Goal: Task Accomplishment & Management: Manage account settings

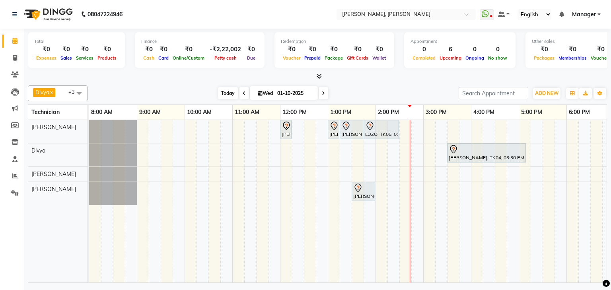
click at [229, 91] on span "Today" at bounding box center [228, 93] width 20 height 12
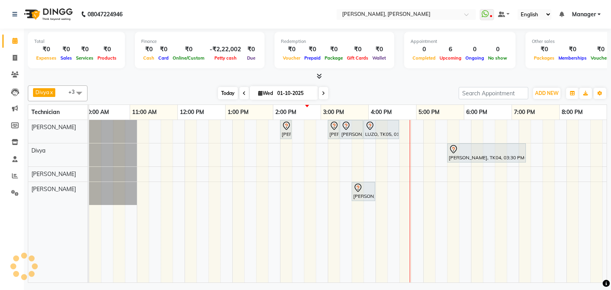
scroll to position [0, 103]
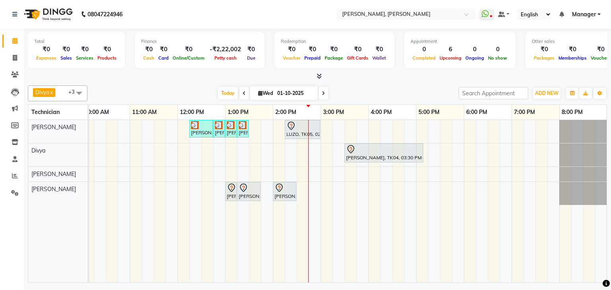
click at [387, 127] on div "NIKITHA, TK01, 12:15 PM-12:45 PM, Refills Acrylic-Hand NIKITHA, TK01, 12:45 PM-…" at bounding box center [296, 201] width 621 height 163
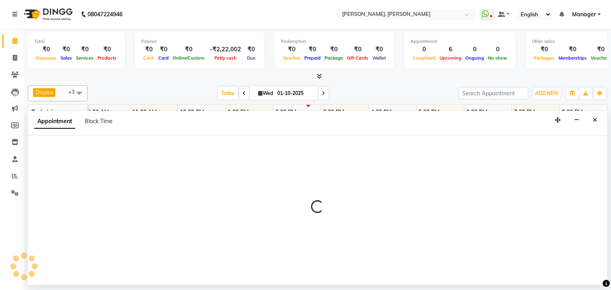
select select "54412"
select select "tentative"
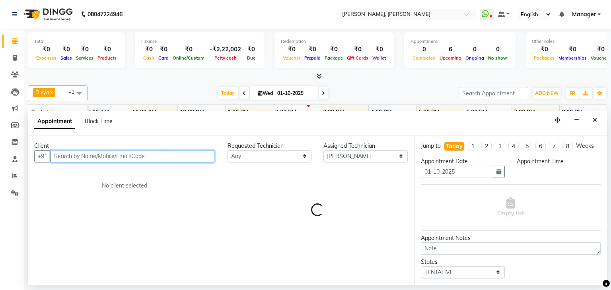
select select "975"
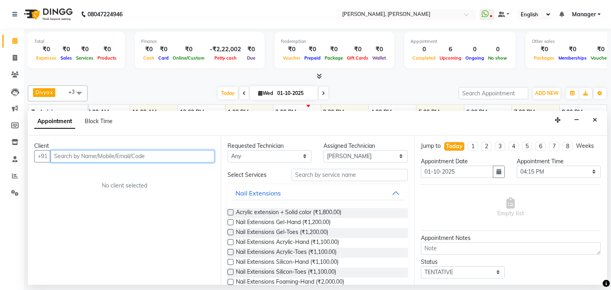
click at [167, 150] on input "text" at bounding box center [133, 156] width 164 height 12
click at [134, 153] on input "text" at bounding box center [133, 156] width 164 height 12
click at [61, 156] on input "7760513434" at bounding box center [116, 156] width 131 height 12
type input "7760513434"
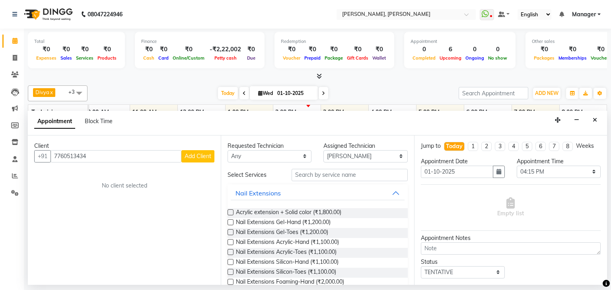
click at [196, 155] on span "Add Client" at bounding box center [198, 156] width 27 height 7
select select "21"
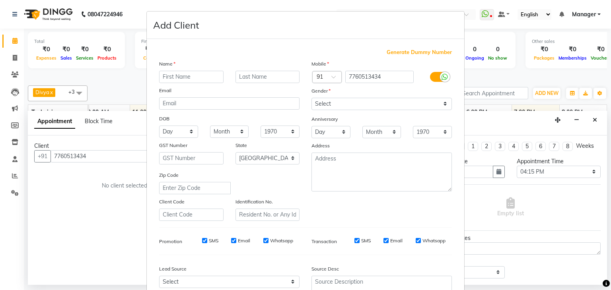
click at [170, 78] on input "text" at bounding box center [191, 77] width 64 height 12
type input "Tanvi"
click at [330, 101] on select "Select Male Female Other Prefer Not To Say" at bounding box center [381, 104] width 140 height 12
select select "female"
click at [311, 98] on select "Select Male Female Other Prefer Not To Say" at bounding box center [381, 104] width 140 height 12
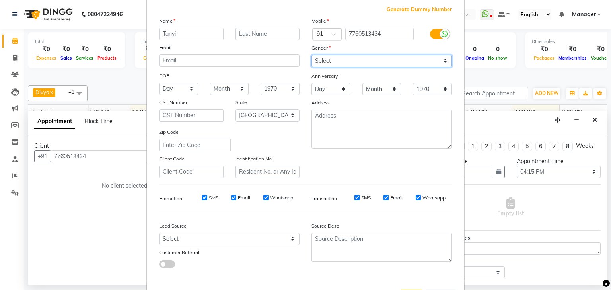
scroll to position [81, 0]
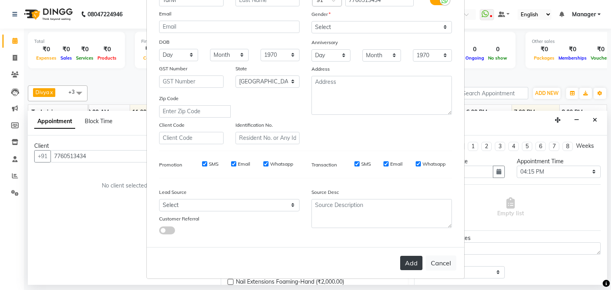
click at [409, 258] on button "Add" at bounding box center [411, 263] width 22 height 14
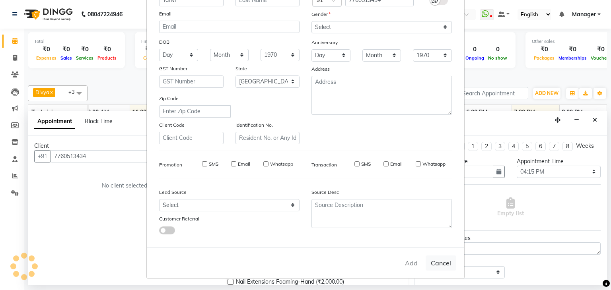
type input "77******34"
select select
select select "null"
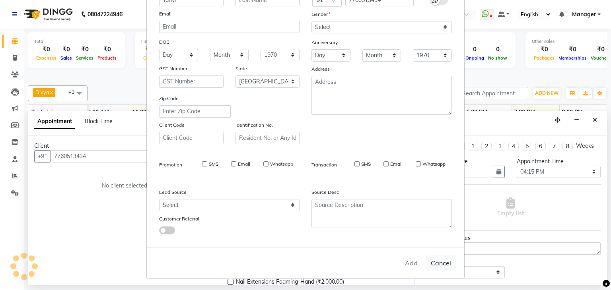
select select
checkbox input "false"
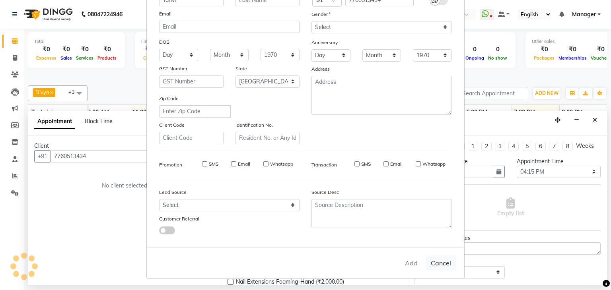
checkbox input "false"
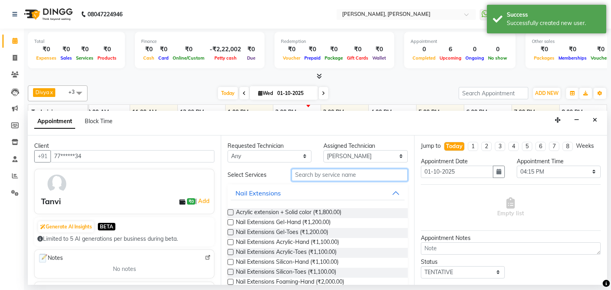
click at [350, 173] on input "text" at bounding box center [350, 175] width 116 height 12
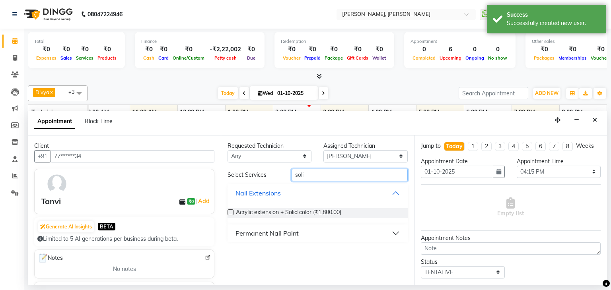
type input "soli"
click at [321, 230] on button "Permanent Nail Paint" at bounding box center [317, 233] width 173 height 14
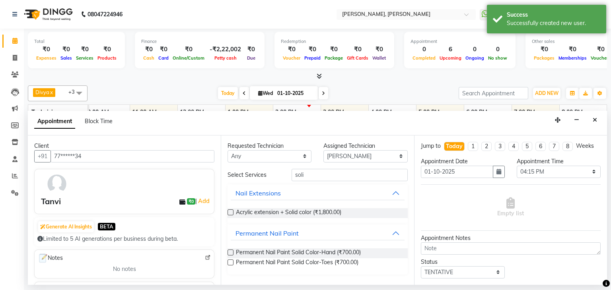
drag, startPoint x: 226, startPoint y: 253, endPoint x: 231, endPoint y: 252, distance: 4.5
click at [227, 253] on div "Requested Technician Any Aniket Divya Himanshu Namrata Salman Sanjana Shanu Suh…" at bounding box center [317, 211] width 193 height 150
click at [233, 252] on label at bounding box center [231, 253] width 6 height 6
click at [233, 252] on input "checkbox" at bounding box center [230, 253] width 5 height 5
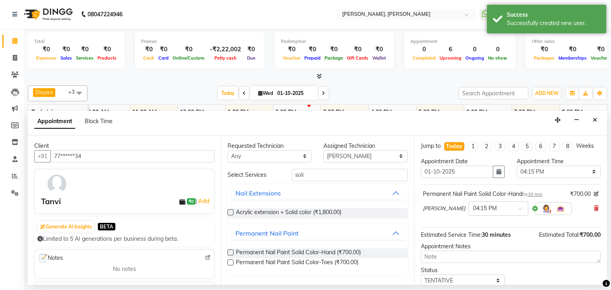
click at [233, 252] on label at bounding box center [231, 253] width 6 height 6
click at [233, 252] on input "checkbox" at bounding box center [230, 253] width 5 height 5
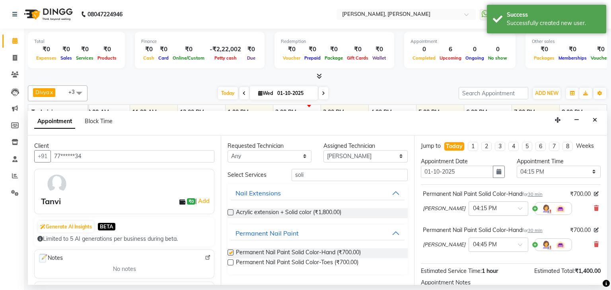
checkbox input "false"
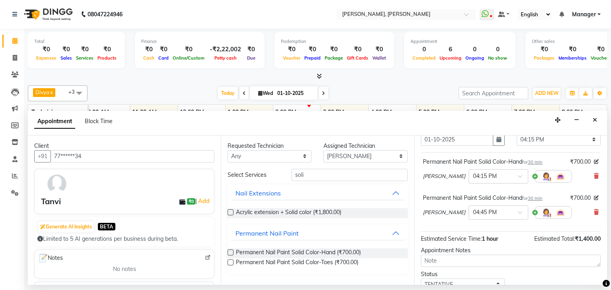
scroll to position [40, 0]
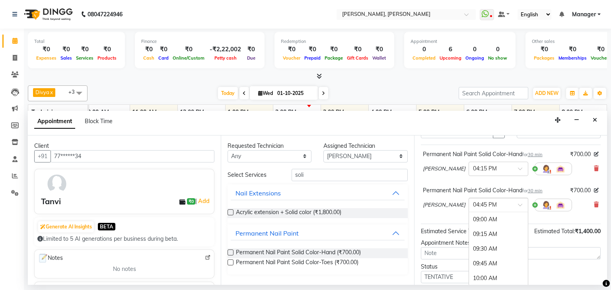
click at [518, 204] on span at bounding box center [523, 207] width 10 height 8
click at [469, 229] on div "04:15 PM" at bounding box center [498, 231] width 59 height 15
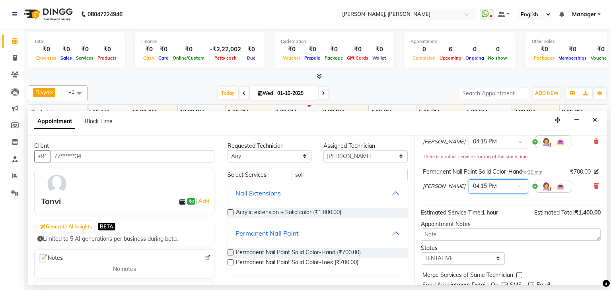
scroll to position [96, 0]
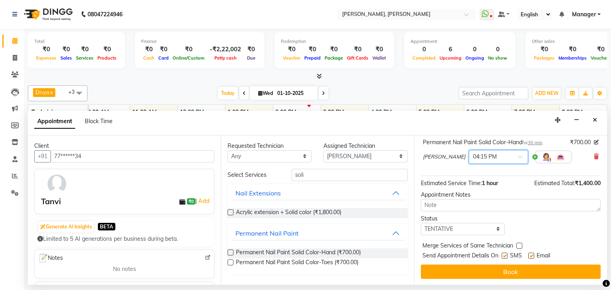
drag, startPoint x: 506, startPoint y: 269, endPoint x: 530, endPoint y: 232, distance: 44.0
click at [507, 269] on button "Book" at bounding box center [511, 272] width 180 height 14
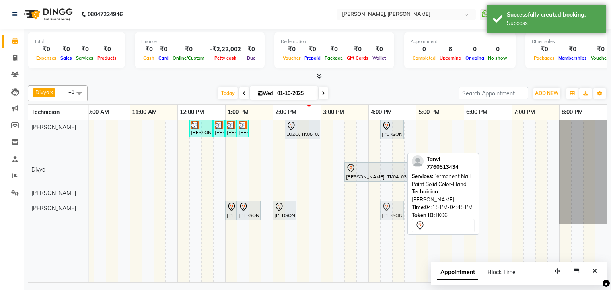
drag, startPoint x: 394, startPoint y: 146, endPoint x: 392, endPoint y: 211, distance: 64.9
click at [392, 211] on tbody "NIKITHA, TK01, 12:15 PM-12:45 PM, Refills Acrylic-Hand NIKITHA, TK01, 12:45 PM-…" at bounding box center [296, 172] width 621 height 104
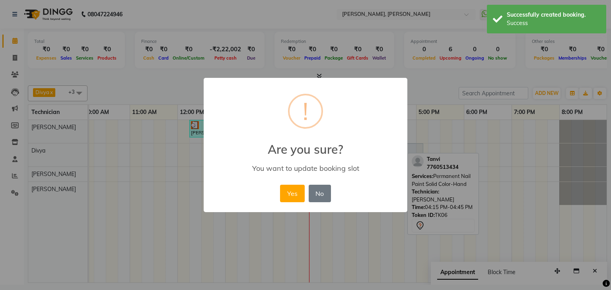
drag, startPoint x: 295, startPoint y: 191, endPoint x: 431, endPoint y: 155, distance: 141.3
click at [296, 191] on button "Yes" at bounding box center [292, 194] width 24 height 18
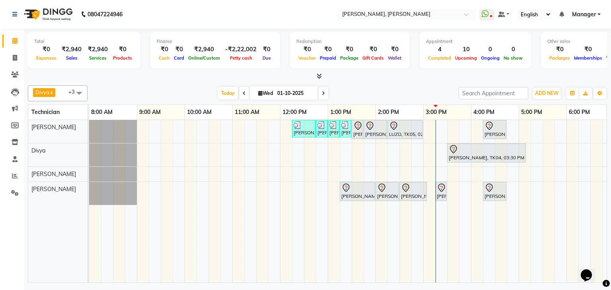
click at [283, 93] on input "01-10-2025" at bounding box center [295, 94] width 40 height 12
select select "10"
select select "2025"
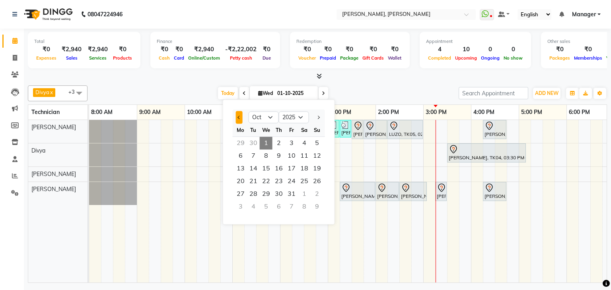
click at [239, 114] on button "Previous month" at bounding box center [239, 117] width 7 height 13
click at [320, 117] on button "Next month" at bounding box center [318, 117] width 7 height 13
click at [240, 120] on button "Previous month" at bounding box center [239, 117] width 7 height 13
select select "9"
click at [342, 74] on div at bounding box center [317, 76] width 579 height 8
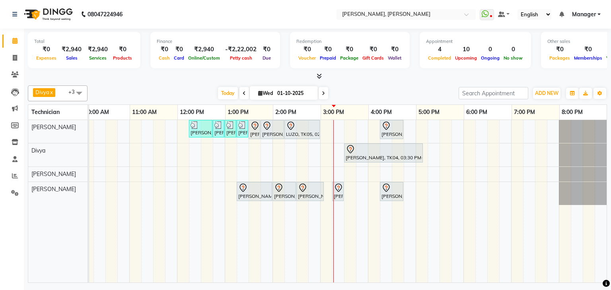
scroll to position [0, 109]
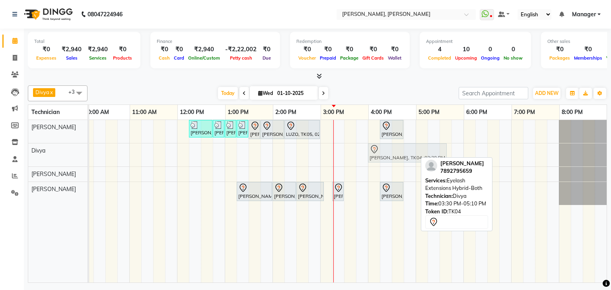
drag, startPoint x: 368, startPoint y: 149, endPoint x: 396, endPoint y: 148, distance: 27.5
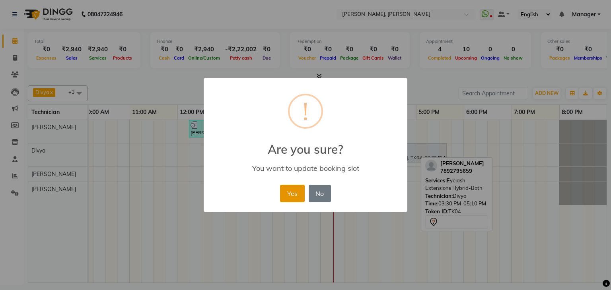
click at [286, 194] on button "Yes" at bounding box center [292, 194] width 24 height 18
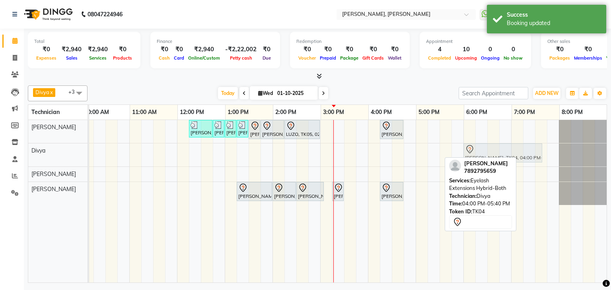
drag, startPoint x: 400, startPoint y: 149, endPoint x: 499, endPoint y: 150, distance: 99.1
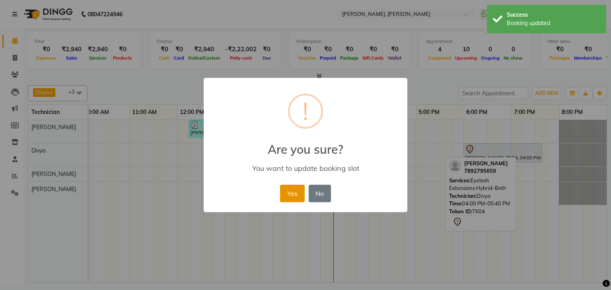
click at [290, 193] on button "Yes" at bounding box center [292, 194] width 24 height 18
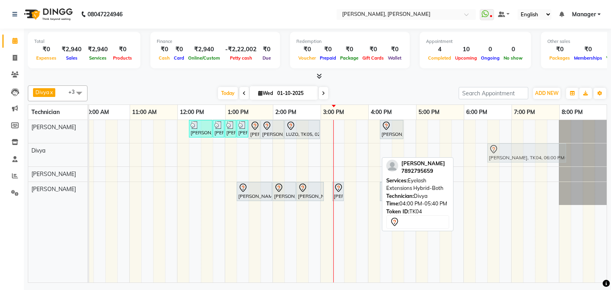
drag, startPoint x: 488, startPoint y: 152, endPoint x: 510, endPoint y: 150, distance: 21.9
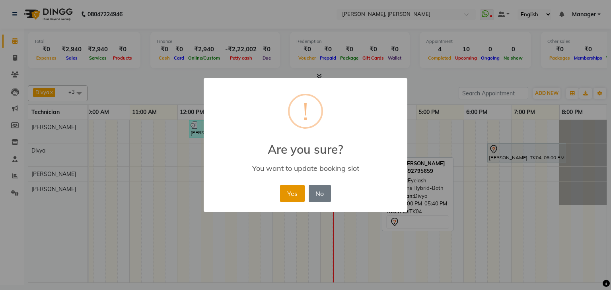
click at [288, 188] on button "Yes" at bounding box center [292, 194] width 24 height 18
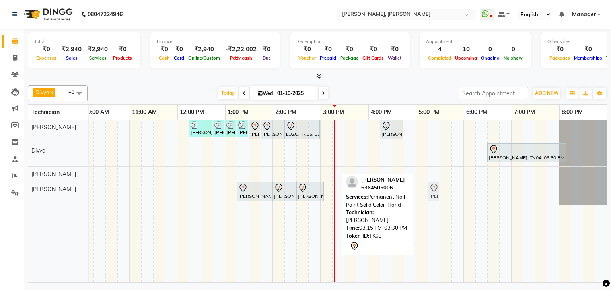
drag, startPoint x: 331, startPoint y: 190, endPoint x: 429, endPoint y: 193, distance: 98.3
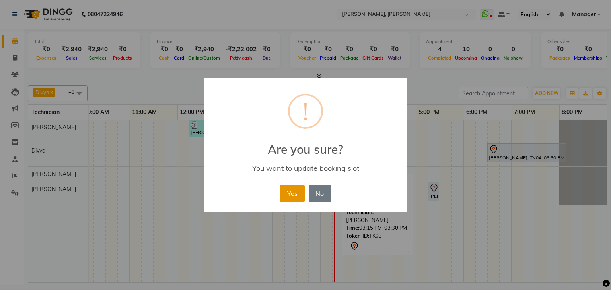
click at [286, 194] on button "Yes" at bounding box center [292, 194] width 24 height 18
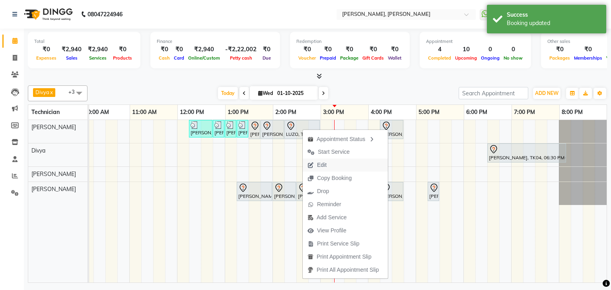
click at [319, 164] on span "Edit" at bounding box center [322, 165] width 10 height 8
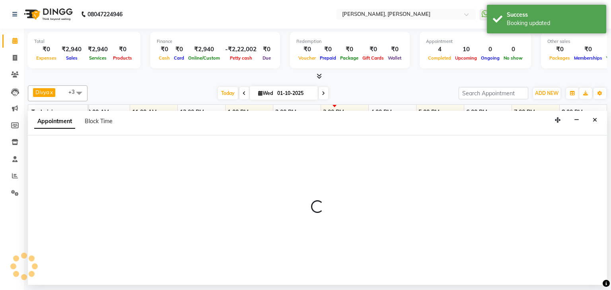
select select "tentative"
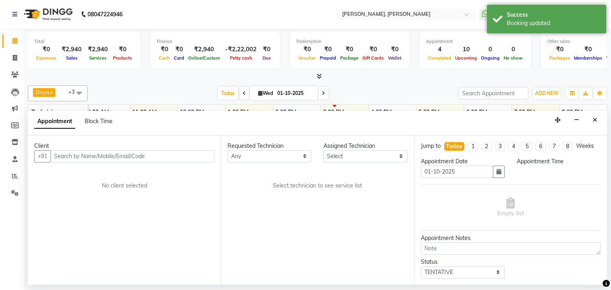
scroll to position [0, 0]
select select "54412"
select select "855"
select select "3204"
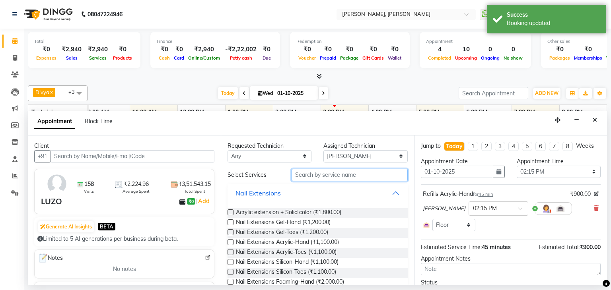
click at [347, 177] on input "text" at bounding box center [350, 175] width 116 height 12
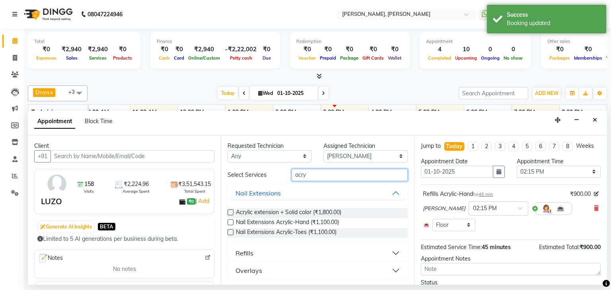
type input "acry"
click at [229, 222] on label at bounding box center [231, 223] width 6 height 6
click at [229, 222] on input "checkbox" at bounding box center [230, 223] width 5 height 5
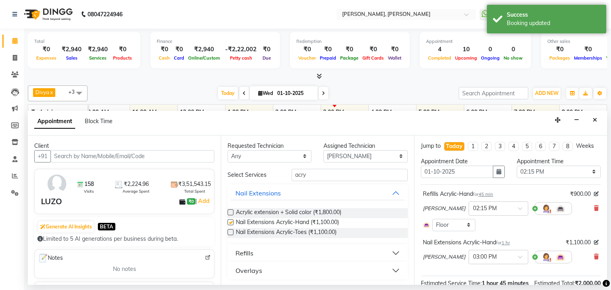
checkbox input "false"
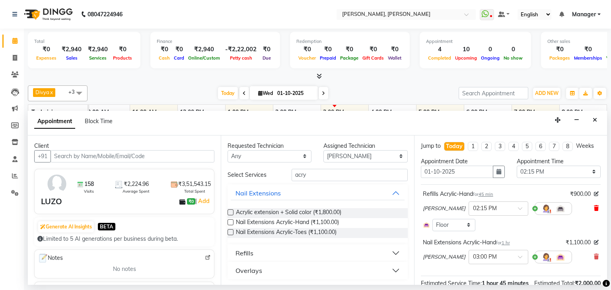
click at [594, 207] on icon at bounding box center [596, 209] width 5 height 6
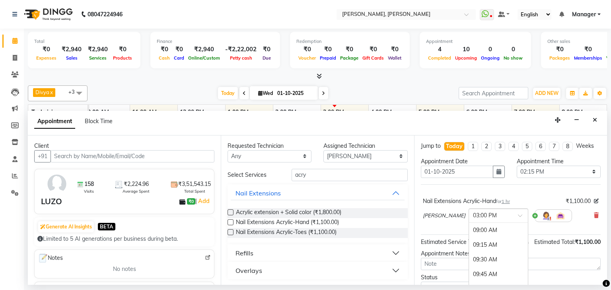
click at [518, 215] on span at bounding box center [523, 218] width 10 height 8
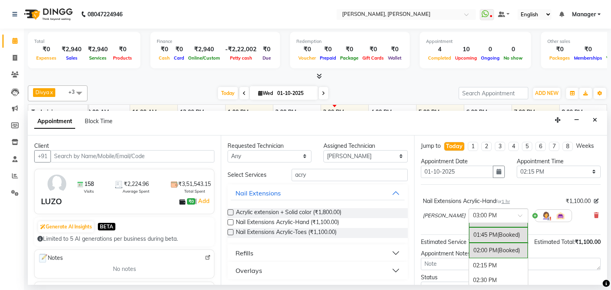
scroll to position [278, 0]
click at [469, 267] on div "02:15 PM" at bounding box center [498, 267] width 59 height 15
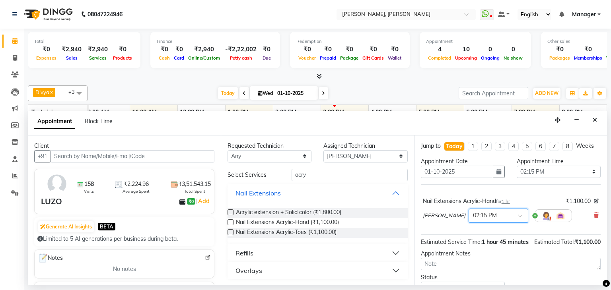
scroll to position [40, 0]
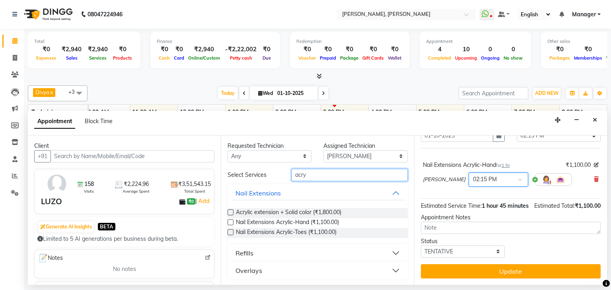
click at [320, 178] on input "acry" at bounding box center [350, 175] width 116 height 12
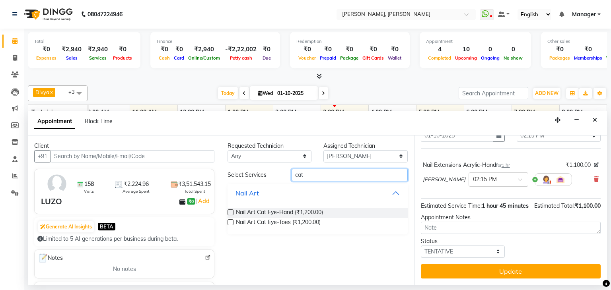
type input "cat"
click at [232, 212] on label at bounding box center [231, 213] width 6 height 6
click at [232, 212] on input "checkbox" at bounding box center [230, 213] width 5 height 5
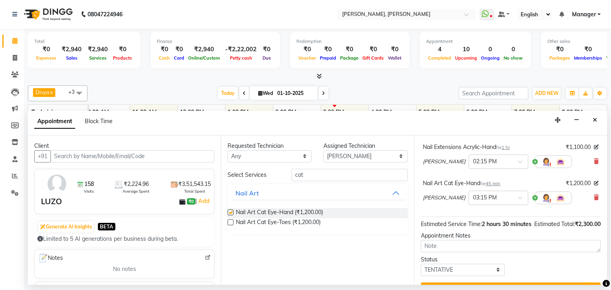
checkbox input "false"
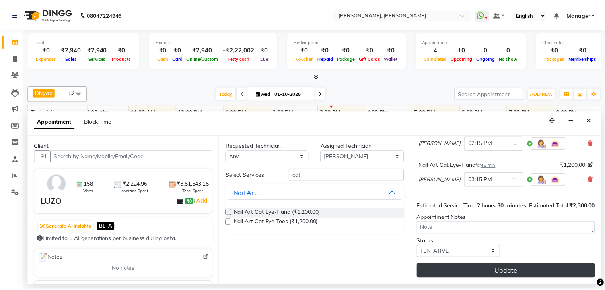
scroll to position [80, 0]
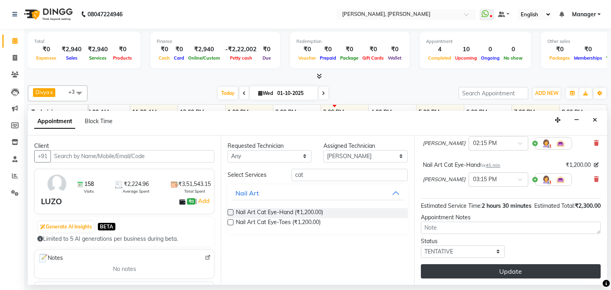
drag, startPoint x: 515, startPoint y: 271, endPoint x: 555, endPoint y: 266, distance: 40.2
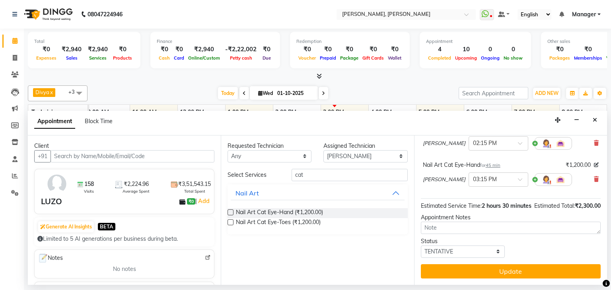
click at [516, 271] on button "Update" at bounding box center [511, 272] width 180 height 14
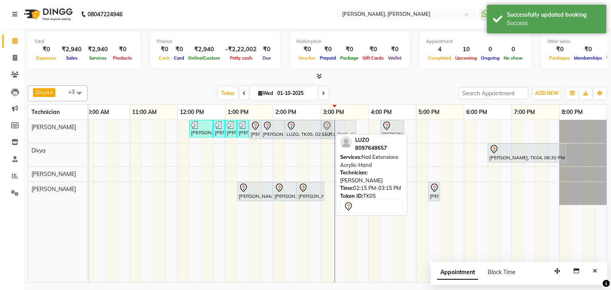
drag, startPoint x: 332, startPoint y: 125, endPoint x: 315, endPoint y: 129, distance: 17.7
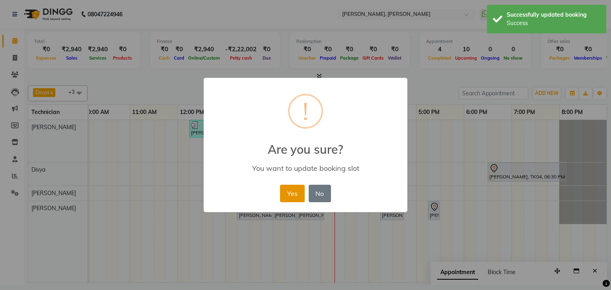
click at [296, 193] on button "Yes" at bounding box center [292, 194] width 24 height 18
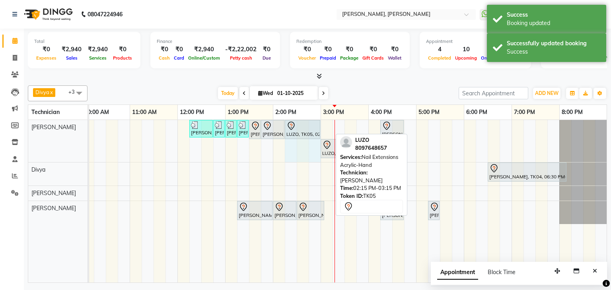
drag, startPoint x: 331, startPoint y: 123, endPoint x: 313, endPoint y: 130, distance: 19.6
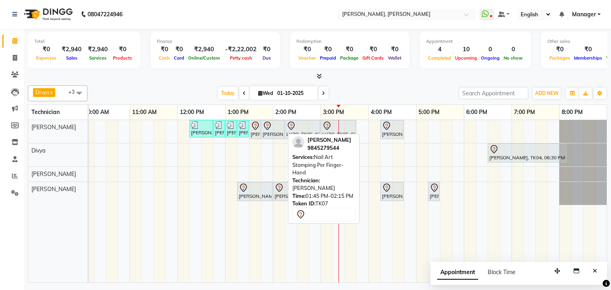
click at [266, 128] on icon at bounding box center [268, 126] width 10 height 10
select select "7"
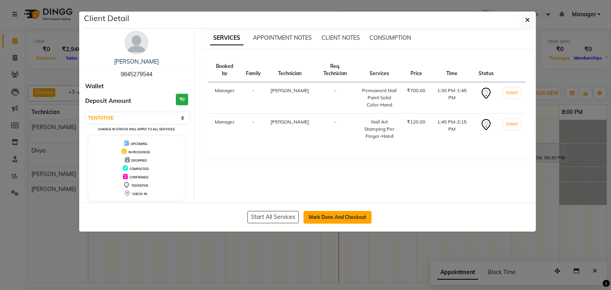
click at [346, 219] on button "Mark Done And Checkout" at bounding box center [338, 217] width 68 height 13
select select "service"
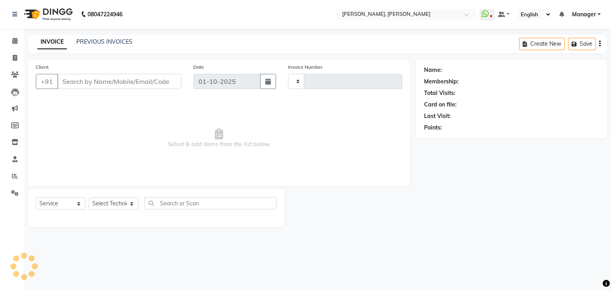
type input "1355"
select select "6455"
type input "98******44"
select select "54412"
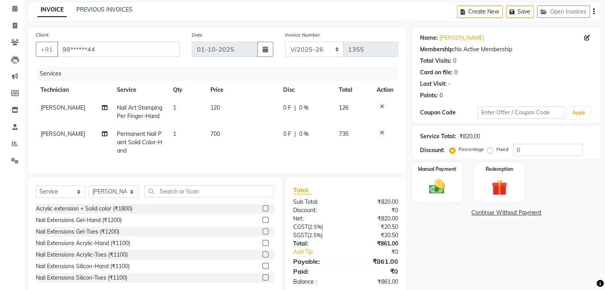
scroll to position [40, 0]
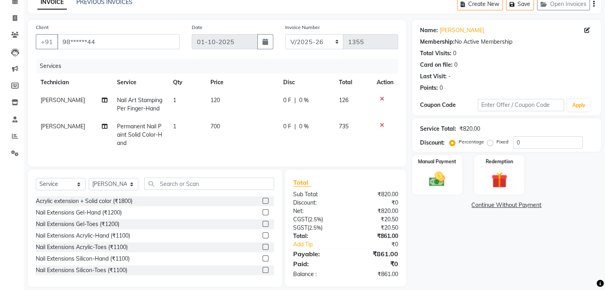
click at [213, 101] on span "120" at bounding box center [215, 100] width 10 height 7
select select "54412"
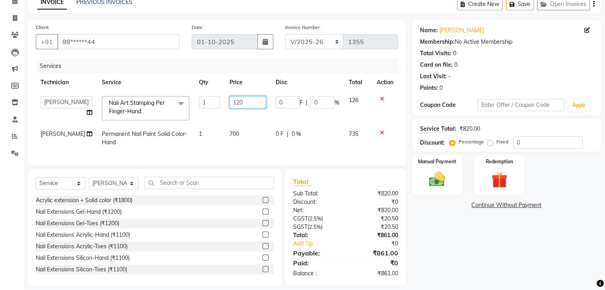
click at [243, 104] on input "120" at bounding box center [248, 102] width 37 height 12
type input "150"
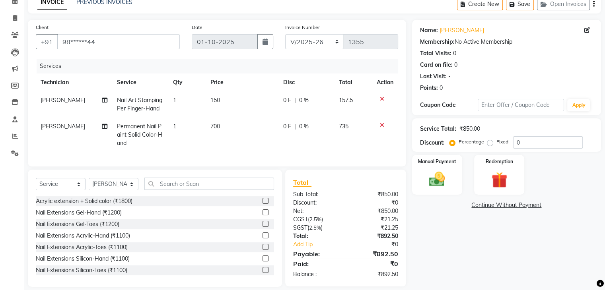
click at [199, 103] on td "1" at bounding box center [186, 104] width 37 height 26
select select "54412"
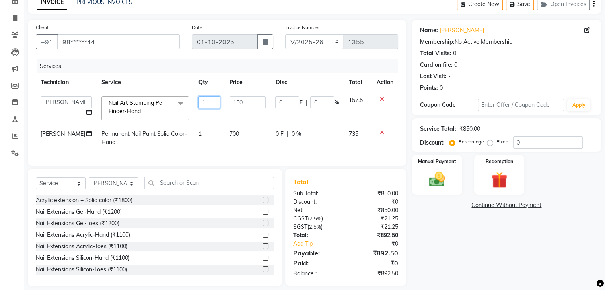
click at [206, 100] on input "1" at bounding box center [208, 102] width 21 height 12
type input "4"
click at [243, 117] on td "150" at bounding box center [248, 108] width 46 height 34
select select "54412"
click at [251, 107] on input "150" at bounding box center [248, 102] width 37 height 12
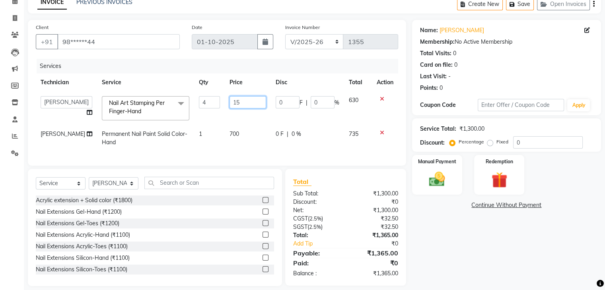
type input "1"
type input "150"
click at [471, 222] on div "Name: Rajarajeswari Membership: No Active Membership Total Visits: 0 Card on fi…" at bounding box center [509, 153] width 195 height 267
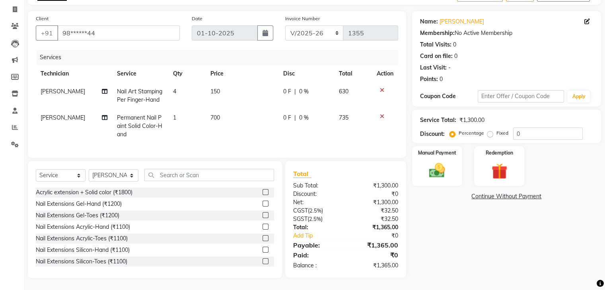
click at [235, 83] on td "150" at bounding box center [242, 96] width 73 height 26
select select "54412"
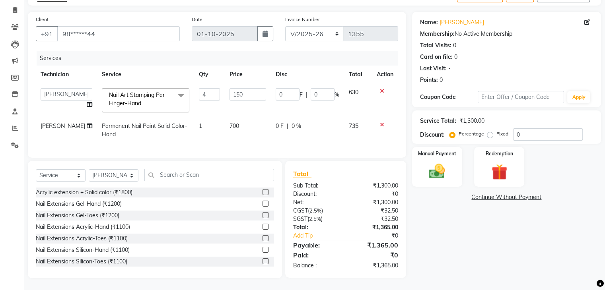
scroll to position [54, 0]
click at [241, 88] on input "150" at bounding box center [248, 94] width 37 height 12
type input "1"
type input "4"
type input "200"
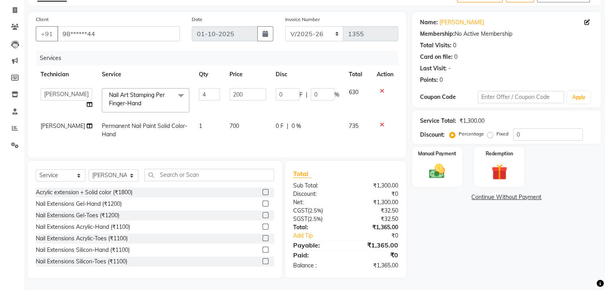
click at [457, 222] on div "Name: Rajarajeswari Membership: No Active Membership Total Visits: 0 Card on fi…" at bounding box center [509, 145] width 195 height 267
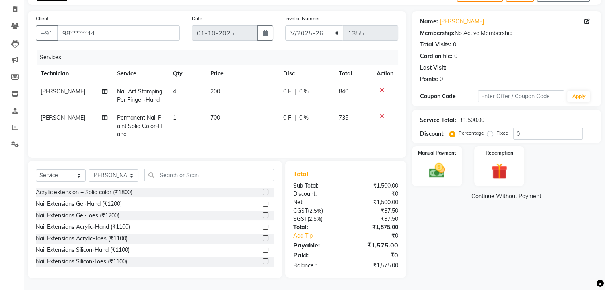
scroll to position [55, 0]
click at [436, 153] on div "Manual Payment" at bounding box center [437, 166] width 52 height 41
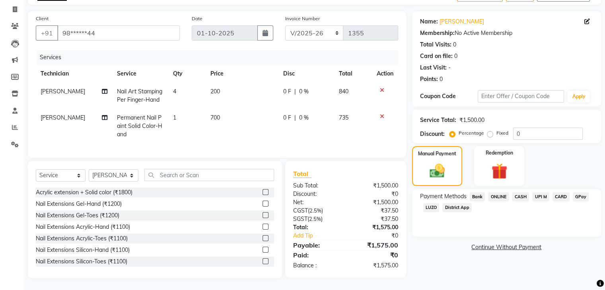
click at [542, 193] on span "UPI M" at bounding box center [540, 197] width 17 height 9
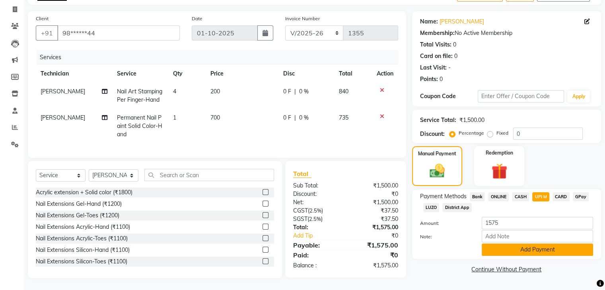
click at [535, 246] on button "Add Payment" at bounding box center [537, 250] width 111 height 12
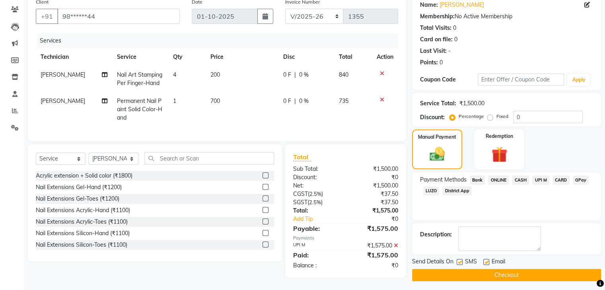
scroll to position [71, 0]
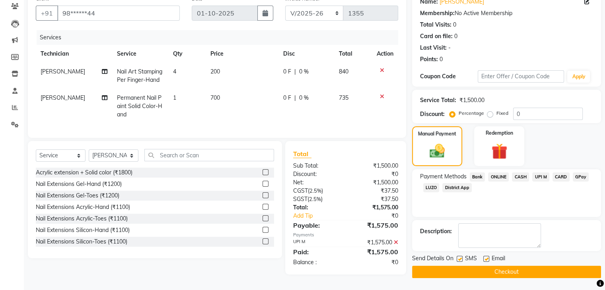
click at [512, 269] on button "Checkout" at bounding box center [506, 272] width 189 height 12
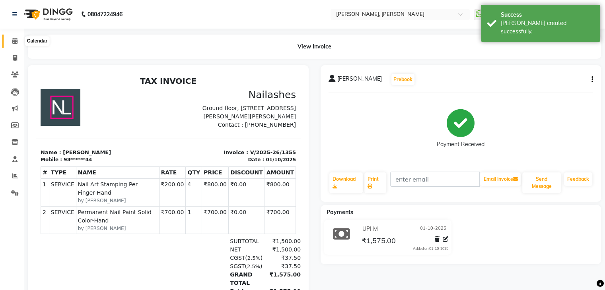
click at [14, 40] on icon at bounding box center [14, 41] width 5 height 6
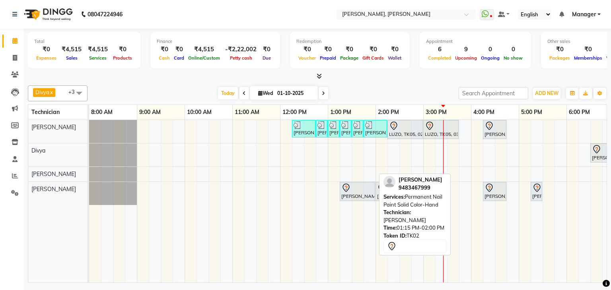
click at [363, 192] on div "[PERSON_NAME], TK02, 01:15 PM-02:00 PM, Permanent Nail Paint Solid Color-Hand" at bounding box center [358, 191] width 34 height 17
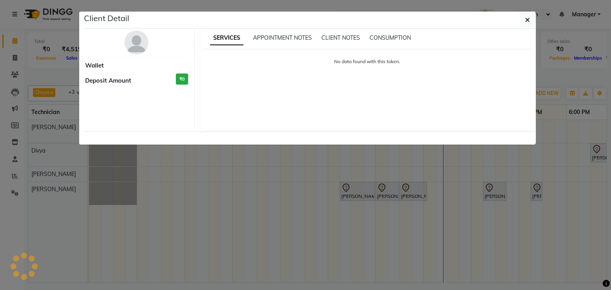
select select "7"
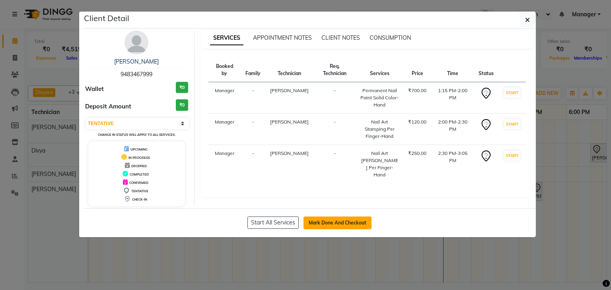
click at [333, 223] on button "Mark Done And Checkout" at bounding box center [338, 223] width 68 height 13
select select "service"
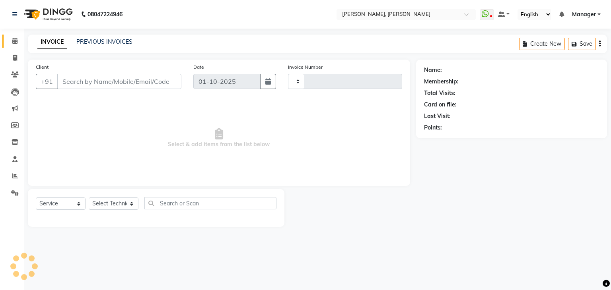
type input "1356"
select select "6455"
type input "94******99"
select select "87862"
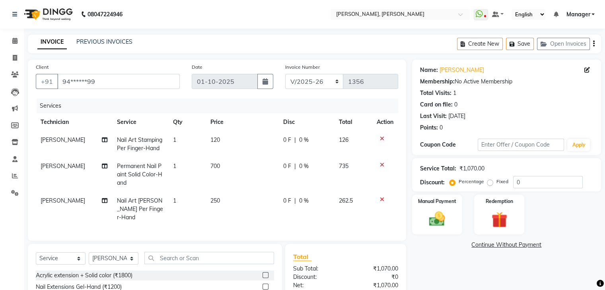
click at [211, 145] on td "120" at bounding box center [242, 144] width 73 height 26
select select "87862"
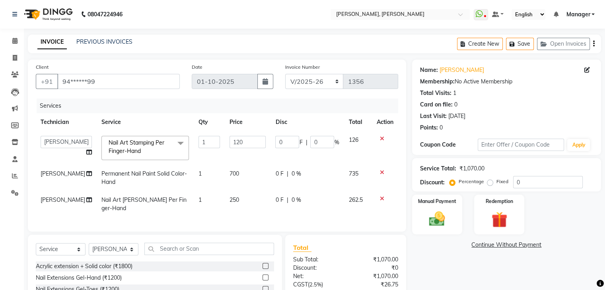
click at [457, 256] on div "Name: Akarsha Membership: No Active Membership Total Visits: 1 Card on file: 0 …" at bounding box center [509, 206] width 195 height 293
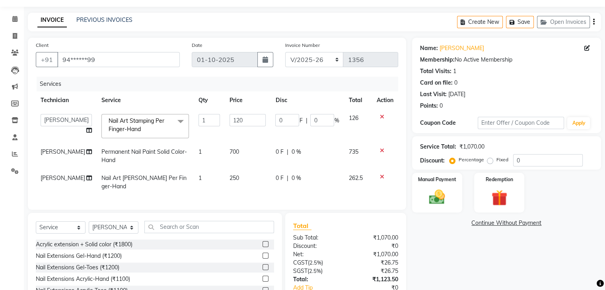
scroll to position [40, 0]
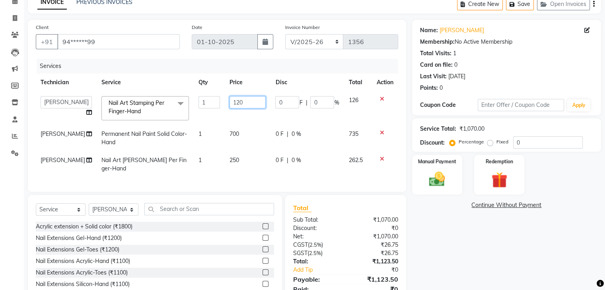
click at [242, 106] on input "120" at bounding box center [248, 102] width 37 height 12
drag, startPoint x: 229, startPoint y: 162, endPoint x: 244, endPoint y: 162, distance: 15.1
click at [230, 162] on td "250" at bounding box center [248, 165] width 46 height 26
select select "87862"
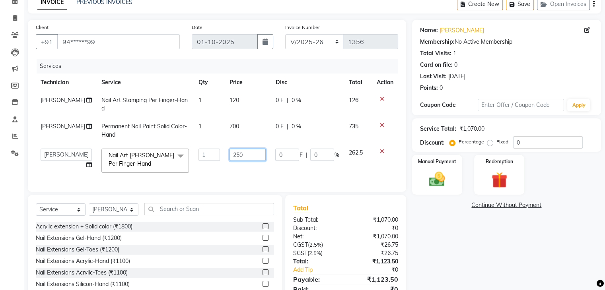
click at [246, 153] on input "250" at bounding box center [248, 155] width 37 height 12
type input "200"
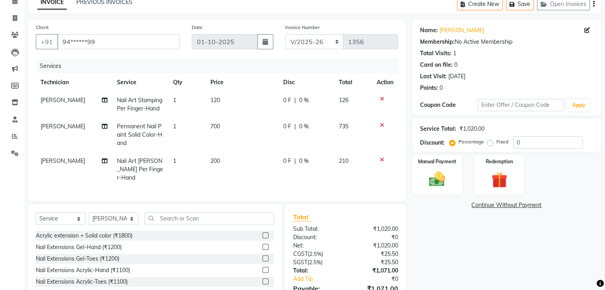
click at [179, 167] on td "1" at bounding box center [186, 169] width 37 height 35
select select "87862"
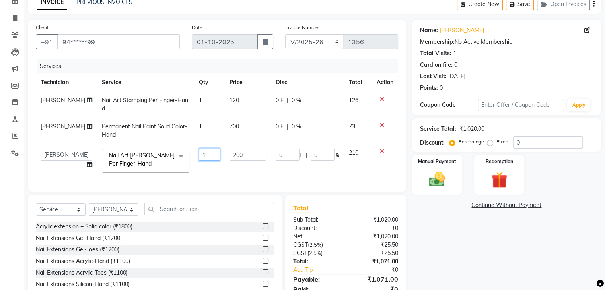
click at [200, 156] on input "1" at bounding box center [209, 155] width 21 height 12
type input "4"
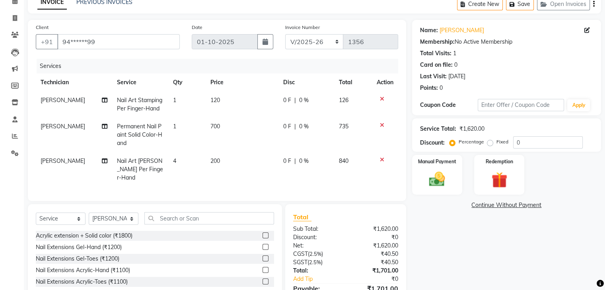
click at [229, 101] on td "120" at bounding box center [242, 104] width 73 height 26
select select "87862"
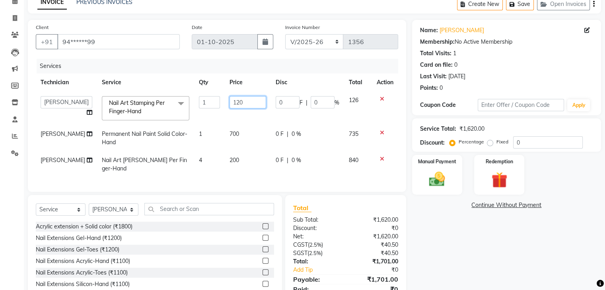
click at [250, 101] on input "120" at bounding box center [248, 102] width 37 height 12
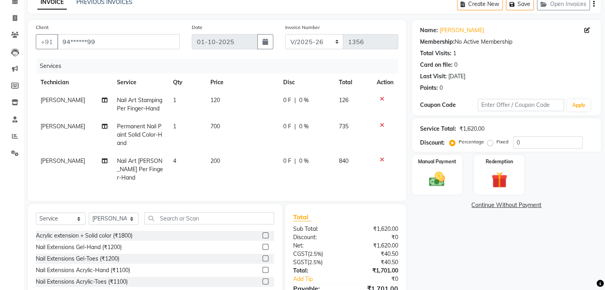
click at [218, 103] on span "120" at bounding box center [215, 100] width 10 height 7
select select "87862"
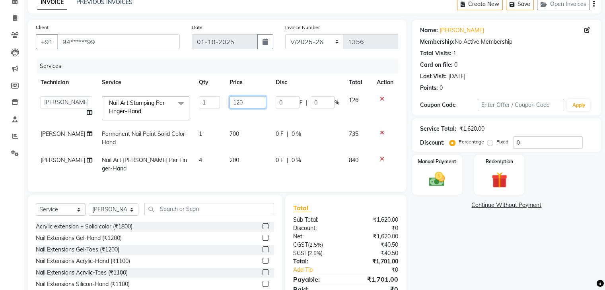
click at [233, 102] on input "120" at bounding box center [248, 102] width 37 height 12
type input "150"
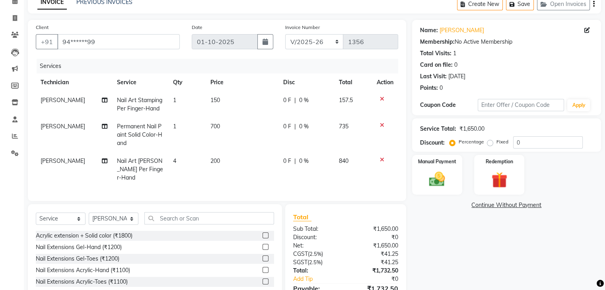
click at [190, 104] on td "1" at bounding box center [186, 104] width 37 height 26
select select "87862"
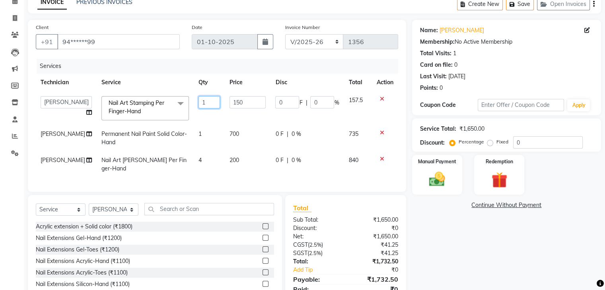
click at [201, 100] on input "1" at bounding box center [208, 102] width 21 height 12
type input "6"
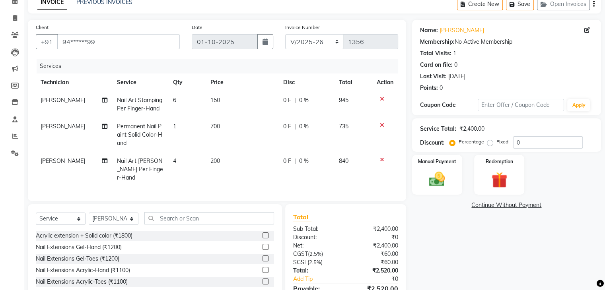
click at [460, 216] on div "Name: Akarsha Membership: No Active Membership Total Visits: 1 Card on file: 0 …" at bounding box center [509, 171] width 195 height 302
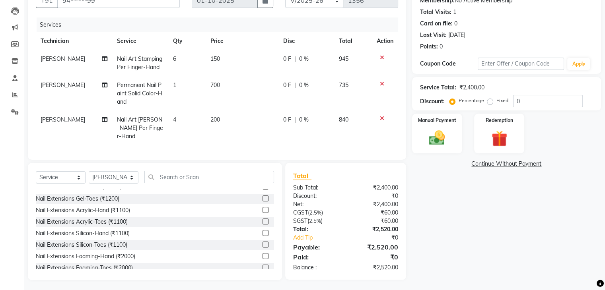
scroll to position [0, 0]
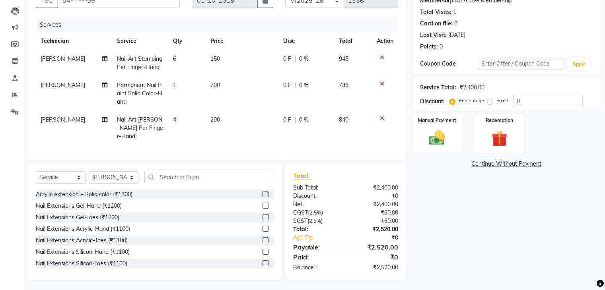
click at [221, 120] on td "200" at bounding box center [242, 128] width 73 height 35
select select "87862"
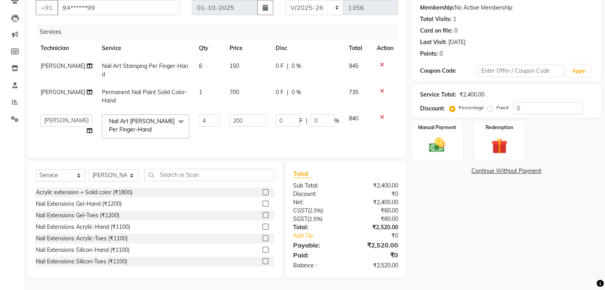
scroll to position [80, 0]
click at [200, 115] on input "4" at bounding box center [209, 121] width 21 height 12
type input "3"
click at [469, 200] on div "Name: Akarsha Membership: No Active Membership Total Visits: 1 Card on file: 0 …" at bounding box center [509, 132] width 195 height 293
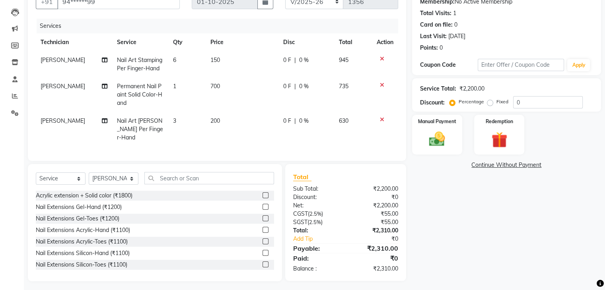
click at [184, 64] on td "6" at bounding box center [186, 64] width 37 height 26
select select "87862"
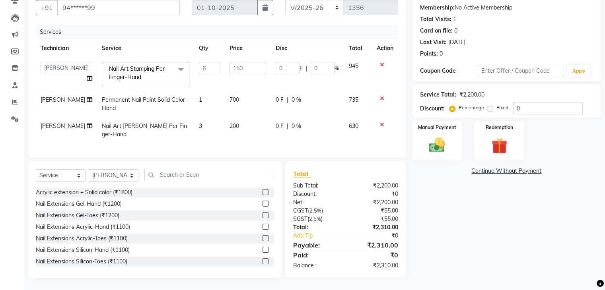
scroll to position [72, 0]
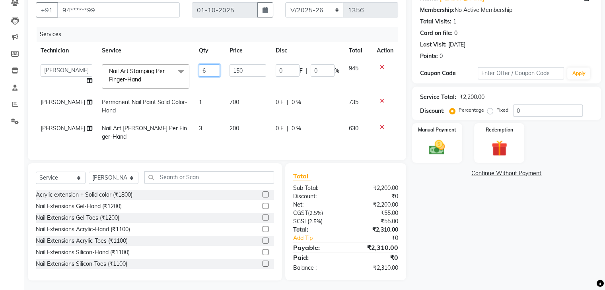
click at [201, 70] on input "6" at bounding box center [209, 70] width 21 height 12
type input "7"
click at [477, 222] on div "Name: Akarsha Membership: No Active Membership Total Visits: 1 Card on file: 0 …" at bounding box center [509, 134] width 195 height 293
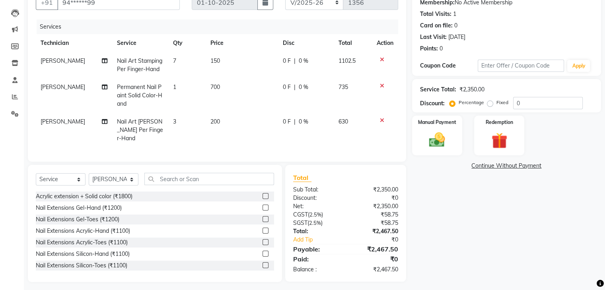
scroll to position [81, 0]
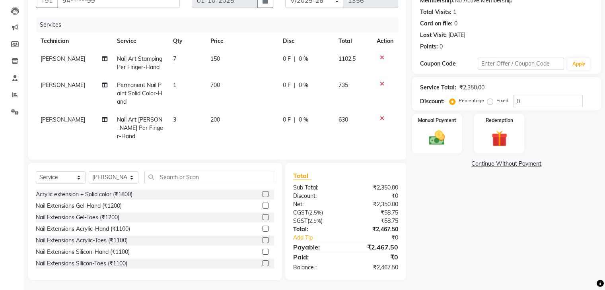
click at [496, 102] on label "Fixed" at bounding box center [502, 100] width 12 height 7
click at [492, 102] on input "Fixed" at bounding box center [492, 101] width 6 height 6
radio input "true"
click at [559, 103] on input "0" at bounding box center [548, 101] width 70 height 12
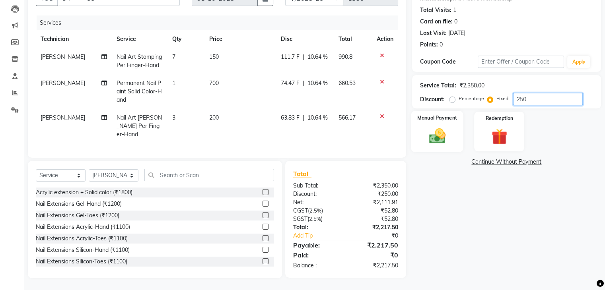
scroll to position [90, 0]
type input "250"
click at [443, 118] on div "Manual Payment" at bounding box center [437, 131] width 52 height 41
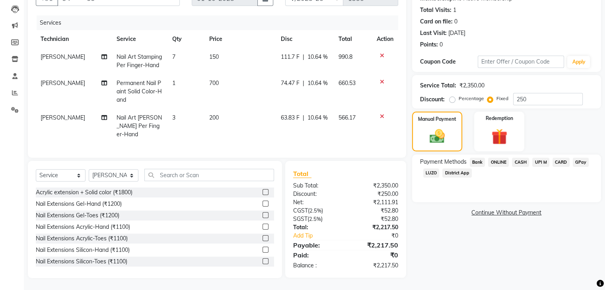
scroll to position [50, 0]
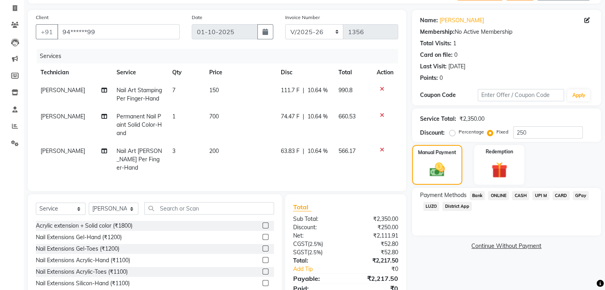
click at [543, 193] on span "UPI M" at bounding box center [540, 195] width 17 height 9
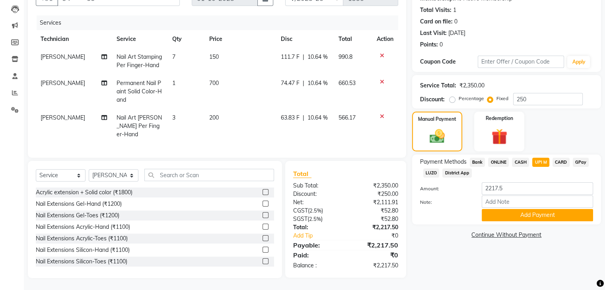
scroll to position [90, 0]
click at [543, 209] on button "Add Payment" at bounding box center [537, 215] width 111 height 12
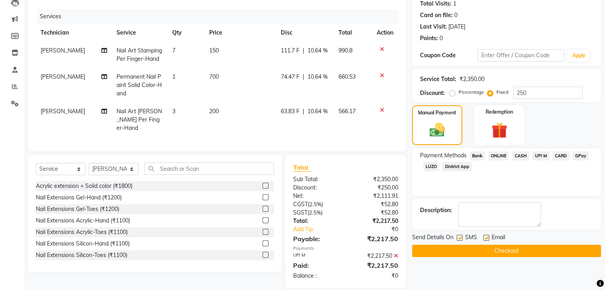
click at [492, 249] on button "Checkout" at bounding box center [506, 251] width 189 height 12
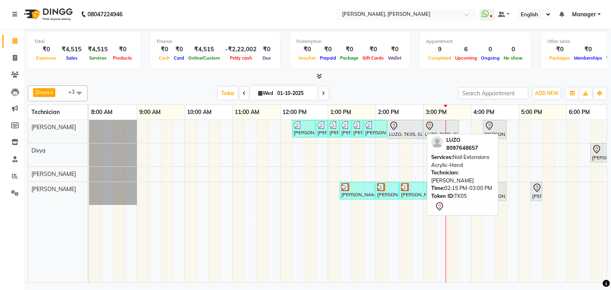
click at [415, 131] on div "LUZO, TK05, 02:15 PM-03:00 PM, Nail Extensions Acrylic-Hand" at bounding box center [405, 129] width 34 height 17
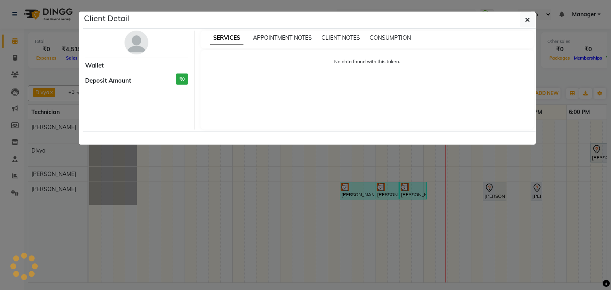
select select "7"
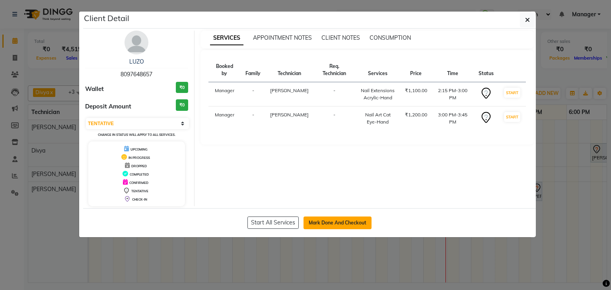
click at [344, 220] on button "Mark Done And Checkout" at bounding box center [338, 223] width 68 height 13
select select "service"
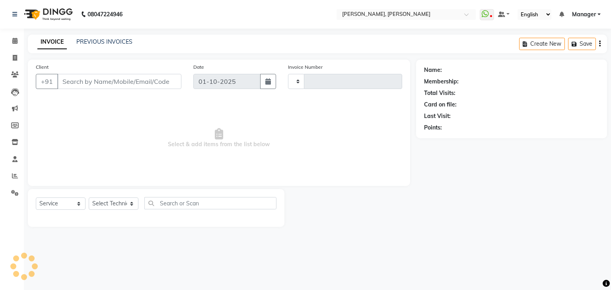
type input "1356"
select select "6455"
type input "80******57"
select select "54412"
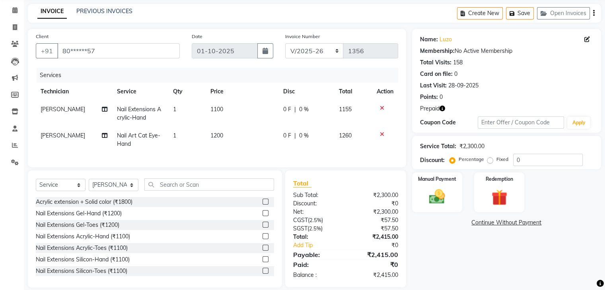
scroll to position [47, 0]
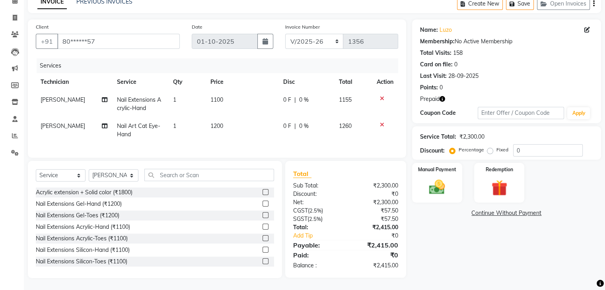
click at [496, 146] on label "Fixed" at bounding box center [502, 149] width 12 height 7
click at [489, 147] on input "Fixed" at bounding box center [492, 150] width 6 height 6
radio input "true"
click at [533, 144] on input "0" at bounding box center [548, 150] width 70 height 12
click at [481, 239] on div "Name: Luzo Membership: No Active Membership Total Visits: 158 Card on file: 0 L…" at bounding box center [509, 148] width 195 height 259
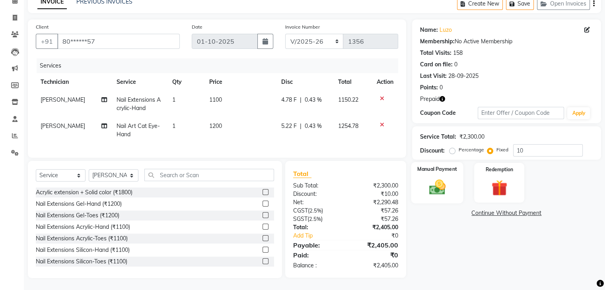
click at [441, 179] on img at bounding box center [437, 187] width 27 height 19
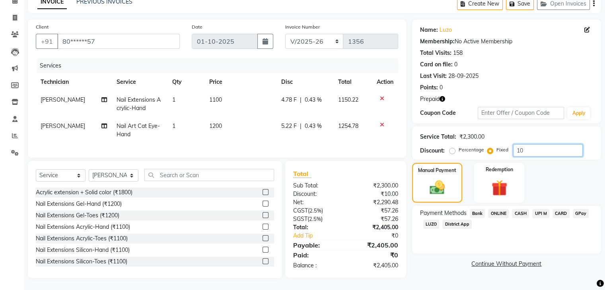
click at [525, 144] on input "10" at bounding box center [548, 150] width 70 height 12
type input "1"
click at [538, 144] on input "number" at bounding box center [548, 150] width 70 height 12
type input "1"
click at [459, 146] on label "Percentage" at bounding box center [471, 149] width 25 height 7
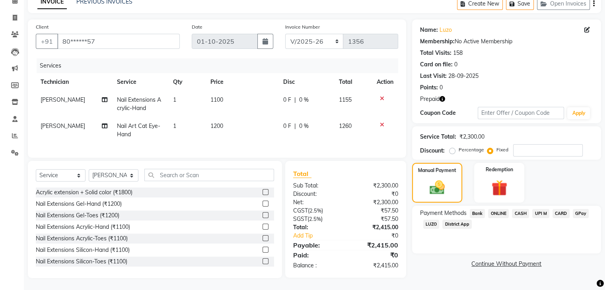
click at [451, 147] on input "Percentage" at bounding box center [454, 150] width 6 height 6
radio input "true"
click at [530, 147] on input "number" at bounding box center [548, 150] width 70 height 12
type input "10"
click at [496, 146] on label "Fixed" at bounding box center [502, 149] width 12 height 7
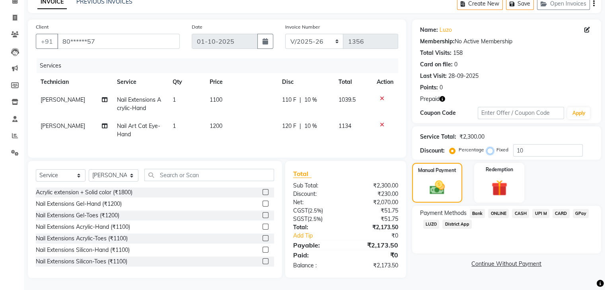
click at [490, 147] on input "Fixed" at bounding box center [492, 150] width 6 height 6
radio input "true"
click at [528, 146] on input "10" at bounding box center [548, 150] width 70 height 12
click at [521, 209] on span "CASH" at bounding box center [520, 213] width 17 height 9
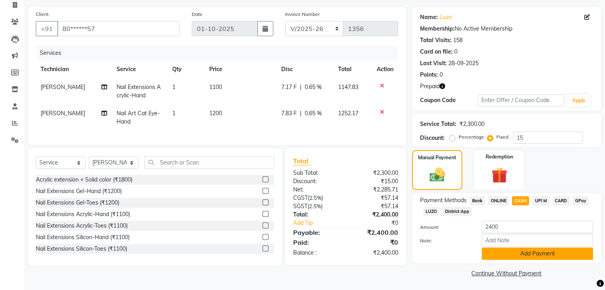
scroll to position [55, 0]
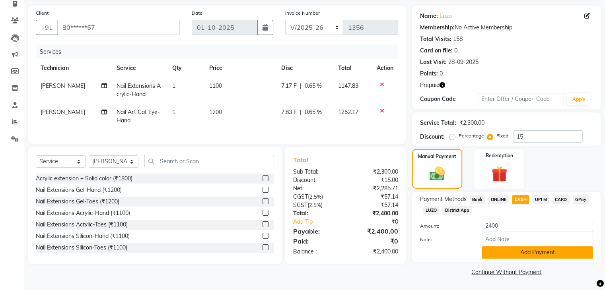
click at [541, 253] on button "Add Payment" at bounding box center [537, 253] width 111 height 12
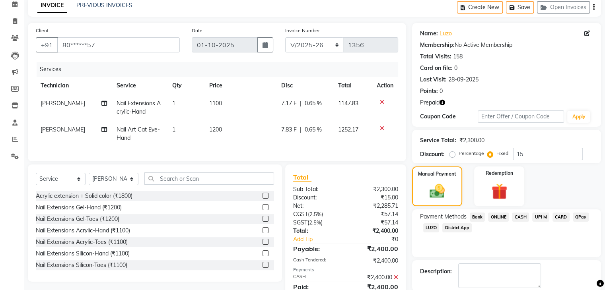
scroll to position [76, 0]
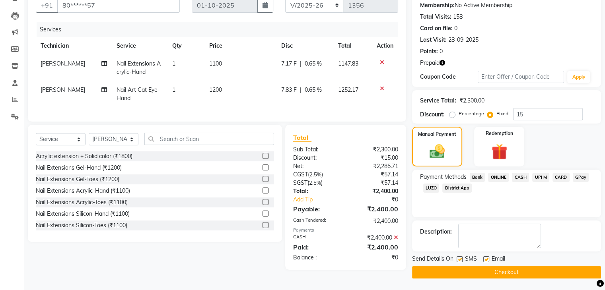
click at [393, 242] on div "₹2,400.00" at bounding box center [375, 238] width 58 height 8
click at [396, 241] on icon at bounding box center [396, 238] width 4 height 6
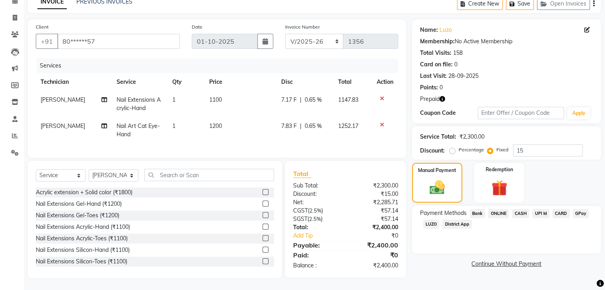
scroll to position [47, 0]
click at [529, 149] on input "15" at bounding box center [548, 150] width 70 height 12
type input "1"
click at [214, 98] on td "1100" at bounding box center [242, 104] width 73 height 26
select select "54412"
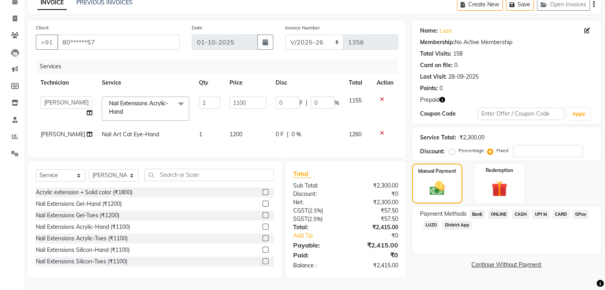
scroll to position [46, 0]
click at [242, 97] on input "1100" at bounding box center [248, 103] width 37 height 12
type input "1"
type input "999"
click at [448, 245] on div "Payment Methods Bank ONLINE CASH UPI M CARD GPay LUZO District App" at bounding box center [506, 231] width 189 height 48
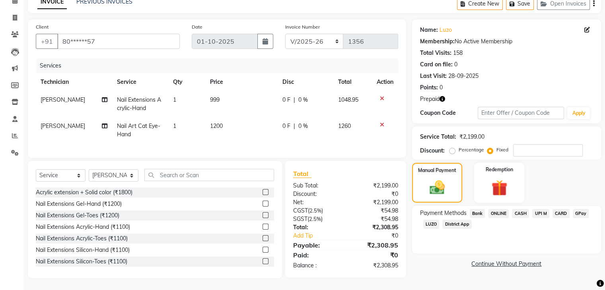
scroll to position [47, 0]
click at [226, 94] on td "999" at bounding box center [241, 104] width 72 height 26
select select "54412"
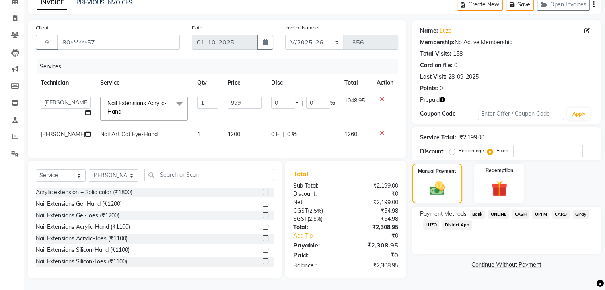
scroll to position [46, 0]
click at [235, 97] on input "999" at bounding box center [245, 103] width 34 height 12
type input "9"
type input "1100"
click at [439, 265] on div "Name: Luzo Membership: No Active Membership Total Visits: 158 Card on file: 0 L…" at bounding box center [509, 149] width 195 height 258
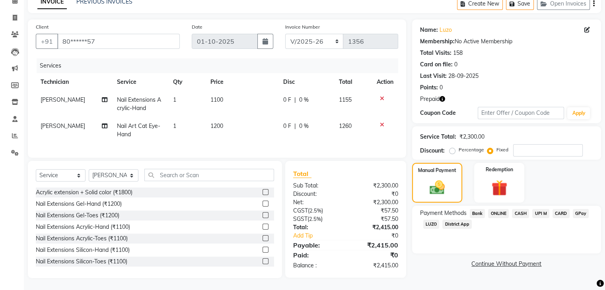
scroll to position [47, 0]
click at [522, 144] on input "number" at bounding box center [548, 150] width 70 height 12
type input "15"
click at [519, 209] on span "CASH" at bounding box center [520, 213] width 17 height 9
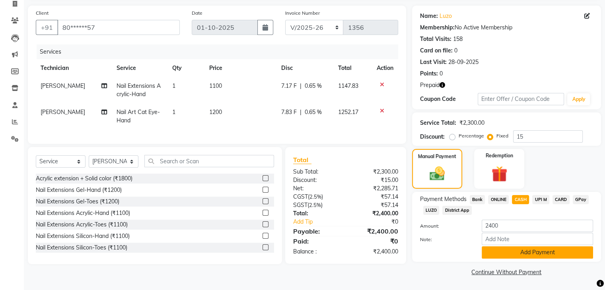
click at [536, 252] on button "Add Payment" at bounding box center [537, 253] width 111 height 12
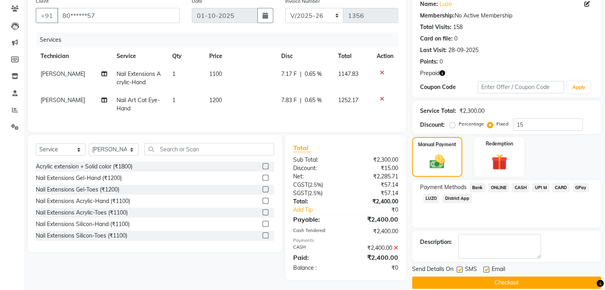
scroll to position [76, 0]
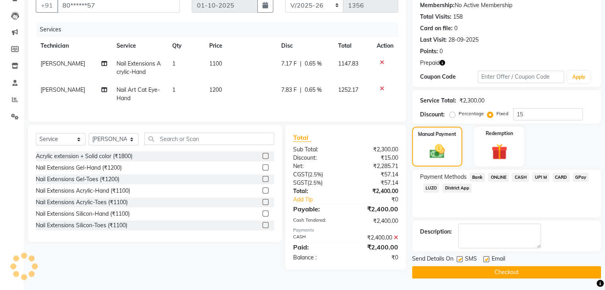
click at [511, 272] on button "Checkout" at bounding box center [506, 273] width 189 height 12
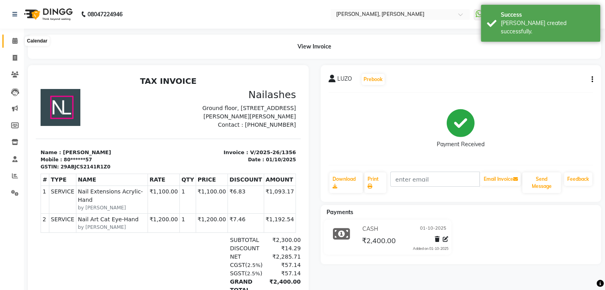
click at [12, 44] on icon at bounding box center [14, 41] width 5 height 6
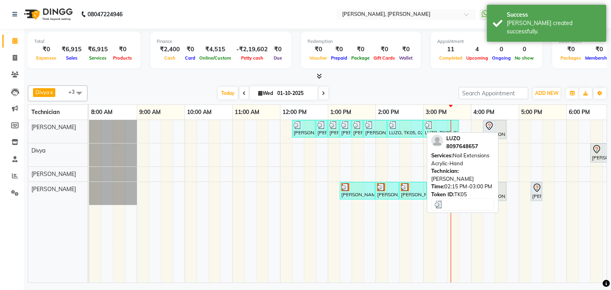
click at [411, 130] on div "LUZO, TK05, 02:15 PM-03:00 PM, Nail Extensions Acrylic-Hand" at bounding box center [405, 128] width 34 height 15
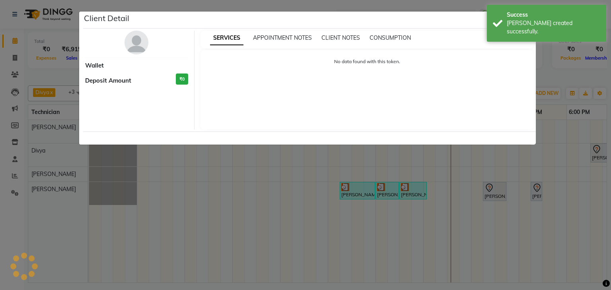
select select "3"
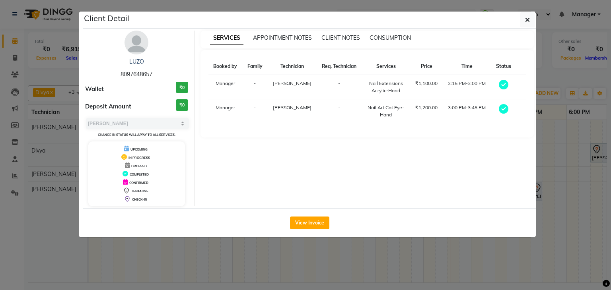
click at [148, 75] on span "8097648657" at bounding box center [137, 74] width 32 height 7
click at [527, 19] on icon "button" at bounding box center [527, 20] width 5 height 6
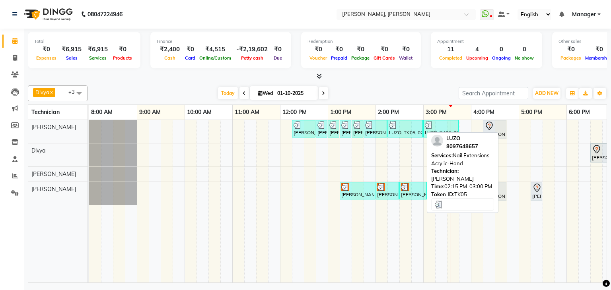
click at [411, 126] on div at bounding box center [405, 125] width 32 height 8
select select "3"
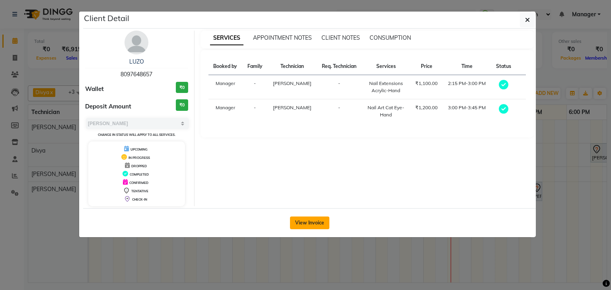
click at [301, 219] on button "View Invoice" at bounding box center [309, 223] width 39 height 13
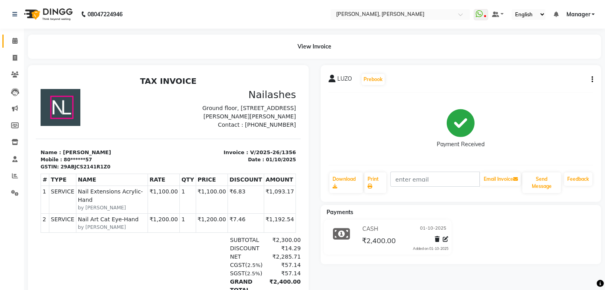
drag, startPoint x: 17, startPoint y: 46, endPoint x: 22, endPoint y: 50, distance: 6.5
click at [17, 46] on link "Calendar" at bounding box center [11, 41] width 19 height 13
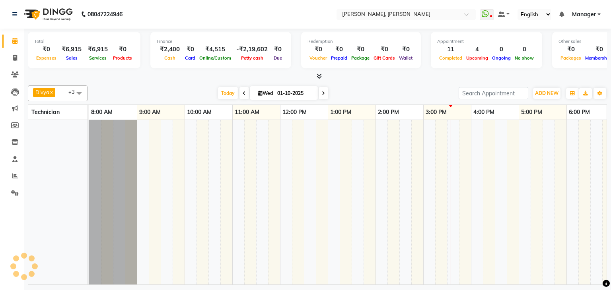
scroll to position [0, 103]
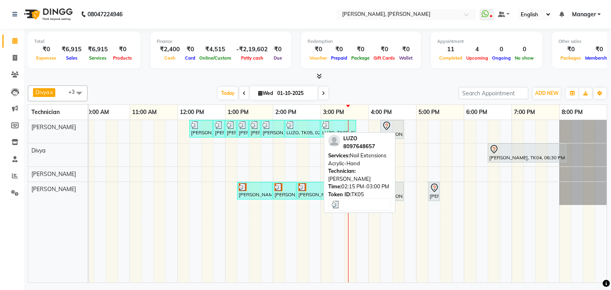
click at [314, 126] on div at bounding box center [302, 125] width 32 height 8
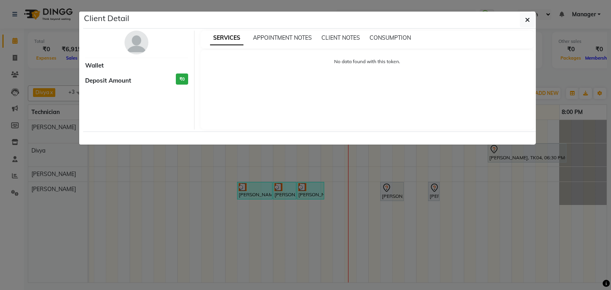
select select "3"
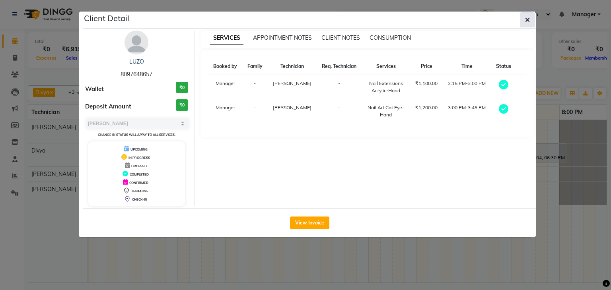
click at [530, 22] on button "button" at bounding box center [527, 19] width 15 height 15
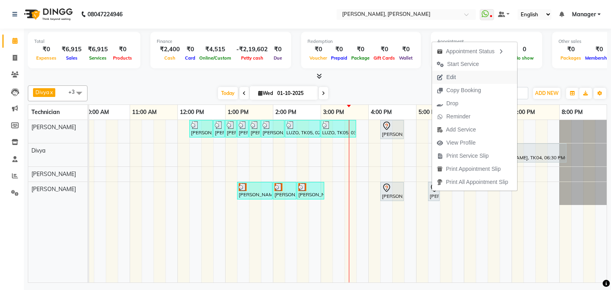
click at [457, 74] on span "Edit" at bounding box center [446, 77] width 29 height 13
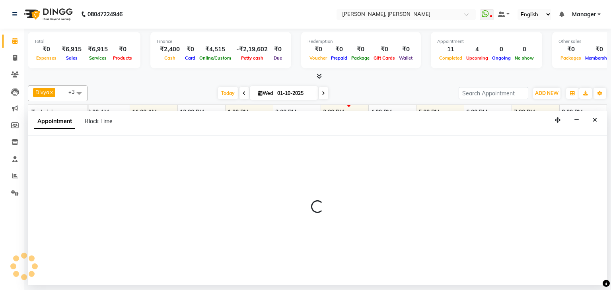
select select "tentative"
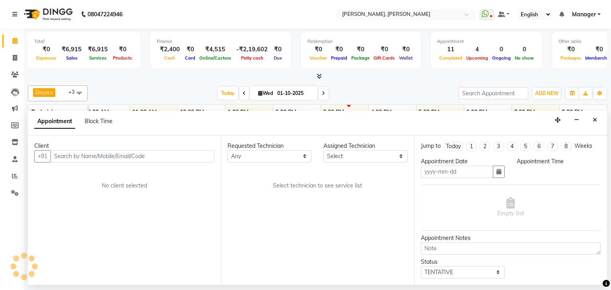
type input "01-10-2025"
select select "87862"
select select "1035"
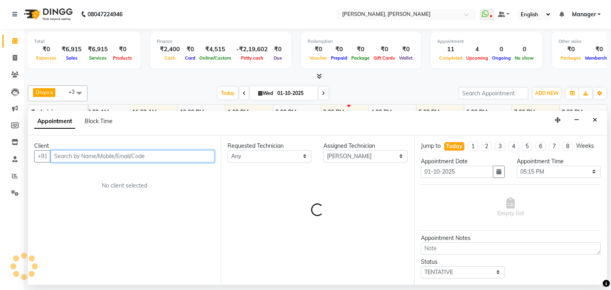
select select "3204"
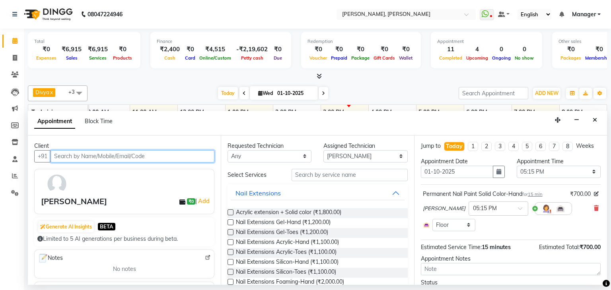
click at [152, 156] on input "text" at bounding box center [133, 156] width 164 height 12
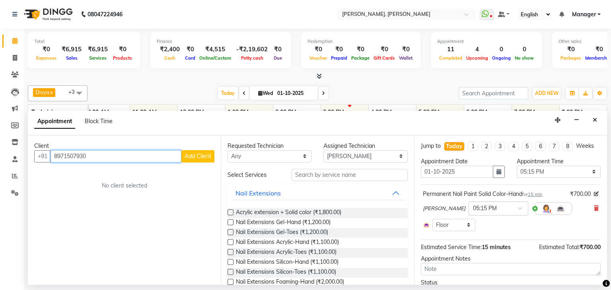
type input "8971507930"
click at [199, 154] on span "Add Client" at bounding box center [198, 156] width 27 height 7
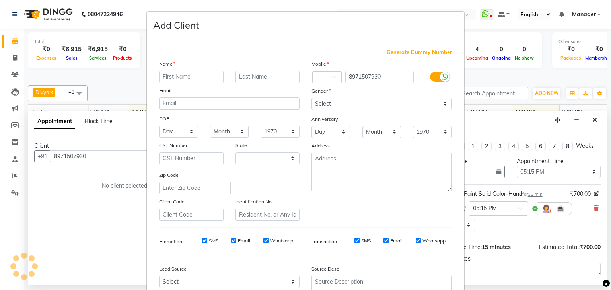
select select "21"
click at [192, 78] on input "text" at bounding box center [191, 77] width 64 height 12
type input "Swati"
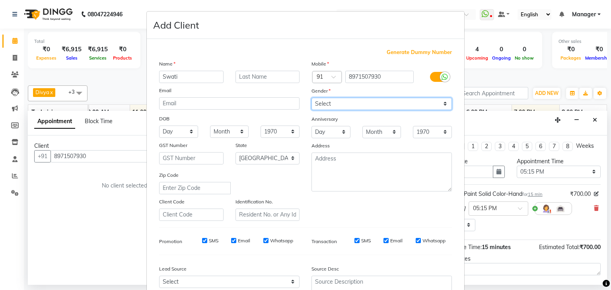
click at [336, 109] on select "Select [DEMOGRAPHIC_DATA] [DEMOGRAPHIC_DATA] Other Prefer Not To Say" at bounding box center [381, 104] width 140 height 12
select select "[DEMOGRAPHIC_DATA]"
click at [311, 98] on select "Select [DEMOGRAPHIC_DATA] [DEMOGRAPHIC_DATA] Other Prefer Not To Say" at bounding box center [381, 104] width 140 height 12
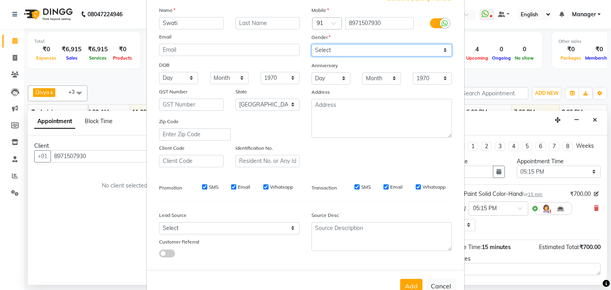
scroll to position [80, 0]
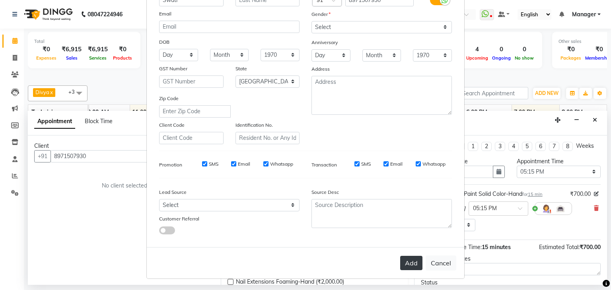
click at [419, 268] on button "Add" at bounding box center [411, 263] width 22 height 14
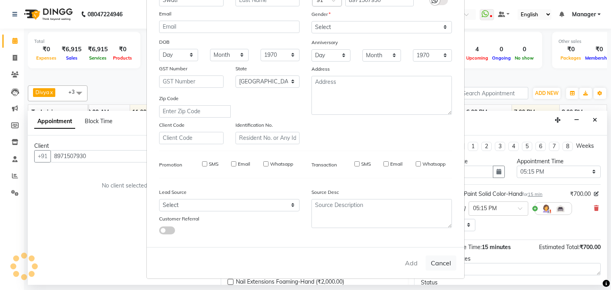
type input "89******30"
select select
select select "null"
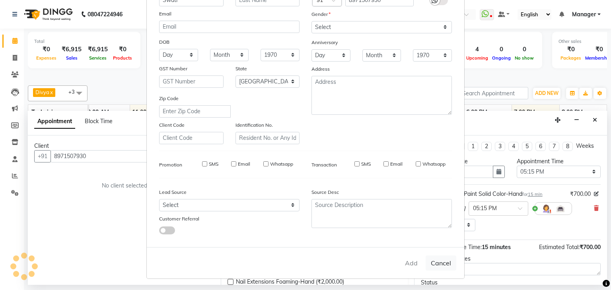
select select
checkbox input "false"
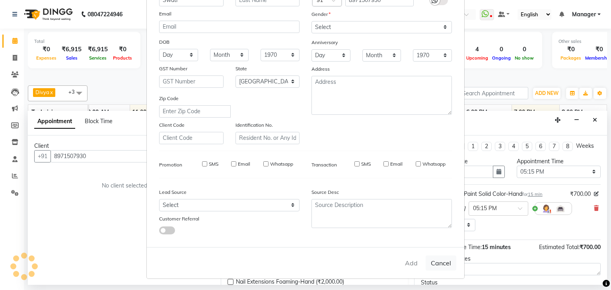
checkbox input "false"
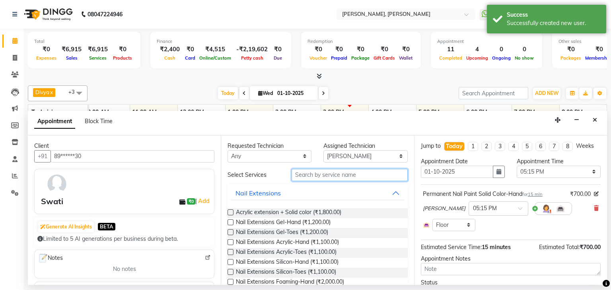
click at [335, 175] on input "text" at bounding box center [350, 175] width 116 height 12
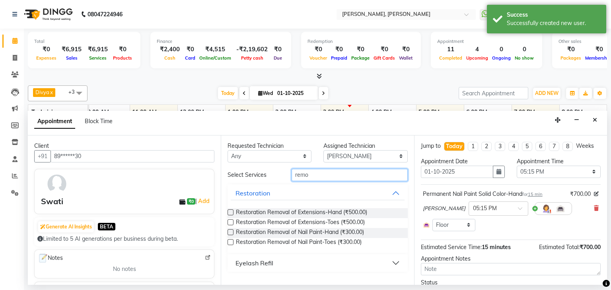
type input "remo"
click at [230, 239] on label at bounding box center [231, 242] width 6 height 6
click at [230, 241] on input "checkbox" at bounding box center [230, 243] width 5 height 5
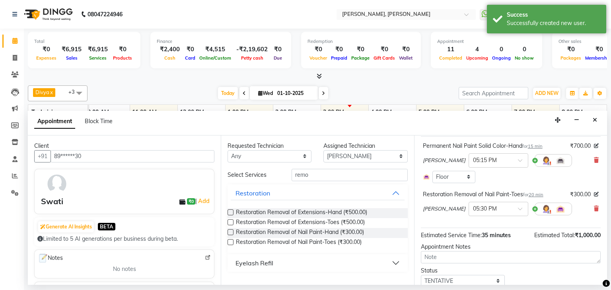
scroll to position [77, 0]
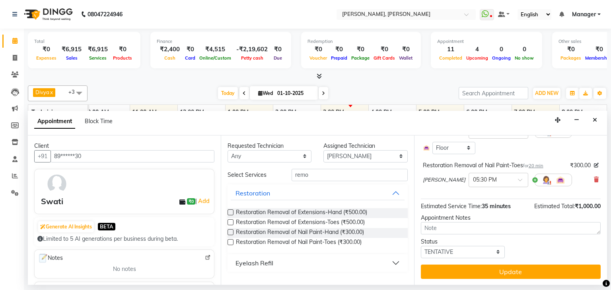
click at [228, 241] on label at bounding box center [231, 242] width 6 height 6
click at [228, 241] on input "checkbox" at bounding box center [230, 243] width 5 height 5
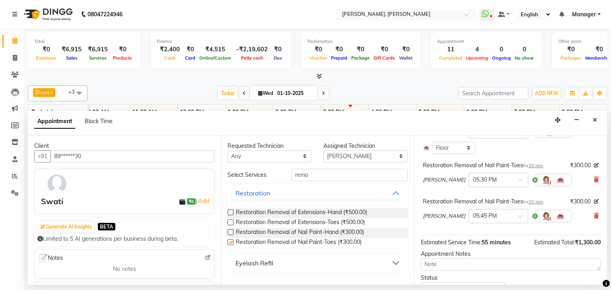
checkbox input "false"
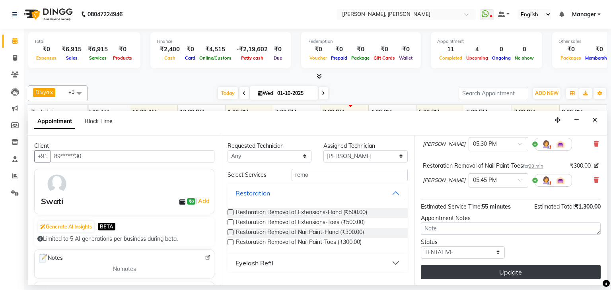
click at [512, 266] on button "Update" at bounding box center [511, 272] width 180 height 14
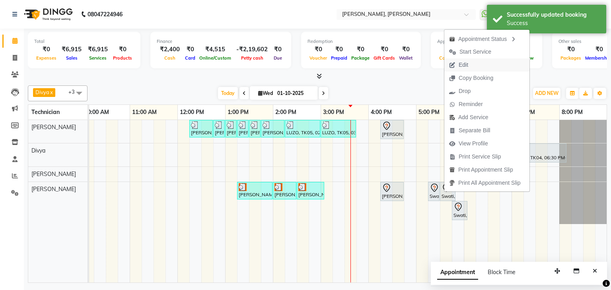
click at [463, 58] on span "Edit" at bounding box center [458, 64] width 29 height 13
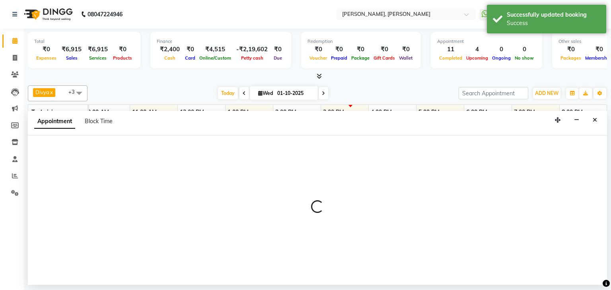
select select "tentative"
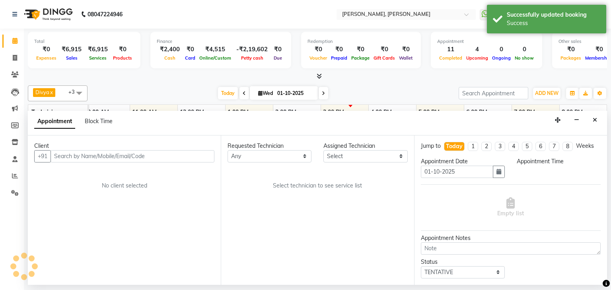
scroll to position [0, 0]
select select "87862"
select select "1035"
select select "3204"
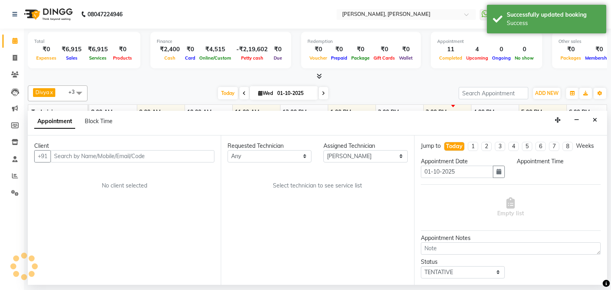
select select "3204"
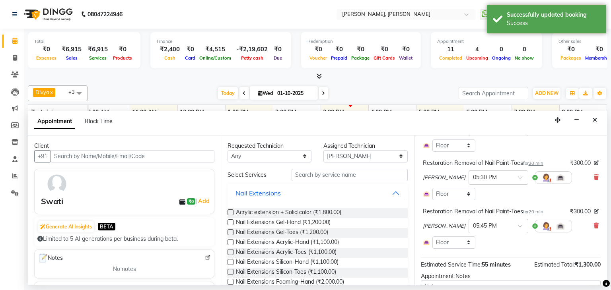
scroll to position [40, 0]
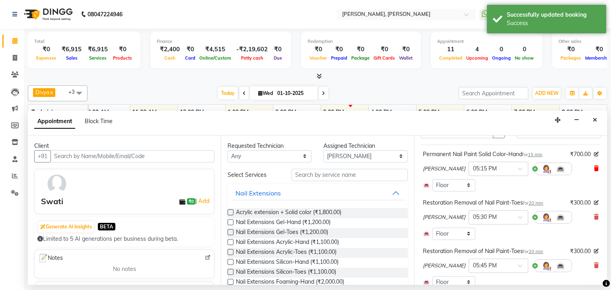
click at [594, 169] on icon at bounding box center [596, 169] width 5 height 6
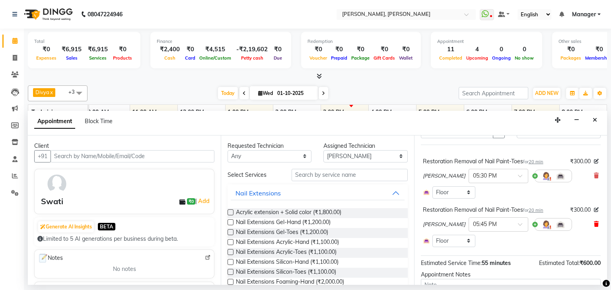
click at [594, 222] on icon at bounding box center [596, 225] width 5 height 6
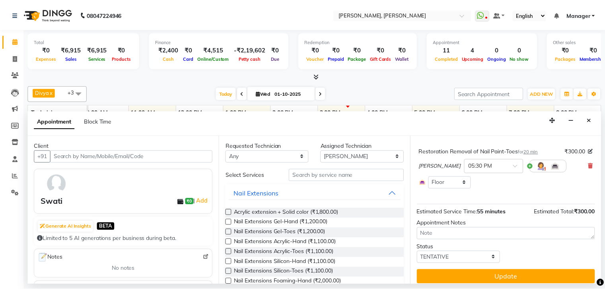
scroll to position [55, 0]
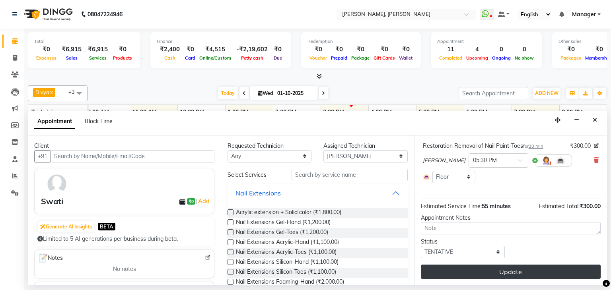
click at [500, 270] on button "Update" at bounding box center [511, 272] width 180 height 14
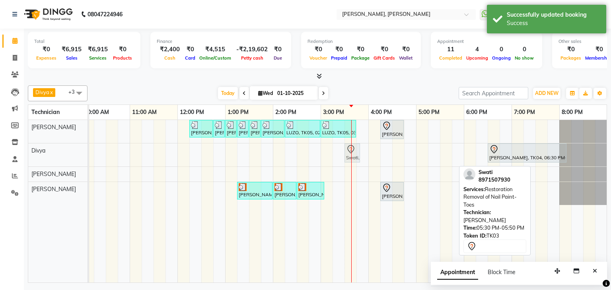
drag, startPoint x: 451, startPoint y: 188, endPoint x: 359, endPoint y: 160, distance: 96.9
click at [359, 160] on tbody "NIKITHA, TK01, 12:15 PM-12:45 PM, Refills Acrylic-Hand NIKITHA, TK01, 12:45 PM-…" at bounding box center [296, 162] width 621 height 85
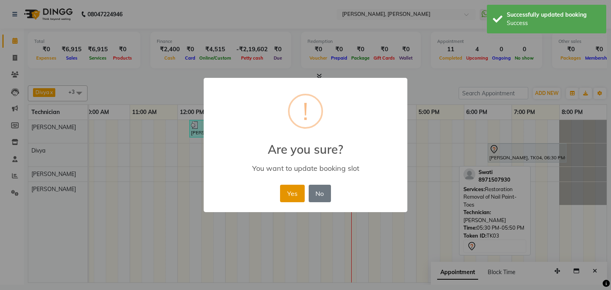
click at [291, 195] on button "Yes" at bounding box center [292, 194] width 24 height 18
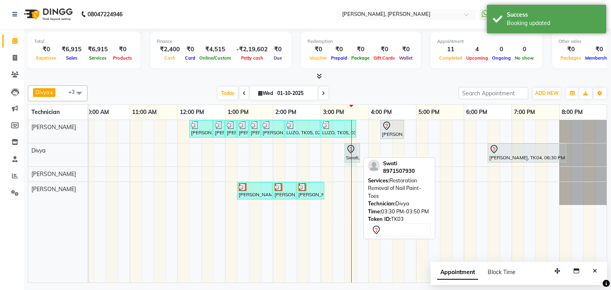
click at [351, 153] on div "NIKITHA, TK01, 12:15 PM-12:45 PM, Refills Acrylic-Hand NIKITHA, TK01, 12:45 PM-…" at bounding box center [296, 201] width 621 height 163
select select "72520"
select select "930"
select select "tentative"
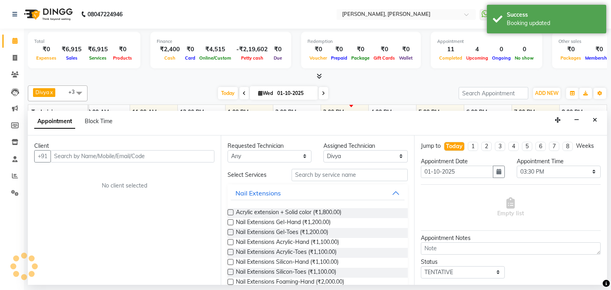
drag, startPoint x: 595, startPoint y: 118, endPoint x: 497, endPoint y: 168, distance: 110.1
click at [595, 118] on icon "Close" at bounding box center [595, 120] width 4 height 6
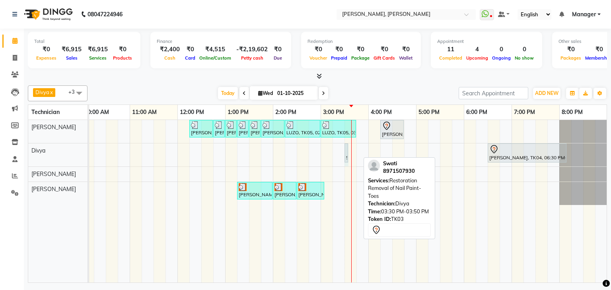
drag, startPoint x: 359, startPoint y: 150, endPoint x: 360, endPoint y: 160, distance: 9.3
click at [351, 153] on div "NIKITHA, TK01, 12:15 PM-12:45 PM, Refills Acrylic-Hand NIKITHA, TK01, 12:45 PM-…" at bounding box center [296, 201] width 621 height 163
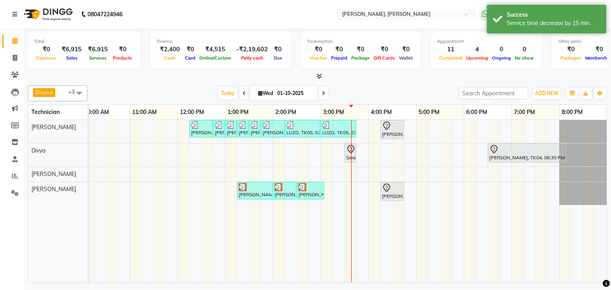
click at [351, 154] on div at bounding box center [351, 201] width 0 height 163
select select "72520"
select select "930"
select select "tentative"
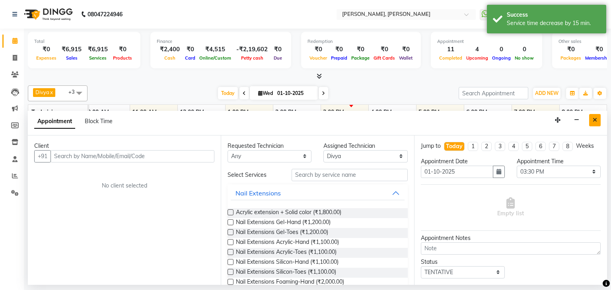
click at [595, 120] on icon "Close" at bounding box center [595, 120] width 4 height 6
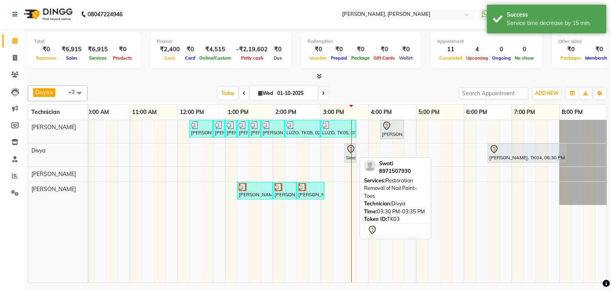
click at [350, 152] on icon at bounding box center [351, 150] width 10 height 10
select select "7"
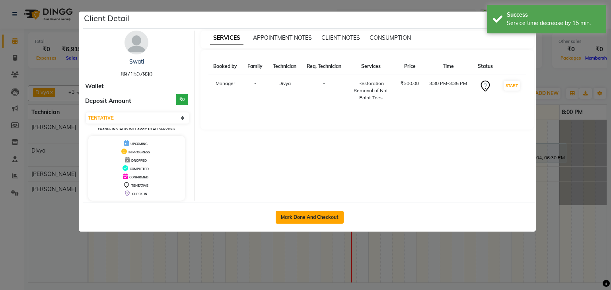
click at [293, 216] on button "Mark Done And Checkout" at bounding box center [310, 217] width 68 height 13
select select "6455"
select select "service"
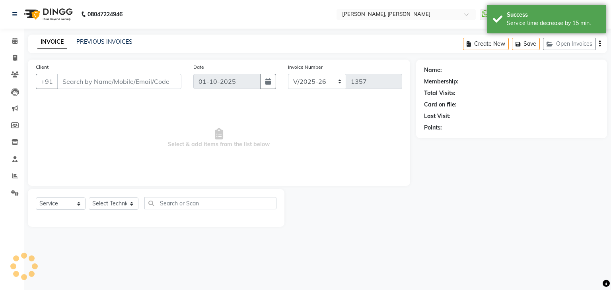
type input "89******30"
select select "72520"
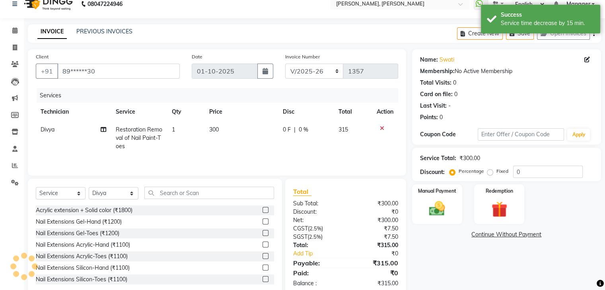
scroll to position [29, 0]
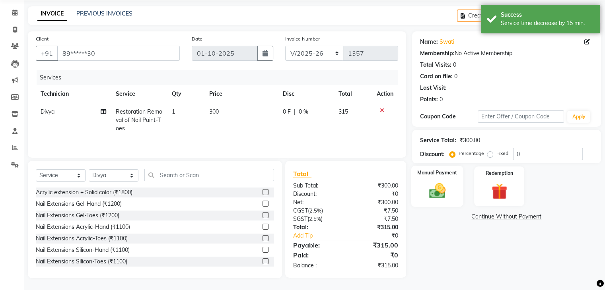
click at [446, 182] on img at bounding box center [437, 191] width 27 height 19
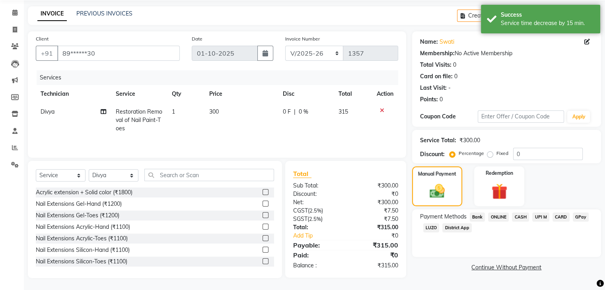
click at [541, 217] on span "UPI M" at bounding box center [540, 217] width 17 height 9
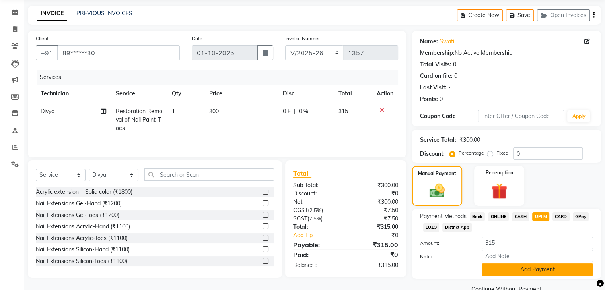
scroll to position [47, 0]
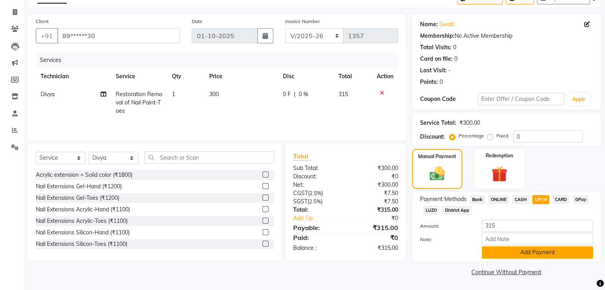
click at [539, 252] on button "Add Payment" at bounding box center [537, 253] width 111 height 12
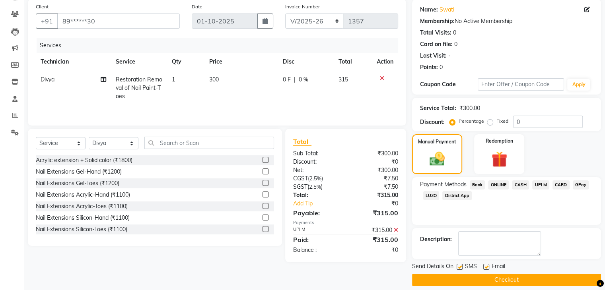
scroll to position [68, 0]
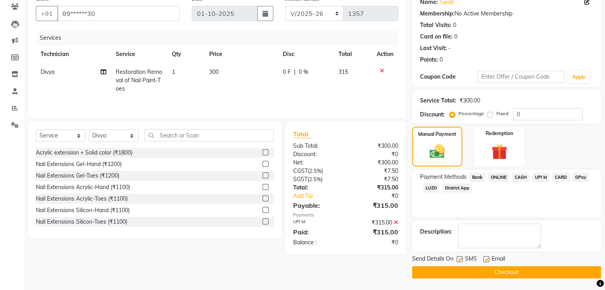
click at [501, 272] on button "Checkout" at bounding box center [506, 273] width 189 height 12
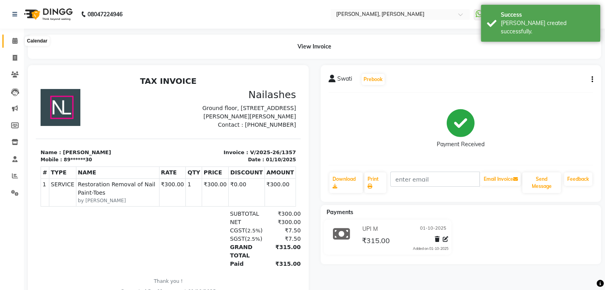
drag, startPoint x: 12, startPoint y: 41, endPoint x: 22, endPoint y: 54, distance: 16.2
click at [12, 41] on icon at bounding box center [14, 41] width 5 height 6
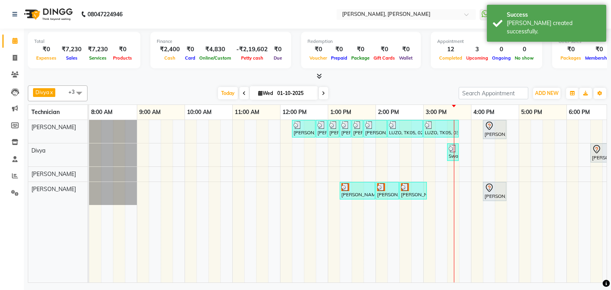
scroll to position [0, 103]
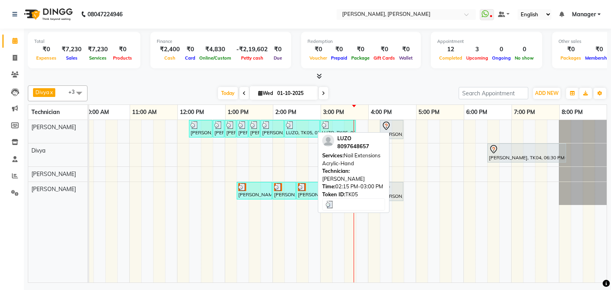
click at [303, 129] on div "LUZO, TK05, 02:15 PM-03:00 PM, Nail Extensions Acrylic-Hand" at bounding box center [302, 128] width 34 height 15
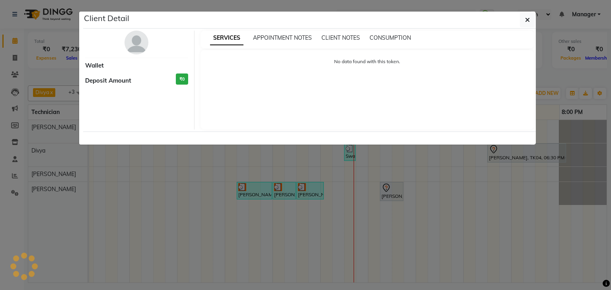
select select "3"
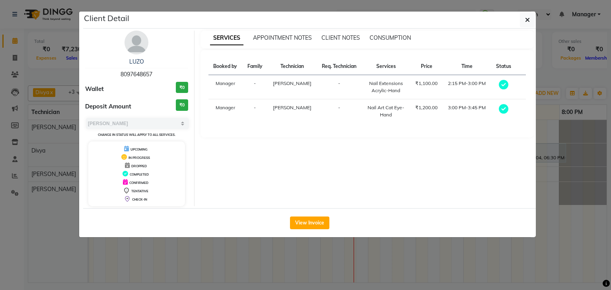
drag, startPoint x: 528, startPoint y: 16, endPoint x: 557, endPoint y: 24, distance: 29.7
click at [528, 17] on icon "button" at bounding box center [527, 20] width 5 height 6
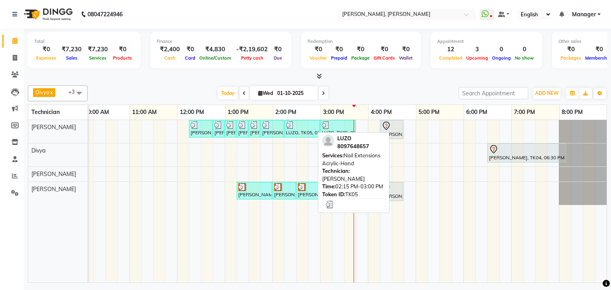
click at [294, 125] on div at bounding box center [302, 125] width 32 height 8
select select "3"
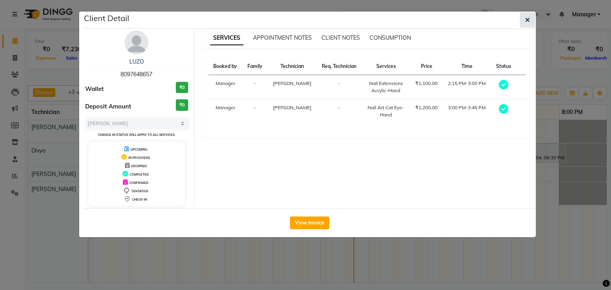
click at [523, 17] on button "button" at bounding box center [527, 19] width 15 height 15
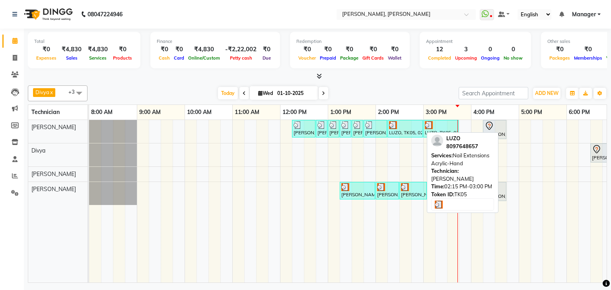
click at [401, 128] on div "LUZO, TK05, 02:15 PM-03:00 PM, Nail Extensions Acrylic-Hand" at bounding box center [405, 128] width 34 height 15
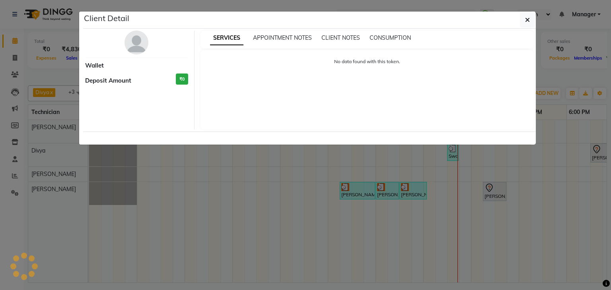
select select "3"
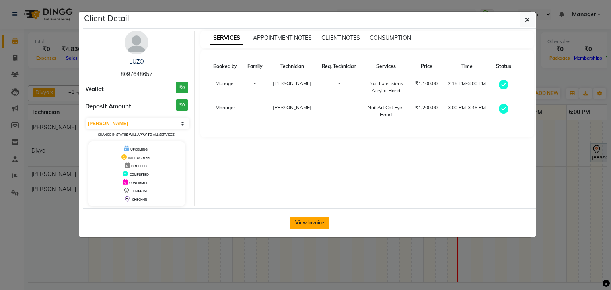
click at [298, 220] on button "View Invoice" at bounding box center [309, 223] width 39 height 13
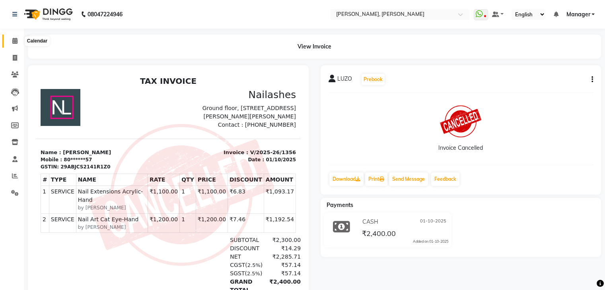
click at [18, 40] on span at bounding box center [15, 41] width 14 height 9
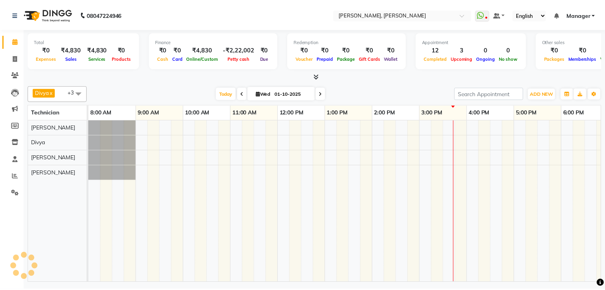
scroll to position [0, 103]
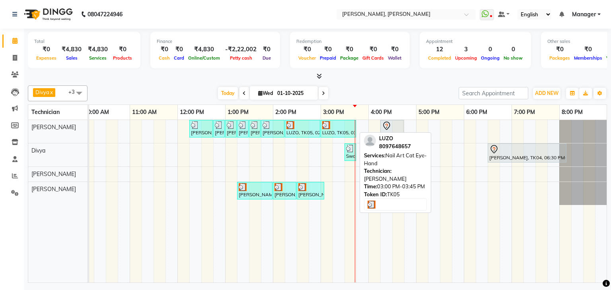
click at [334, 128] on div "LUZO, TK05, 03:00 PM-03:45 PM, Nail Art Cat Eye-Hand" at bounding box center [338, 128] width 34 height 15
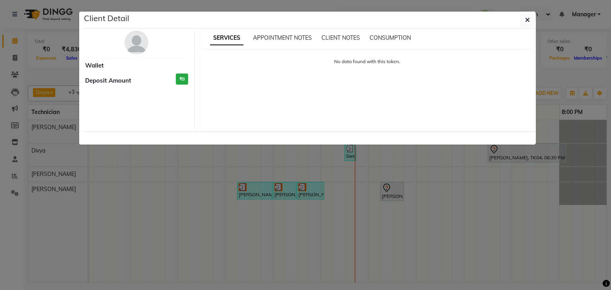
select select "3"
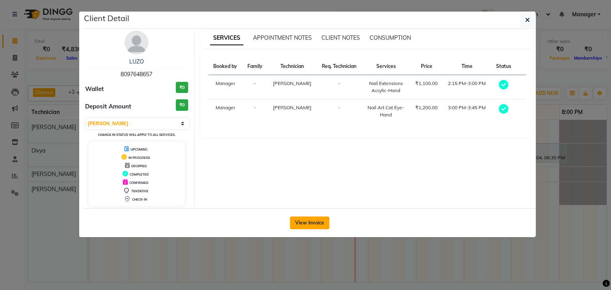
click at [303, 226] on button "View Invoice" at bounding box center [309, 223] width 39 height 13
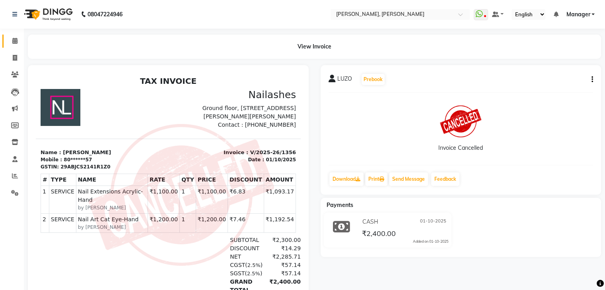
click at [14, 44] on icon at bounding box center [14, 41] width 5 height 6
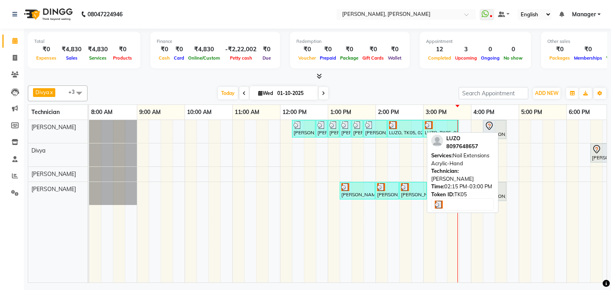
click at [416, 128] on div "LUZO, TK05, 02:15 PM-03:00 PM, Nail Extensions Acrylic-Hand" at bounding box center [405, 128] width 34 height 15
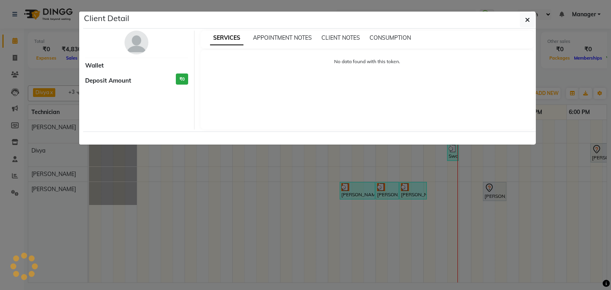
select select "3"
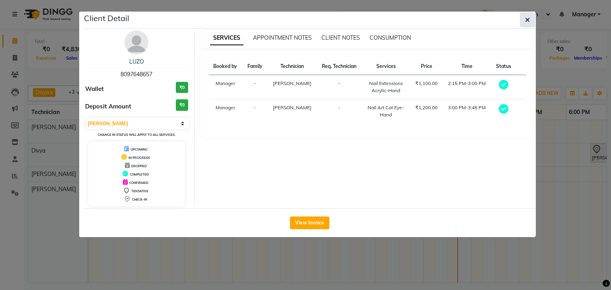
click at [527, 19] on icon "button" at bounding box center [527, 20] width 5 height 6
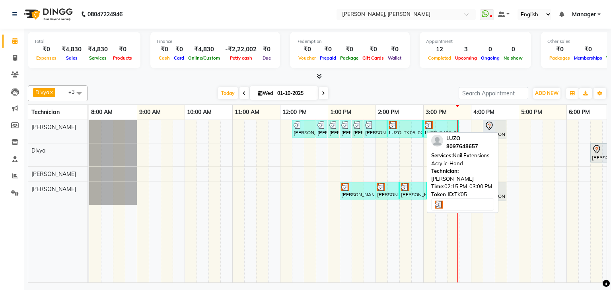
click at [406, 131] on div "LUZO, TK05, 02:15 PM-03:00 PM, Nail Extensions Acrylic-Hand" at bounding box center [405, 128] width 34 height 15
select select "3"
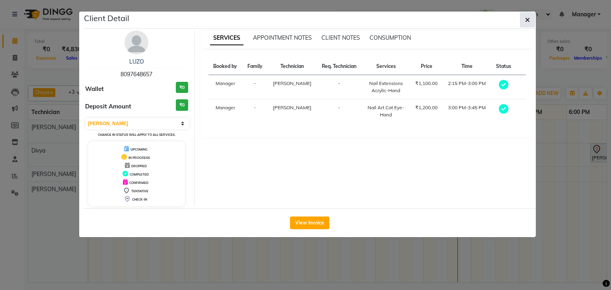
click at [525, 20] on icon "button" at bounding box center [527, 20] width 5 height 6
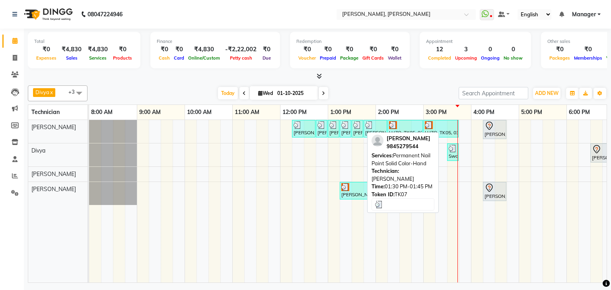
click at [357, 126] on img at bounding box center [357, 125] width 8 height 8
select select "3"
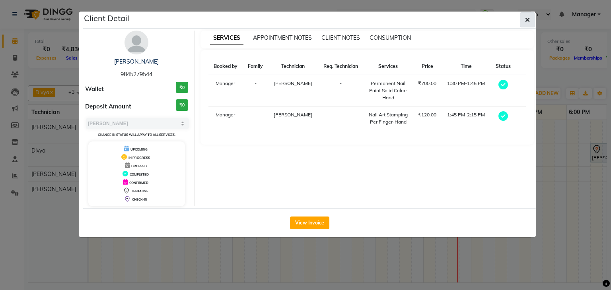
click at [527, 19] on icon "button" at bounding box center [527, 20] width 5 height 6
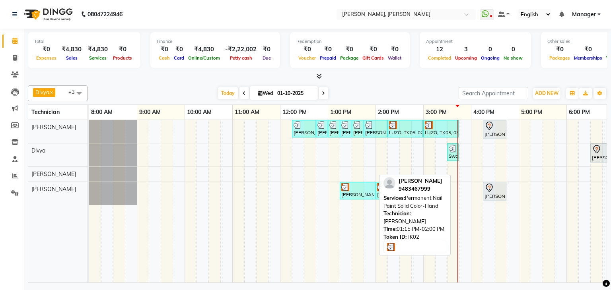
click at [354, 191] on div "[PERSON_NAME], TK02, 01:15 PM-02:00 PM, Permanent Nail Paint Solid Color-Hand" at bounding box center [358, 190] width 34 height 15
select select "3"
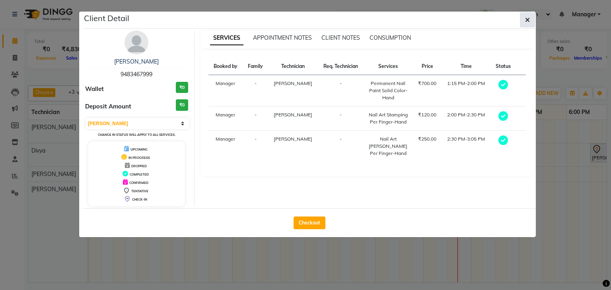
click at [529, 17] on icon "button" at bounding box center [527, 20] width 5 height 6
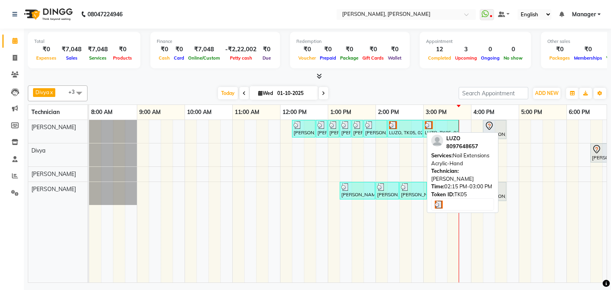
click at [401, 132] on div "LUZO, TK05, 02:15 PM-03:00 PM, Nail Extensions Acrylic-Hand" at bounding box center [405, 128] width 34 height 15
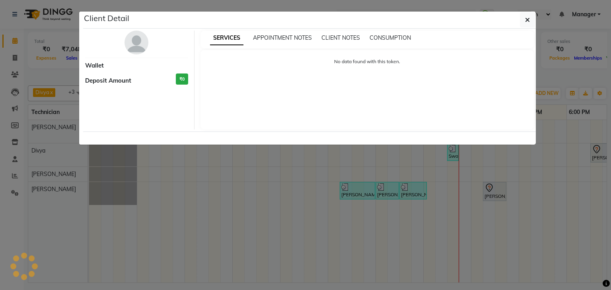
select select "3"
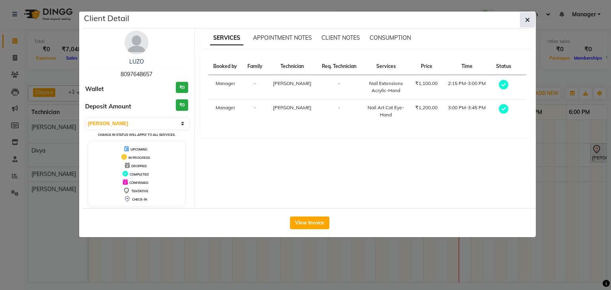
click at [528, 17] on icon "button" at bounding box center [527, 20] width 5 height 6
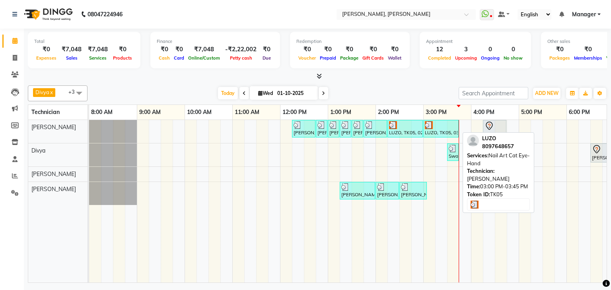
click at [430, 128] on img at bounding box center [429, 125] width 8 height 8
select select "3"
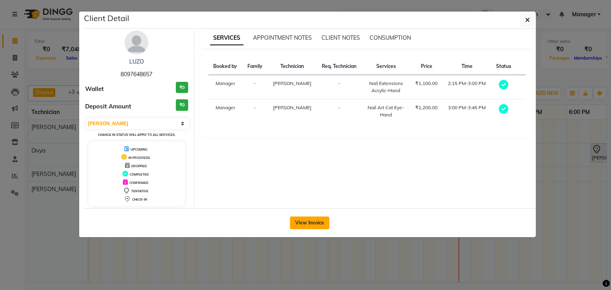
click at [302, 223] on button "View Invoice" at bounding box center [309, 223] width 39 height 13
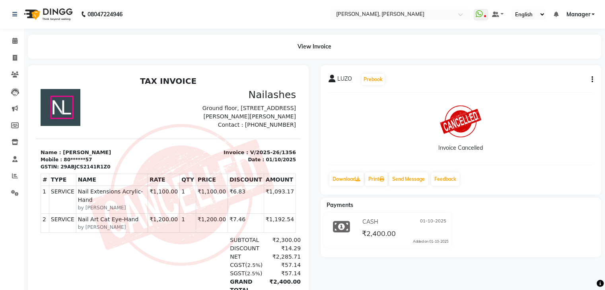
click at [594, 77] on div "LUZO Prebook Invoice Cancelled Download Print Send Message Feedback" at bounding box center [461, 130] width 281 height 130
click at [592, 80] on icon "button" at bounding box center [593, 80] width 2 height 0
click at [16, 37] on span at bounding box center [15, 41] width 14 height 9
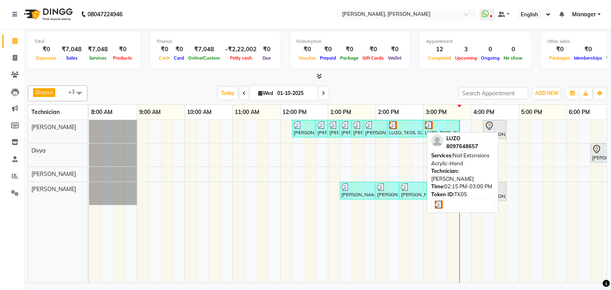
click at [414, 131] on div "LUZO, TK05, 02:15 PM-03:00 PM, Nail Extensions Acrylic-Hand" at bounding box center [405, 128] width 34 height 15
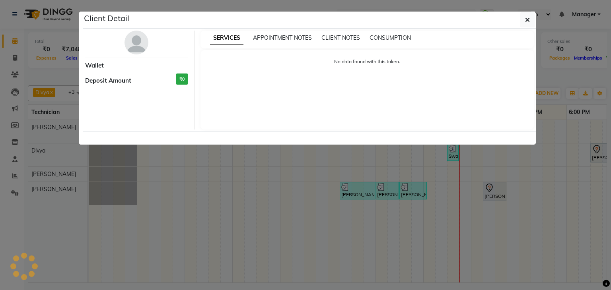
select select "3"
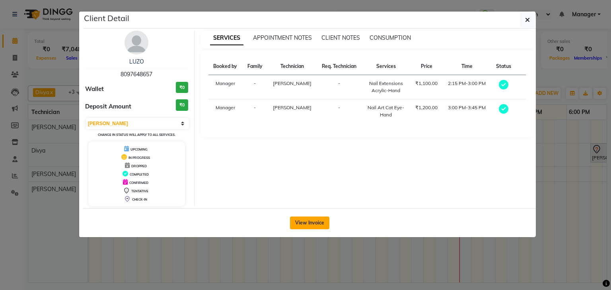
click at [321, 224] on button "View Invoice" at bounding box center [309, 223] width 39 height 13
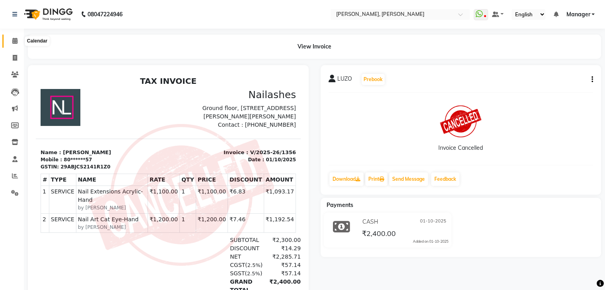
click at [16, 38] on icon at bounding box center [14, 41] width 5 height 6
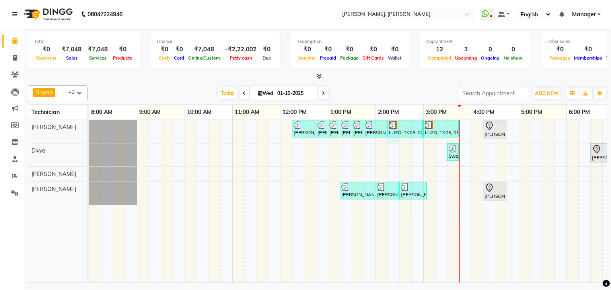
click at [391, 142] on div "[PERSON_NAME], TK01, 12:15 PM-12:45 PM, Refills Acrylic-Hand [PERSON_NAME], TK0…" at bounding box center [399, 201] width 621 height 163
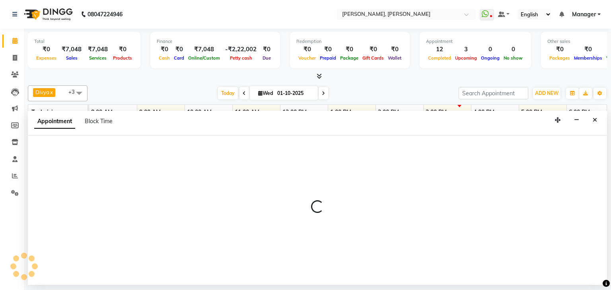
select select "54412"
select select "855"
select select "tentative"
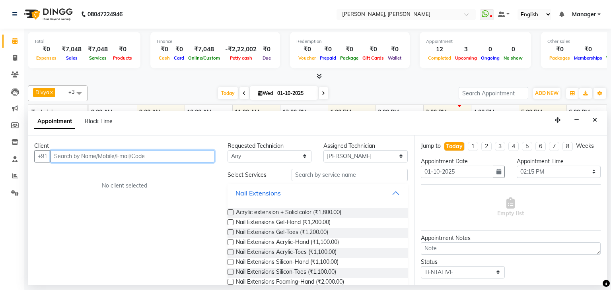
click at [102, 151] on input "text" at bounding box center [133, 156] width 164 height 12
click at [56, 156] on input "8851216984" at bounding box center [116, 156] width 131 height 12
type input "8851216984"
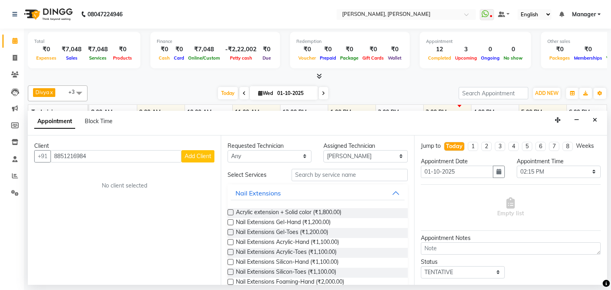
click at [196, 156] on span "Add Client" at bounding box center [198, 156] width 27 height 7
select select "21"
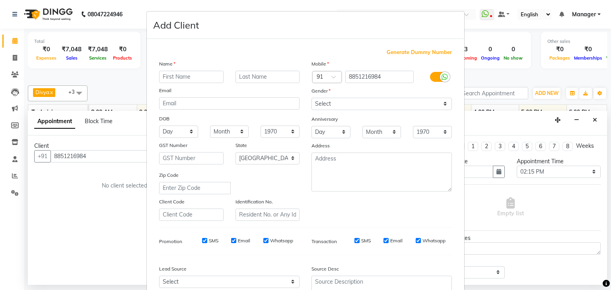
click at [189, 76] on input "text" at bounding box center [191, 77] width 64 height 12
type input "O"
type input "[PERSON_NAME]"
click at [376, 105] on select "Select [DEMOGRAPHIC_DATA] [DEMOGRAPHIC_DATA] Other Prefer Not To Say" at bounding box center [381, 104] width 140 height 12
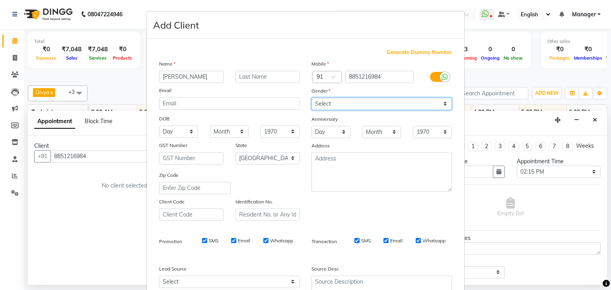
select select "[DEMOGRAPHIC_DATA]"
click at [311, 98] on select "Select [DEMOGRAPHIC_DATA] [DEMOGRAPHIC_DATA] Other Prefer Not To Say" at bounding box center [381, 104] width 140 height 12
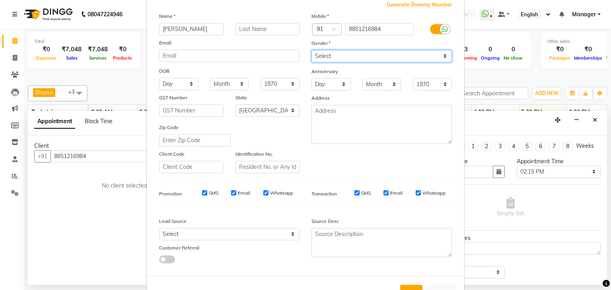
scroll to position [81, 0]
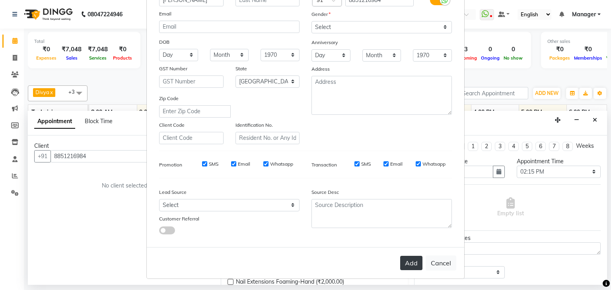
click at [411, 259] on button "Add" at bounding box center [411, 263] width 22 height 14
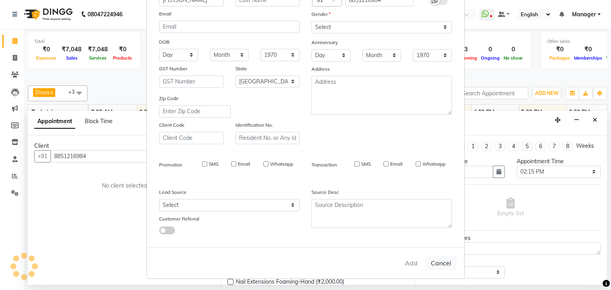
type input "88******84"
select select
select select "null"
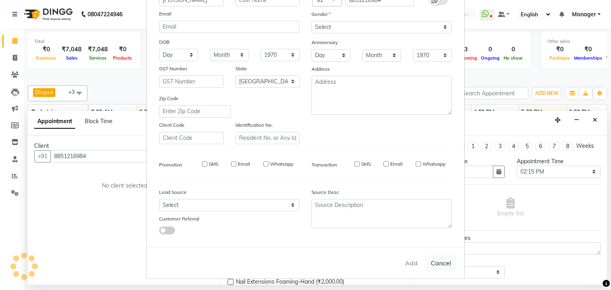
select select
checkbox input "false"
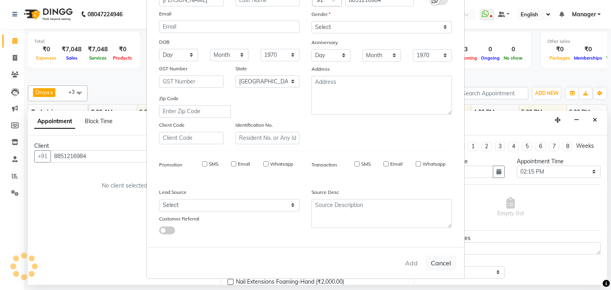
checkbox input "false"
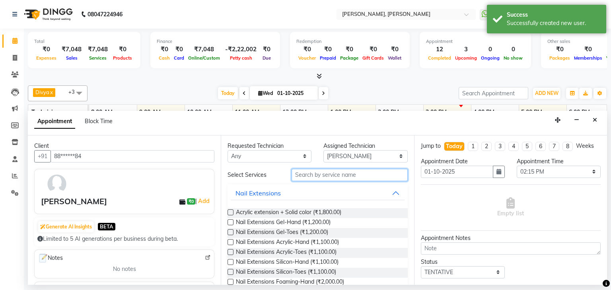
click at [347, 177] on input "text" at bounding box center [350, 175] width 116 height 12
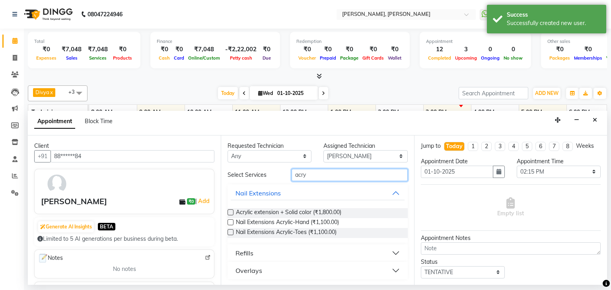
type input "acry"
drag, startPoint x: 230, startPoint y: 221, endPoint x: 243, endPoint y: 220, distance: 12.7
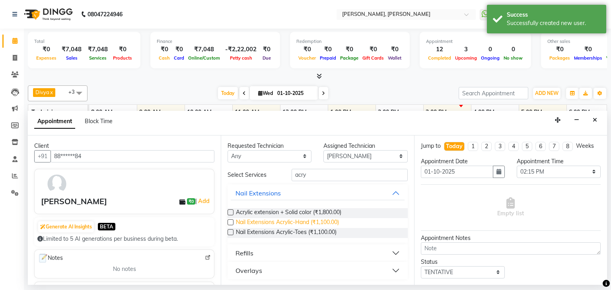
click at [230, 220] on label at bounding box center [231, 223] width 6 height 6
click at [230, 221] on input "checkbox" at bounding box center [230, 223] width 5 height 5
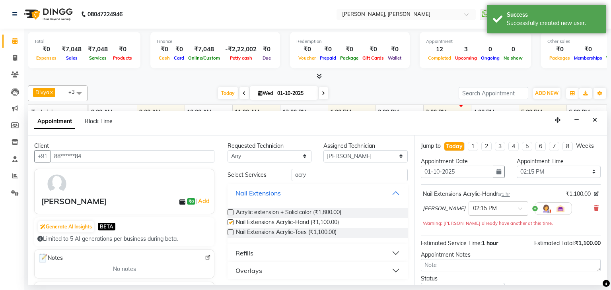
checkbox input "false"
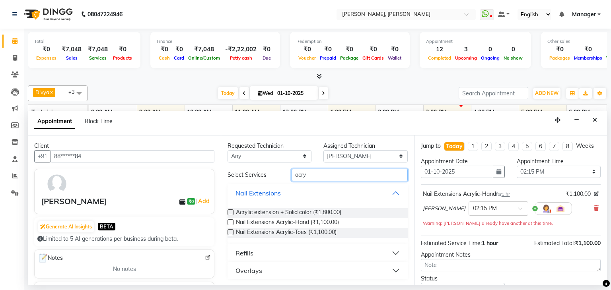
click at [313, 172] on input "acry" at bounding box center [350, 175] width 116 height 12
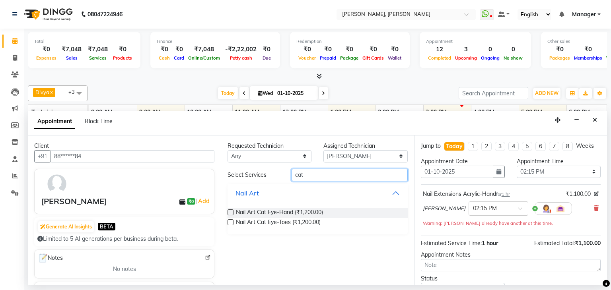
type input "cat"
click at [232, 211] on label at bounding box center [231, 213] width 6 height 6
click at [232, 211] on input "checkbox" at bounding box center [230, 213] width 5 height 5
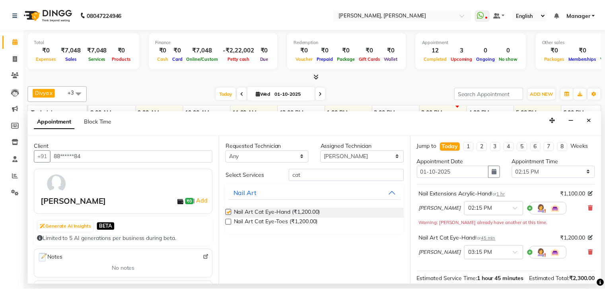
scroll to position [105, 0]
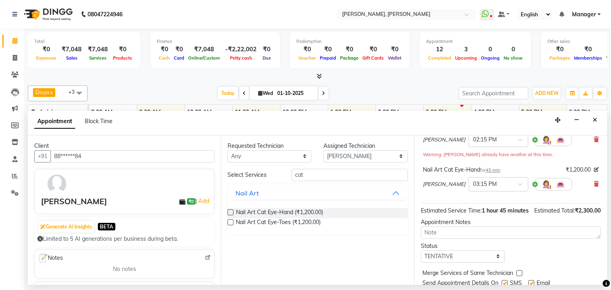
checkbox input "false"
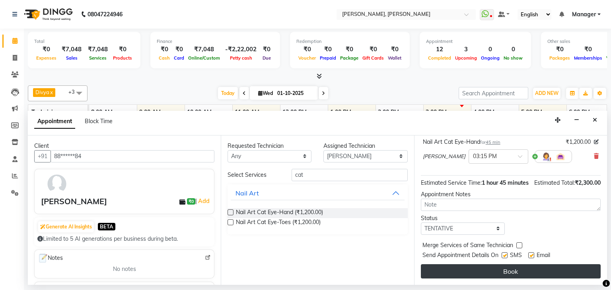
click at [520, 270] on button "Book" at bounding box center [511, 272] width 180 height 14
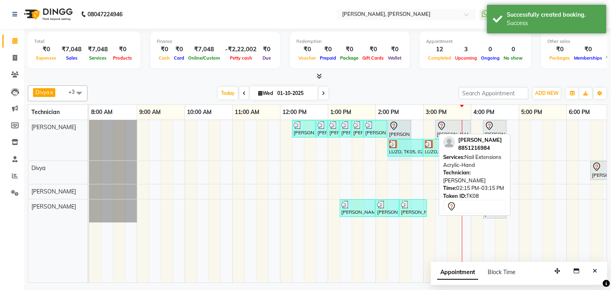
drag, startPoint x: 433, startPoint y: 126, endPoint x: 404, endPoint y: 127, distance: 28.7
click at [89, 126] on div "[PERSON_NAME], TK01, 12:15 PM-12:45 PM, Refills Acrylic-Hand [PERSON_NAME], TK0…" at bounding box center [89, 140] width 0 height 41
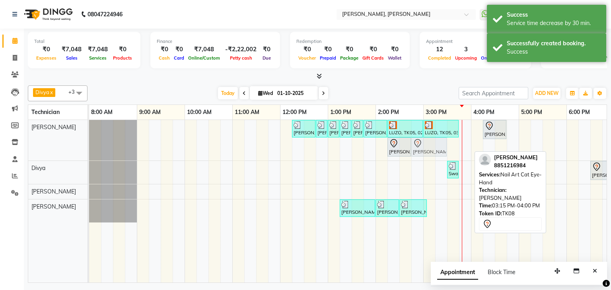
drag, startPoint x: 451, startPoint y: 145, endPoint x: 429, endPoint y: 147, distance: 21.6
click at [89, 147] on div "[PERSON_NAME], TK01, 12:15 PM-12:45 PM, Refills Acrylic-Hand [PERSON_NAME], TK0…" at bounding box center [89, 140] width 0 height 41
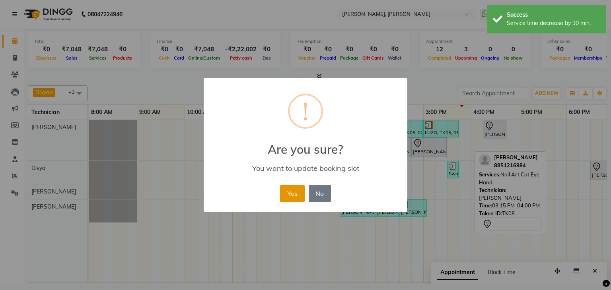
click at [292, 189] on button "Yes" at bounding box center [292, 194] width 24 height 18
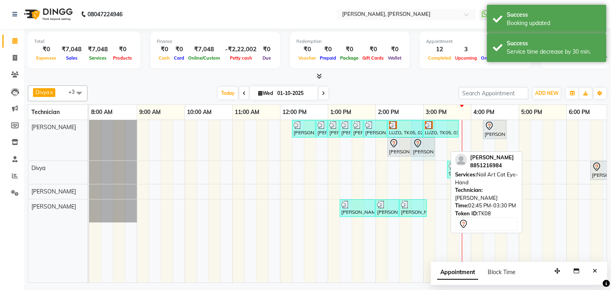
drag, startPoint x: 447, startPoint y: 146, endPoint x: 477, endPoint y: 148, distance: 30.0
click at [89, 148] on div "[PERSON_NAME], TK01, 12:15 PM-12:45 PM, Refills Acrylic-Hand [PERSON_NAME], TK0…" at bounding box center [89, 140] width 0 height 41
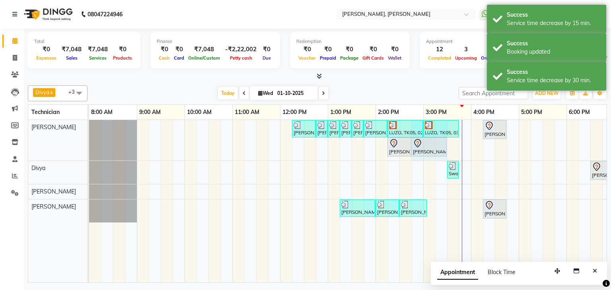
drag, startPoint x: 434, startPoint y: 146, endPoint x: 442, endPoint y: 144, distance: 8.2
click at [89, 144] on div "[PERSON_NAME], TK01, 12:15 PM-12:45 PM, Refills Acrylic-Hand [PERSON_NAME], TK0…" at bounding box center [89, 140] width 0 height 41
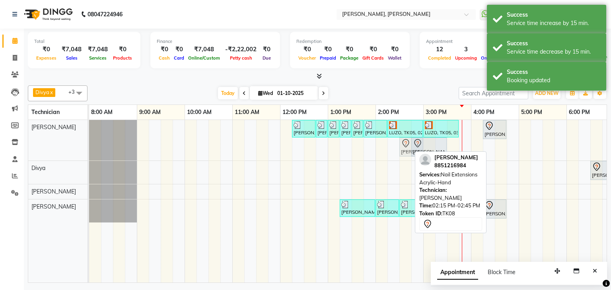
drag, startPoint x: 402, startPoint y: 147, endPoint x: 414, endPoint y: 147, distance: 12.3
click at [89, 147] on div "[PERSON_NAME], TK01, 12:15 PM-12:45 PM, Refills Acrylic-Hand [PERSON_NAME], TK0…" at bounding box center [89, 140] width 0 height 41
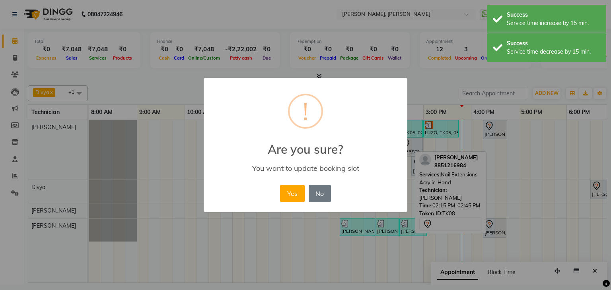
drag, startPoint x: 285, startPoint y: 191, endPoint x: 429, endPoint y: 168, distance: 145.4
click at [301, 191] on button "Yes" at bounding box center [292, 194] width 24 height 18
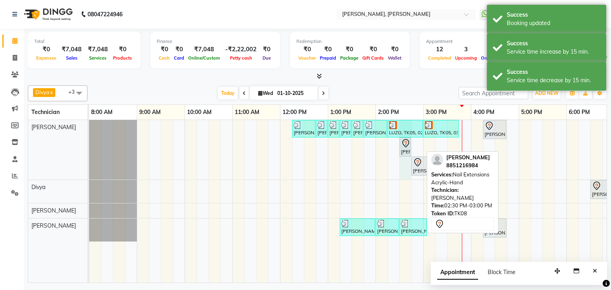
drag, startPoint x: 422, startPoint y: 144, endPoint x: 408, endPoint y: 148, distance: 14.7
click at [89, 148] on div "[PERSON_NAME], TK01, 12:15 PM-12:45 PM, Refills Acrylic-Hand [PERSON_NAME], TK0…" at bounding box center [89, 150] width 0 height 60
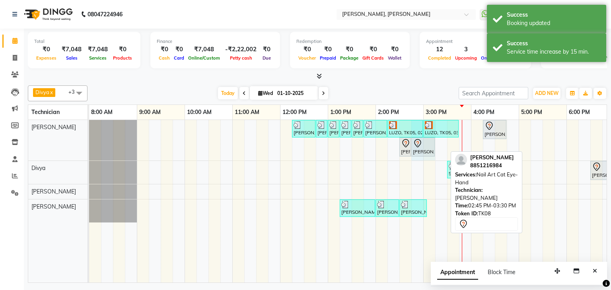
drag, startPoint x: 444, startPoint y: 143, endPoint x: 428, endPoint y: 146, distance: 16.2
click at [89, 145] on div "[PERSON_NAME], TK01, 12:15 PM-12:45 PM, Refills Acrylic-Hand [PERSON_NAME], TK0…" at bounding box center [89, 140] width 0 height 41
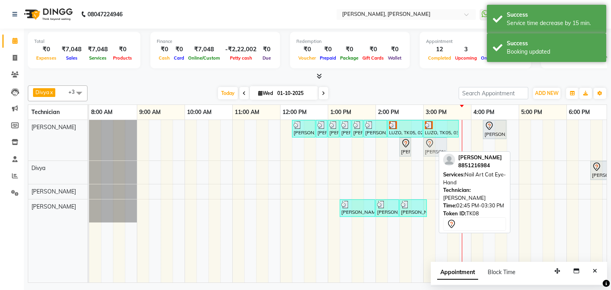
drag, startPoint x: 424, startPoint y: 147, endPoint x: 438, endPoint y: 146, distance: 13.9
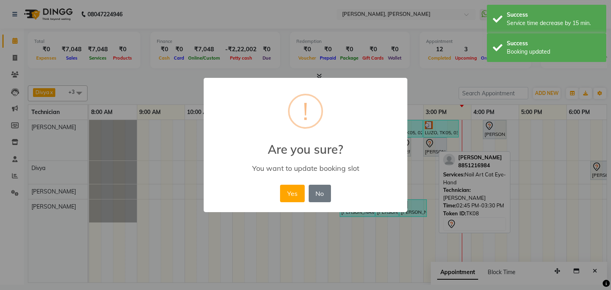
drag, startPoint x: 292, startPoint y: 193, endPoint x: 420, endPoint y: 157, distance: 132.7
click at [296, 192] on button "Yes" at bounding box center [292, 194] width 24 height 18
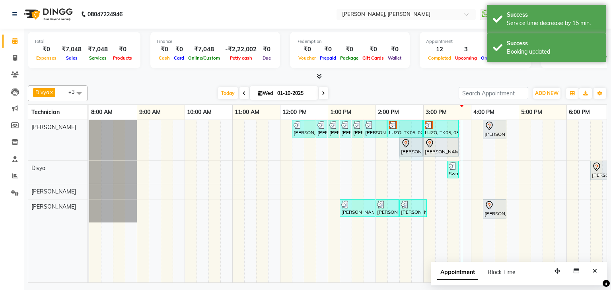
drag, startPoint x: 409, startPoint y: 143, endPoint x: 414, endPoint y: 143, distance: 5.2
click at [89, 143] on div "[PERSON_NAME], TK01, 12:15 PM-12:45 PM, Refills Acrylic-Hand [PERSON_NAME], TK0…" at bounding box center [89, 140] width 0 height 41
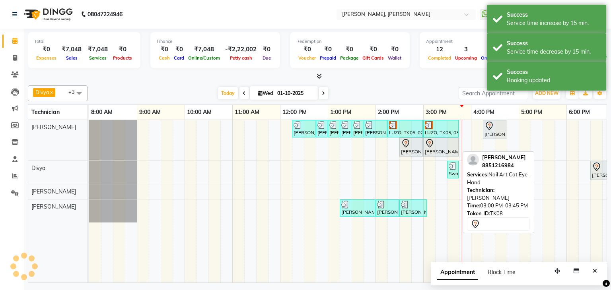
click at [430, 144] on icon at bounding box center [430, 144] width 10 height 10
select select "7"
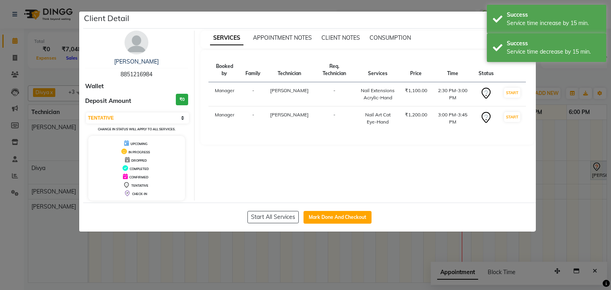
drag, startPoint x: 325, startPoint y: 218, endPoint x: 394, endPoint y: 208, distance: 69.1
click at [326, 217] on button "Mark Done And Checkout" at bounding box center [338, 217] width 68 height 13
select select "service"
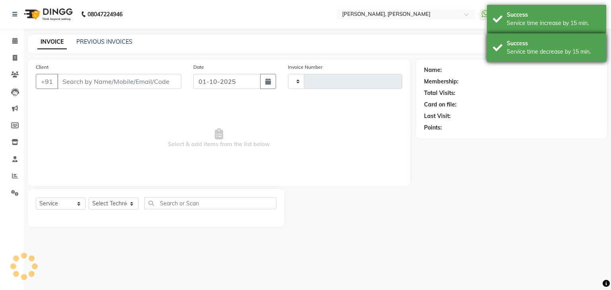
type input "1359"
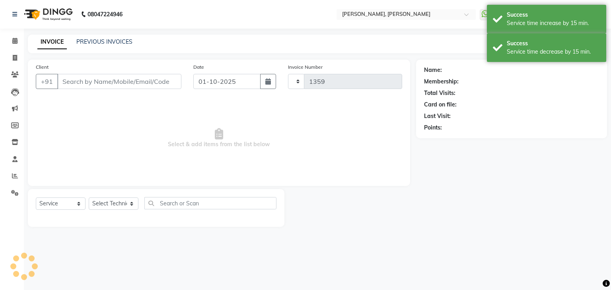
select select "6455"
type input "88******84"
select select "54412"
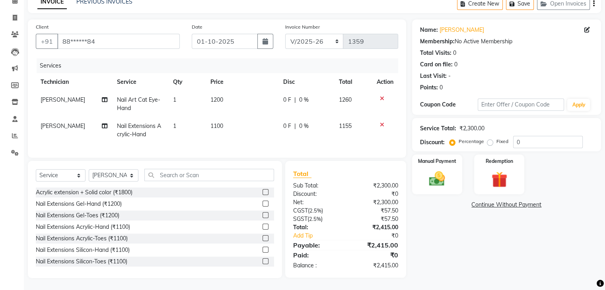
scroll to position [47, 0]
click at [496, 138] on label "Fixed" at bounding box center [502, 141] width 12 height 7
click at [489, 139] on input "Fixed" at bounding box center [492, 142] width 6 height 6
radio input "true"
click at [527, 136] on input "0" at bounding box center [548, 142] width 70 height 12
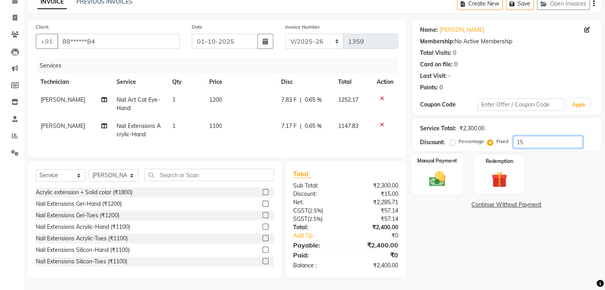
type input "15"
click at [448, 170] on img at bounding box center [437, 179] width 27 height 19
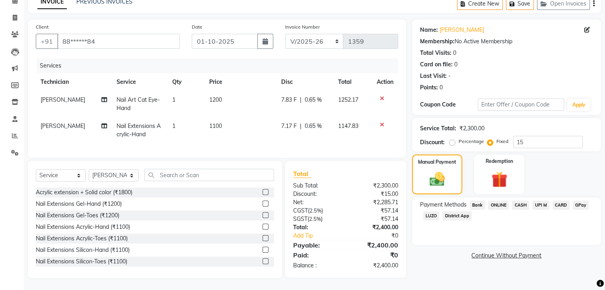
drag, startPoint x: 525, startPoint y: 198, endPoint x: 563, endPoint y: 214, distance: 42.0
click at [525, 201] on span "CASH" at bounding box center [520, 205] width 17 height 9
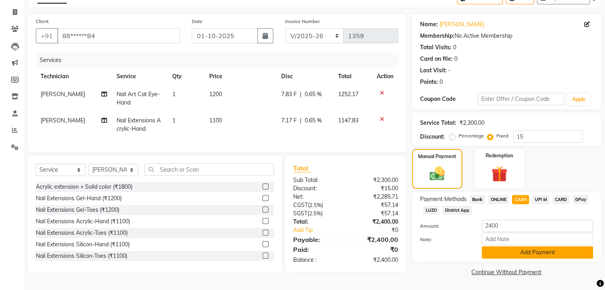
click at [536, 253] on button "Add Payment" at bounding box center [537, 253] width 111 height 12
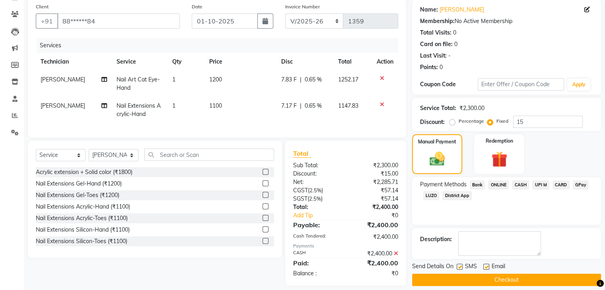
scroll to position [74, 0]
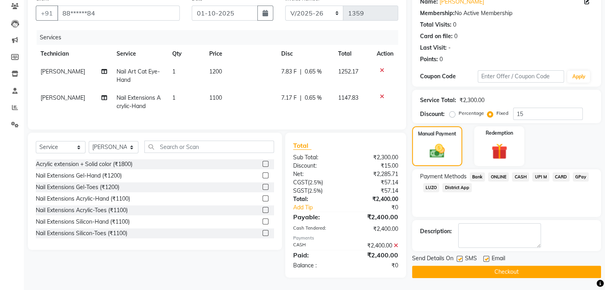
click at [515, 266] on button "Checkout" at bounding box center [506, 272] width 189 height 12
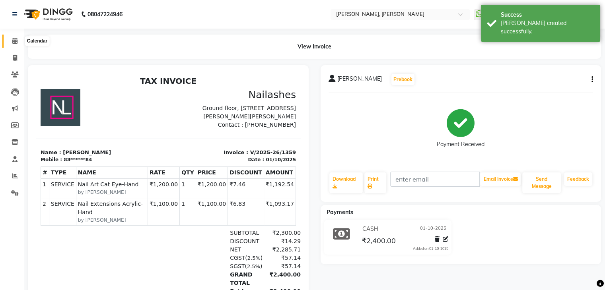
click at [15, 40] on icon at bounding box center [14, 41] width 5 height 6
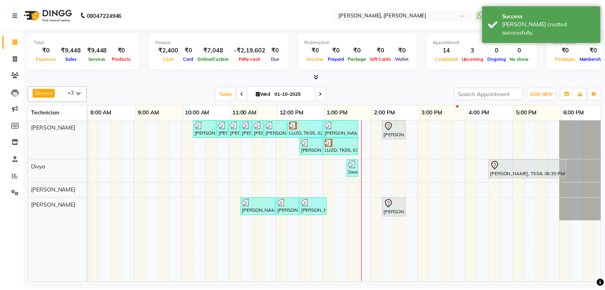
scroll to position [0, 103]
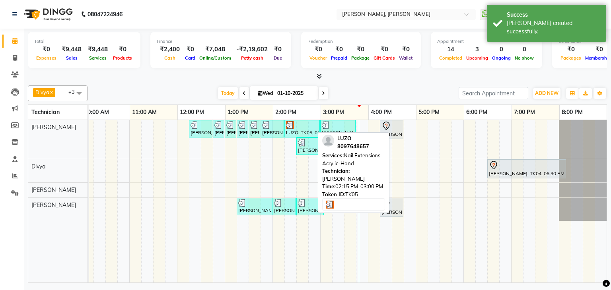
click at [302, 131] on div "LUZO, TK05, 02:15 PM-03:00 PM, Nail Extensions Acrylic-Hand" at bounding box center [302, 128] width 34 height 15
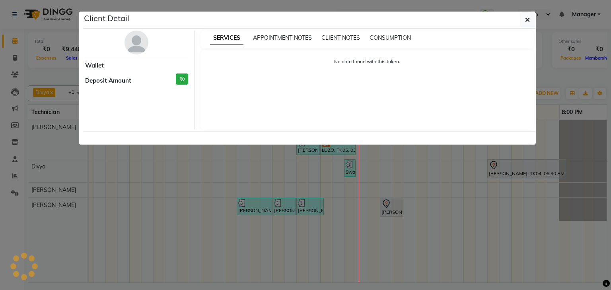
select select "3"
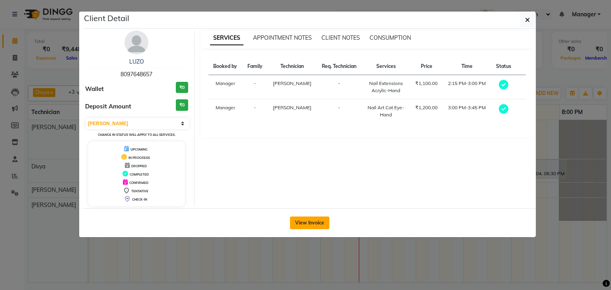
click at [313, 224] on button "View Invoice" at bounding box center [309, 223] width 39 height 13
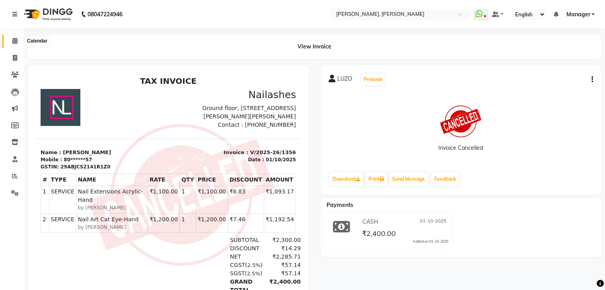
click at [20, 40] on span at bounding box center [15, 41] width 14 height 9
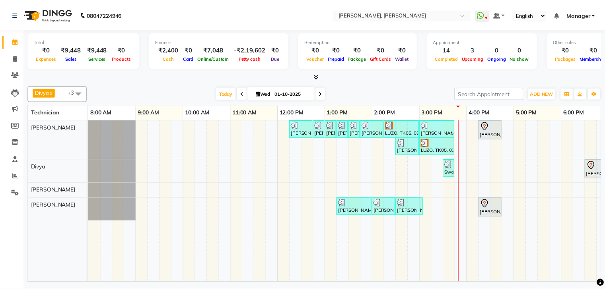
scroll to position [0, 103]
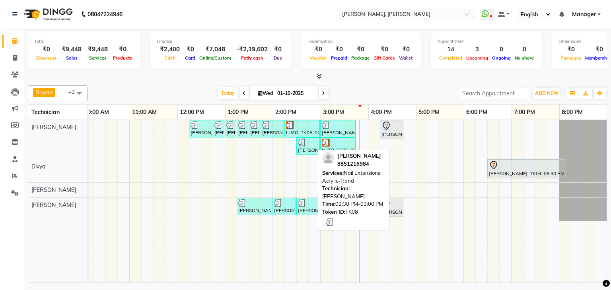
click at [298, 144] on img at bounding box center [302, 143] width 8 height 8
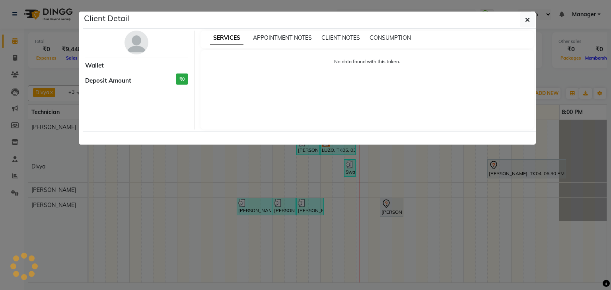
select select "3"
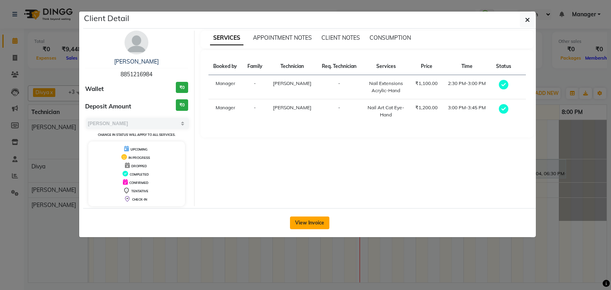
click at [321, 223] on button "View Invoice" at bounding box center [309, 223] width 39 height 13
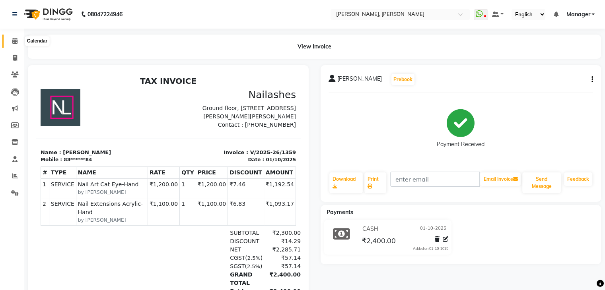
click at [16, 42] on icon at bounding box center [14, 41] width 5 height 6
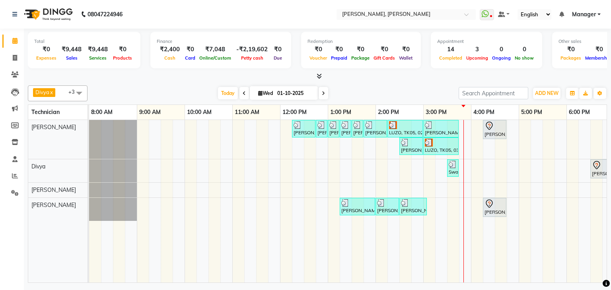
scroll to position [0, 103]
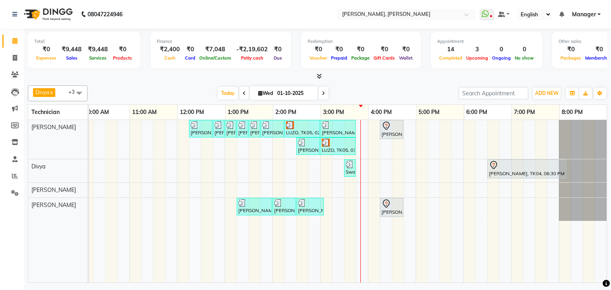
click at [323, 188] on div "[PERSON_NAME], TK01, 12:15 PM-12:45 PM, Refills Acrylic-Hand [PERSON_NAME], TK0…" at bounding box center [296, 201] width 621 height 163
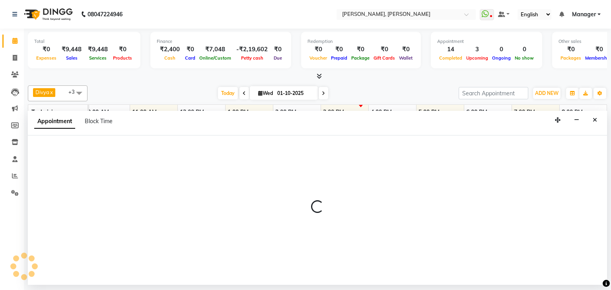
select select "86749"
select select "900"
select select "tentative"
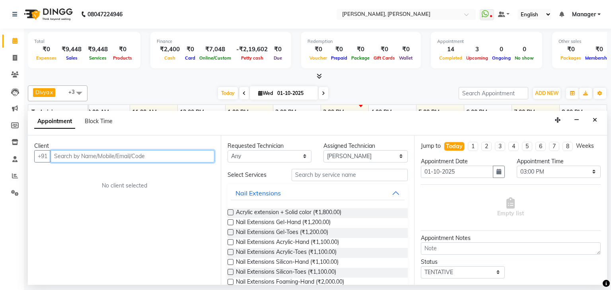
click at [190, 157] on input "text" at bounding box center [133, 156] width 164 height 12
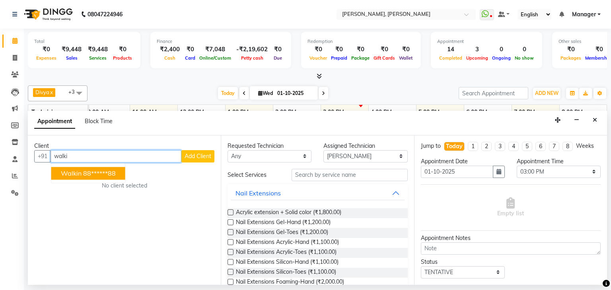
click at [92, 177] on button "Walkin 88******88" at bounding box center [88, 173] width 74 height 13
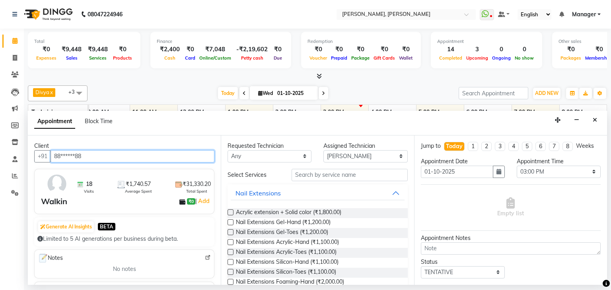
type input "88******88"
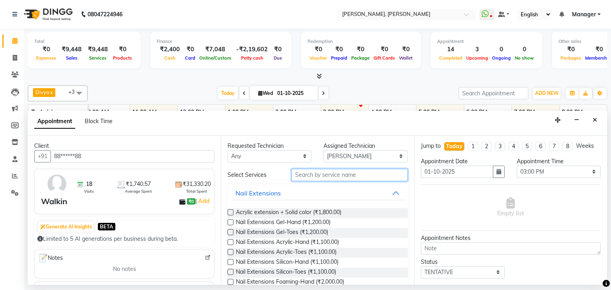
drag, startPoint x: 325, startPoint y: 179, endPoint x: 326, endPoint y: 185, distance: 6.2
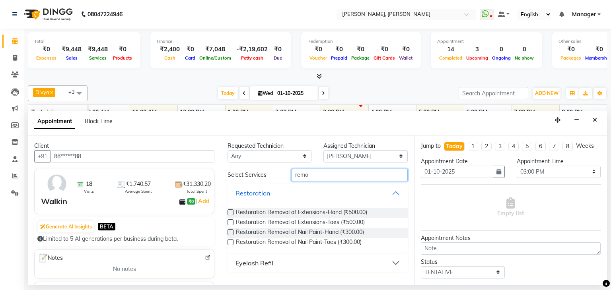
type input "remo"
click at [230, 230] on label at bounding box center [231, 233] width 6 height 6
click at [230, 231] on input "checkbox" at bounding box center [230, 233] width 5 height 5
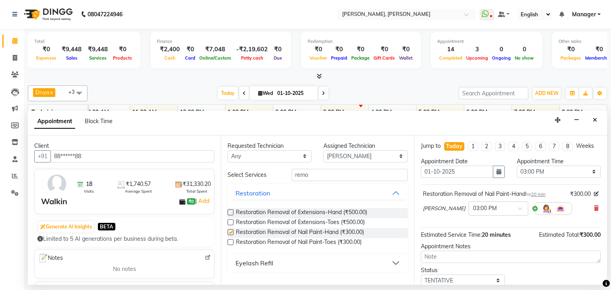
checkbox input "false"
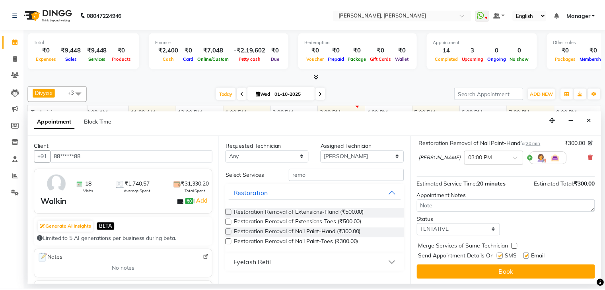
scroll to position [52, 0]
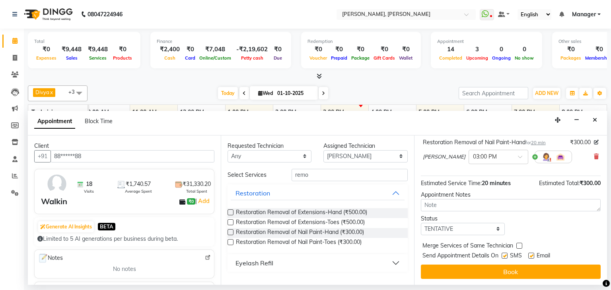
drag, startPoint x: 506, startPoint y: 270, endPoint x: 512, endPoint y: 270, distance: 6.8
click at [506, 270] on button "Book" at bounding box center [511, 272] width 180 height 14
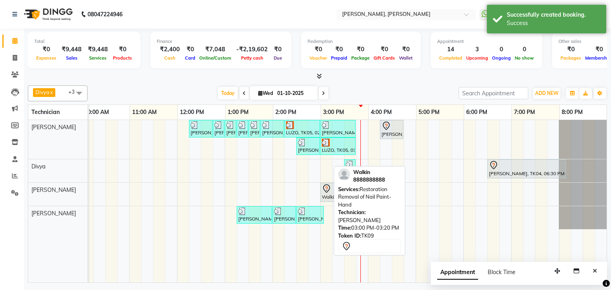
drag, startPoint x: 328, startPoint y: 191, endPoint x: 312, endPoint y: 191, distance: 15.9
click at [312, 191] on div "[PERSON_NAME], TK01, 12:15 PM-12:45 PM, Refills Acrylic-Hand [PERSON_NAME], TK0…" at bounding box center [296, 201] width 621 height 163
drag, startPoint x: 330, startPoint y: 190, endPoint x: 320, endPoint y: 191, distance: 10.5
click at [320, 191] on div "[PERSON_NAME], TK01, 12:15 PM-12:45 PM, Refills Acrylic-Hand [PERSON_NAME], TK0…" at bounding box center [296, 201] width 621 height 163
click at [323, 190] on icon at bounding box center [326, 189] width 7 height 8
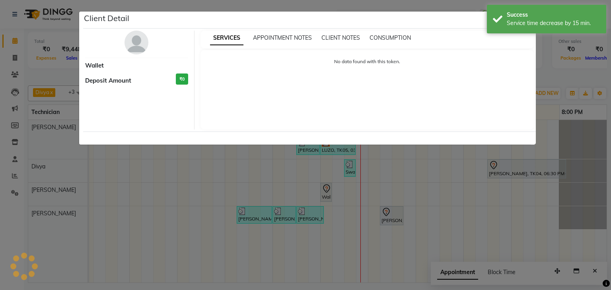
select select "7"
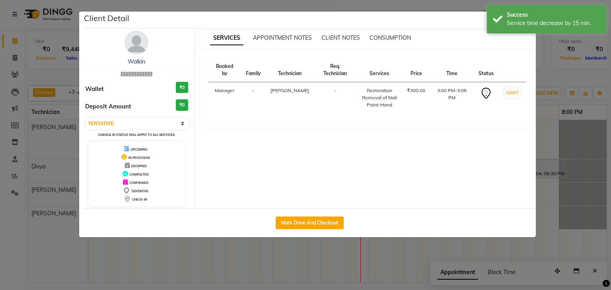
drag, startPoint x: 317, startPoint y: 217, endPoint x: 364, endPoint y: 220, distance: 47.0
click at [317, 217] on button "Mark Done And Checkout" at bounding box center [310, 223] width 68 height 13
select select "6455"
select select "service"
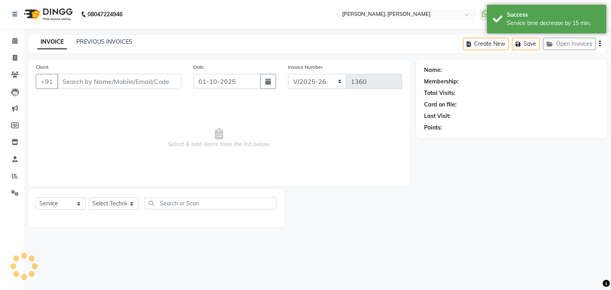
type input "88******88"
select select "86749"
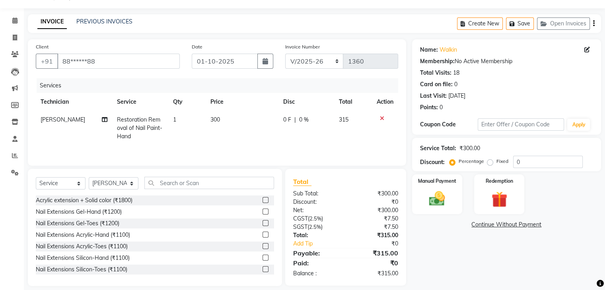
scroll to position [29, 0]
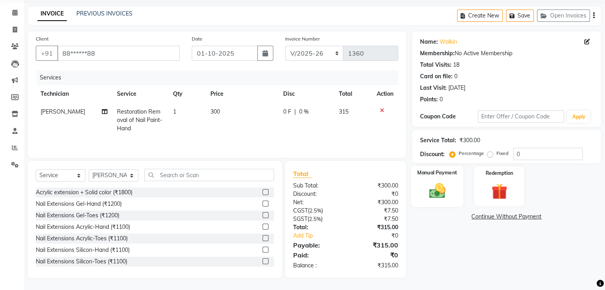
click at [452, 188] on div "Manual Payment" at bounding box center [437, 186] width 52 height 41
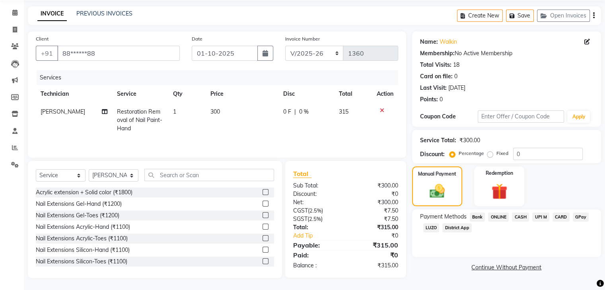
click at [520, 217] on span "CASH" at bounding box center [520, 217] width 17 height 9
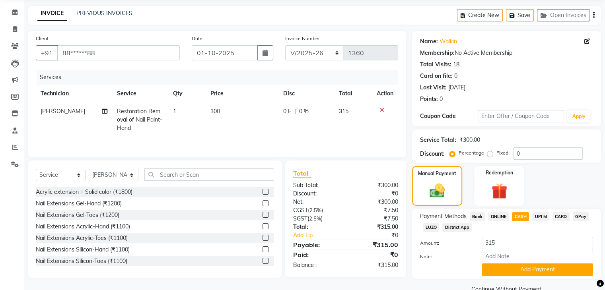
scroll to position [47, 0]
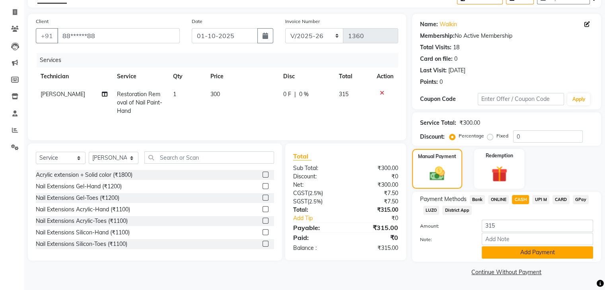
click at [522, 253] on button "Add Payment" at bounding box center [537, 253] width 111 height 12
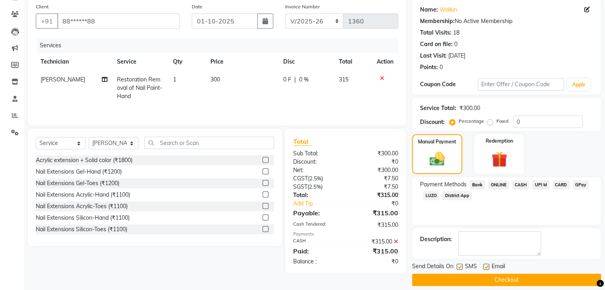
scroll to position [68, 0]
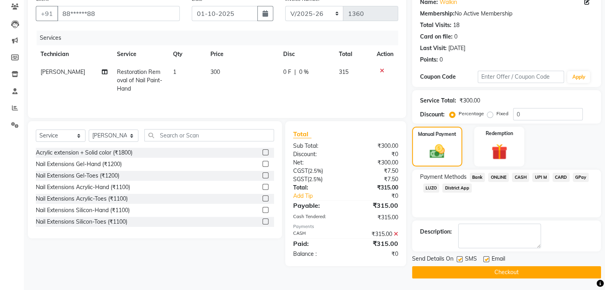
click at [510, 269] on button "Checkout" at bounding box center [506, 273] width 189 height 12
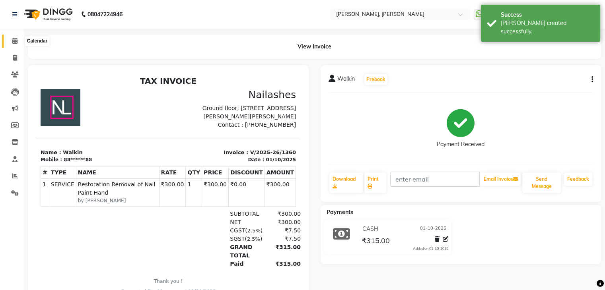
click at [16, 44] on icon at bounding box center [14, 41] width 5 height 6
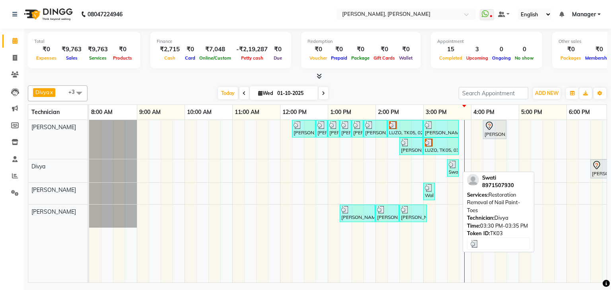
click at [453, 167] on div "Swati, TK03, 03:30 PM-03:35 PM, Restoration Removal of Nail Paint-Toes" at bounding box center [453, 168] width 10 height 15
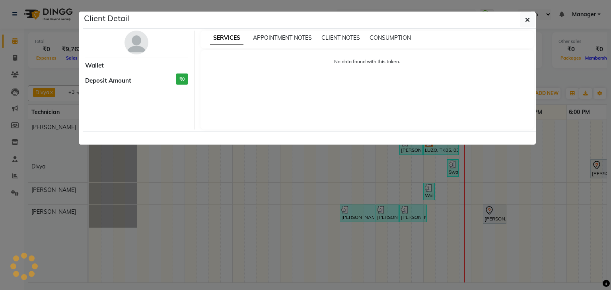
select select "3"
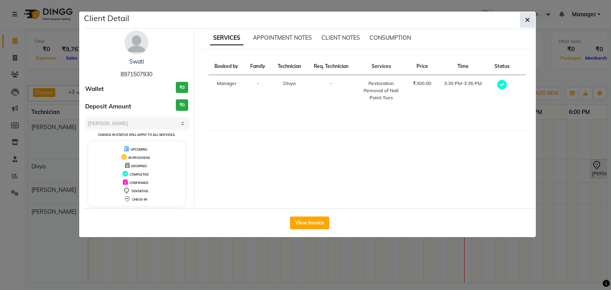
click at [529, 22] on icon "button" at bounding box center [527, 20] width 5 height 6
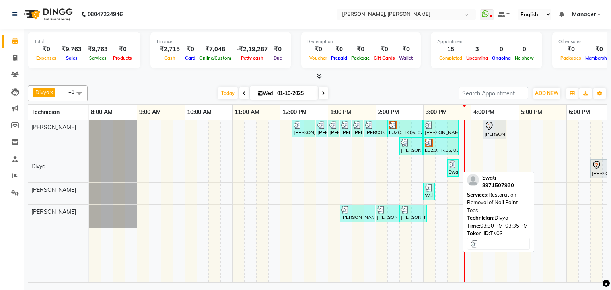
click at [454, 166] on img at bounding box center [453, 165] width 8 height 8
select select "3"
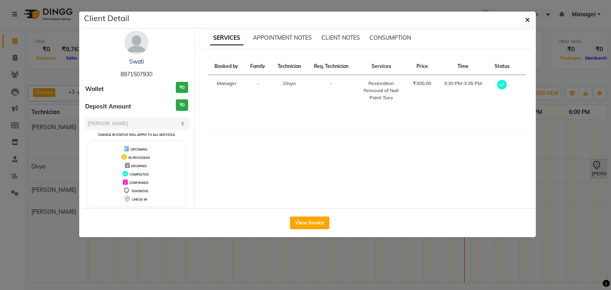
drag, startPoint x: 309, startPoint y: 216, endPoint x: 313, endPoint y: 210, distance: 7.5
click at [309, 215] on div "View Invoice" at bounding box center [309, 222] width 453 height 29
click at [300, 226] on button "View Invoice" at bounding box center [309, 223] width 39 height 13
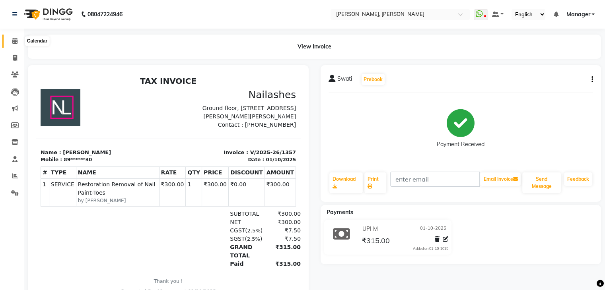
click at [10, 43] on span at bounding box center [15, 41] width 14 height 9
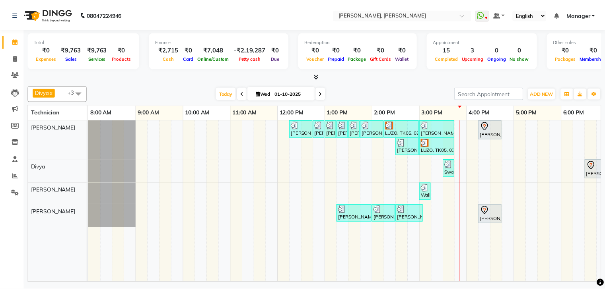
scroll to position [0, 103]
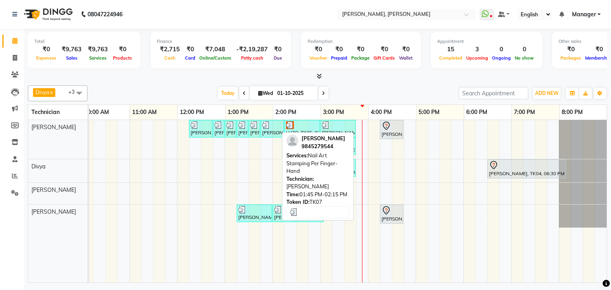
click at [272, 126] on div at bounding box center [272, 125] width 20 height 8
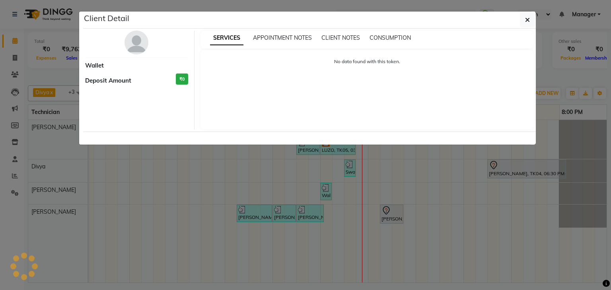
select select "3"
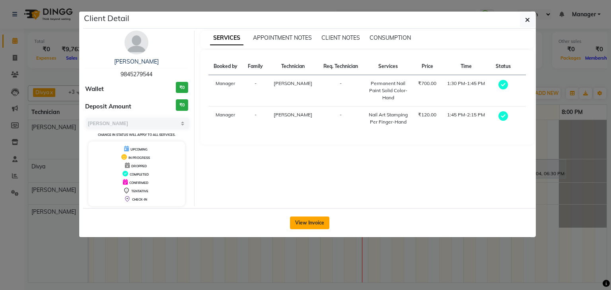
drag, startPoint x: 309, startPoint y: 217, endPoint x: 331, endPoint y: 218, distance: 22.3
click at [309, 218] on button "View Invoice" at bounding box center [309, 223] width 39 height 13
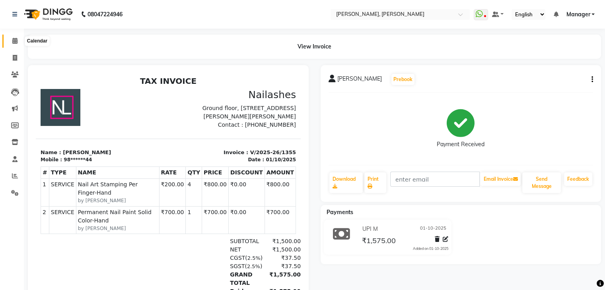
click at [16, 39] on icon at bounding box center [14, 41] width 5 height 6
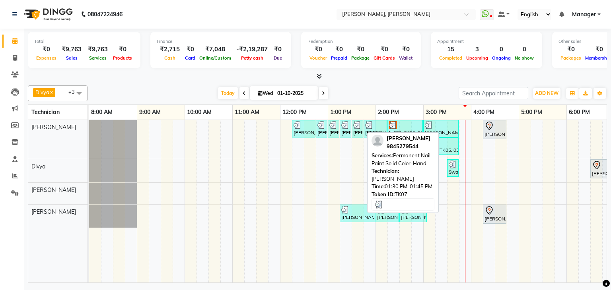
click at [353, 129] on div "[PERSON_NAME], TK07, 01:30 PM-01:45 PM, Permanent Nail Paint Solid Color-Hand" at bounding box center [357, 128] width 10 height 15
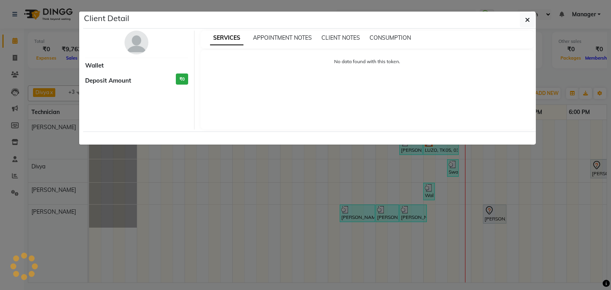
select select "3"
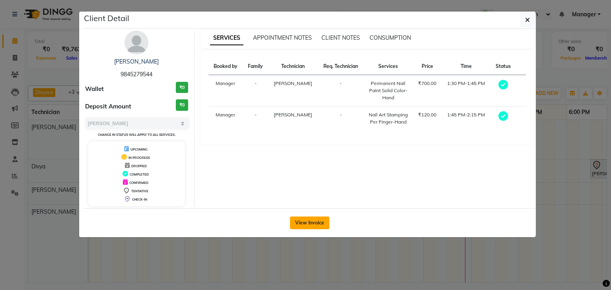
click at [309, 221] on button "View Invoice" at bounding box center [309, 223] width 39 height 13
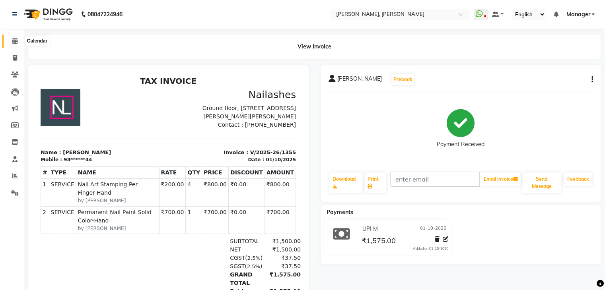
click at [13, 42] on icon at bounding box center [14, 41] width 5 height 6
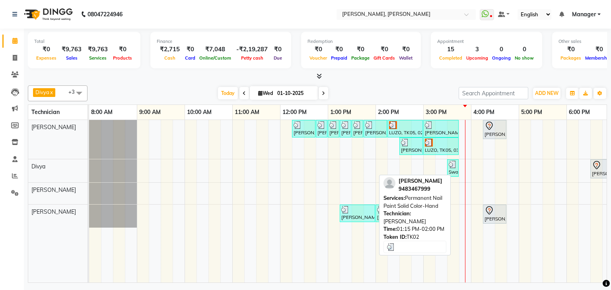
click at [358, 210] on div at bounding box center [357, 210] width 32 height 8
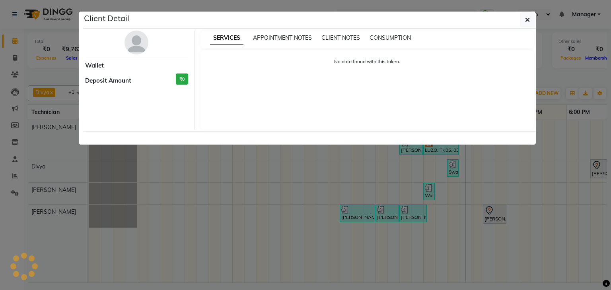
select select "3"
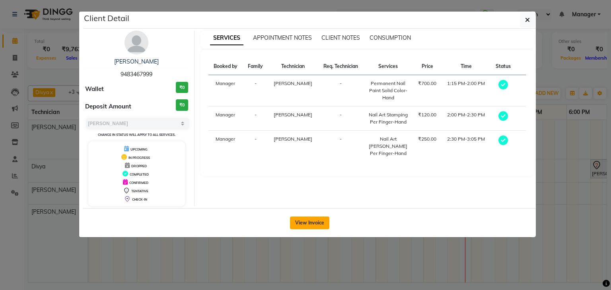
drag, startPoint x: 312, startPoint y: 220, endPoint x: 381, endPoint y: 222, distance: 68.4
click at [313, 222] on button "View Invoice" at bounding box center [309, 223] width 39 height 13
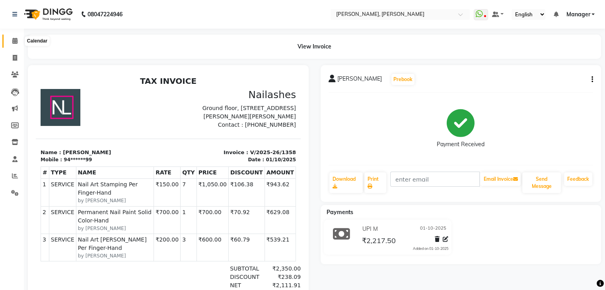
click at [14, 44] on icon at bounding box center [14, 41] width 5 height 6
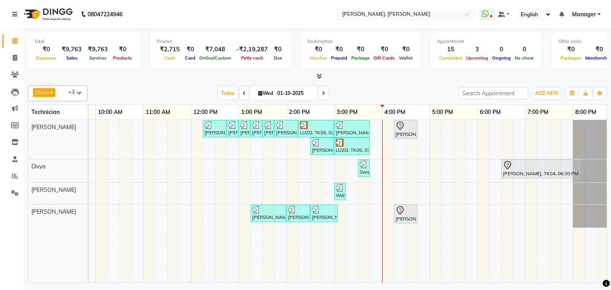
scroll to position [0, 103]
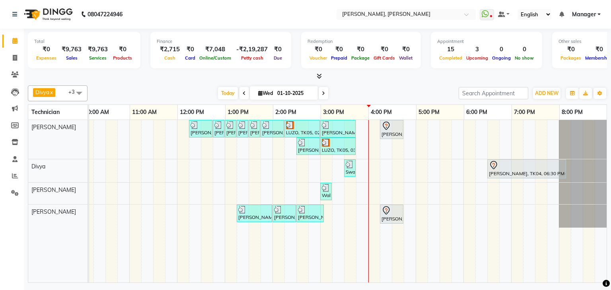
click at [325, 93] on span at bounding box center [324, 93] width 10 height 12
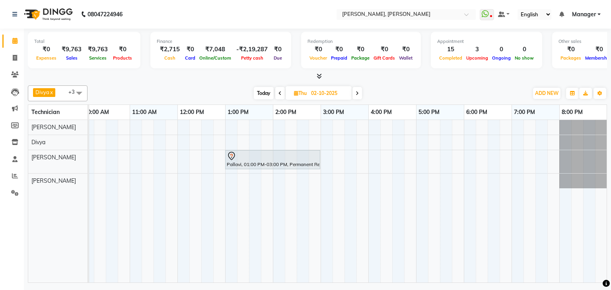
click at [280, 93] on icon at bounding box center [279, 93] width 3 height 5
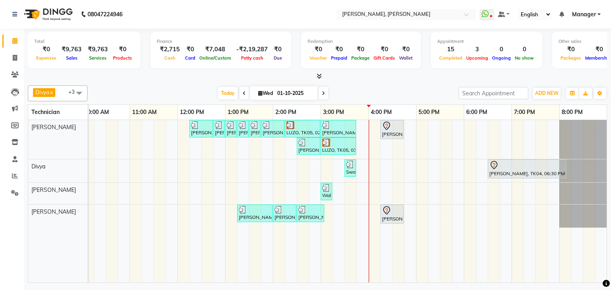
click at [322, 91] on icon at bounding box center [323, 93] width 3 height 5
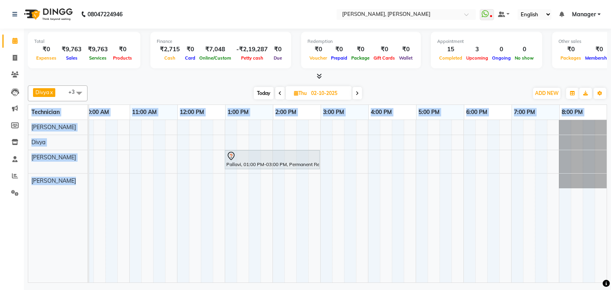
drag, startPoint x: 333, startPoint y: 284, endPoint x: 285, endPoint y: 279, distance: 48.0
click at [285, 279] on div "Total ₹0 Expenses ₹9,763 Sales ₹9,763 Services ₹0 Products Finance ₹2,715 Cash …" at bounding box center [317, 157] width 587 height 257
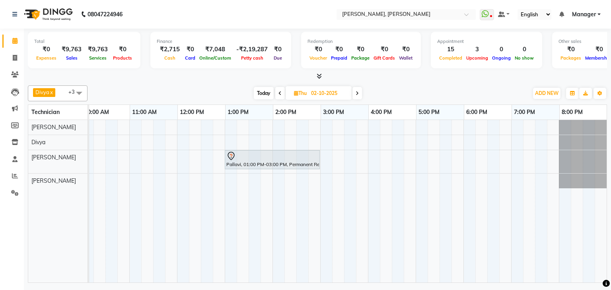
click at [405, 89] on div "Today Thu 02-10-2025" at bounding box center [307, 94] width 433 height 12
drag, startPoint x: 257, startPoint y: 276, endPoint x: 174, endPoint y: 278, distance: 83.2
click at [174, 278] on div "Pallavi, 01:00 PM-03:00 PM, Permanent Refill - Microblading" at bounding box center [348, 201] width 518 height 163
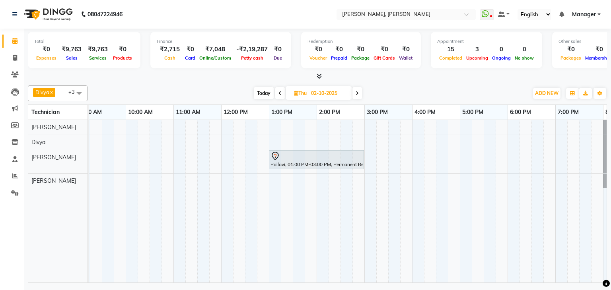
scroll to position [0, 0]
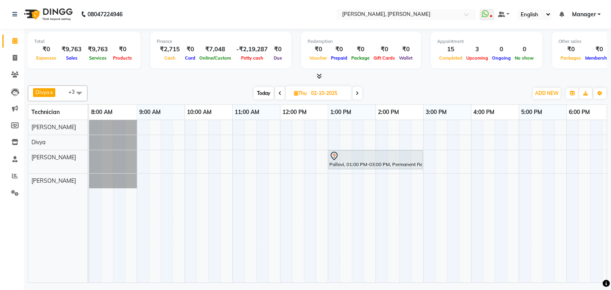
click at [263, 93] on span "Today" at bounding box center [264, 93] width 20 height 12
type input "01-10-2025"
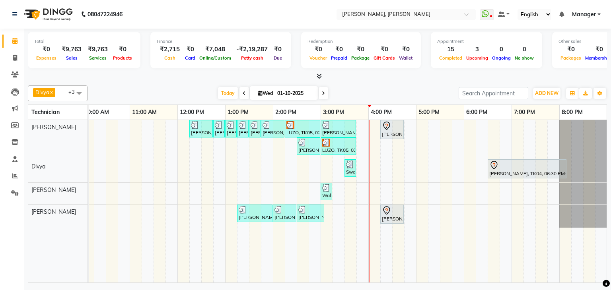
scroll to position [0, 109]
drag, startPoint x: 545, startPoint y: 282, endPoint x: 552, endPoint y: 279, distance: 7.5
click at [552, 279] on td "[PERSON_NAME], TK01, 12:15 PM-12:45 PM, Refills Acrylic-Hand [PERSON_NAME], TK0…" at bounding box center [348, 201] width 518 height 163
click at [400, 77] on div at bounding box center [317, 76] width 579 height 8
